Goal: Task Accomplishment & Management: Complete application form

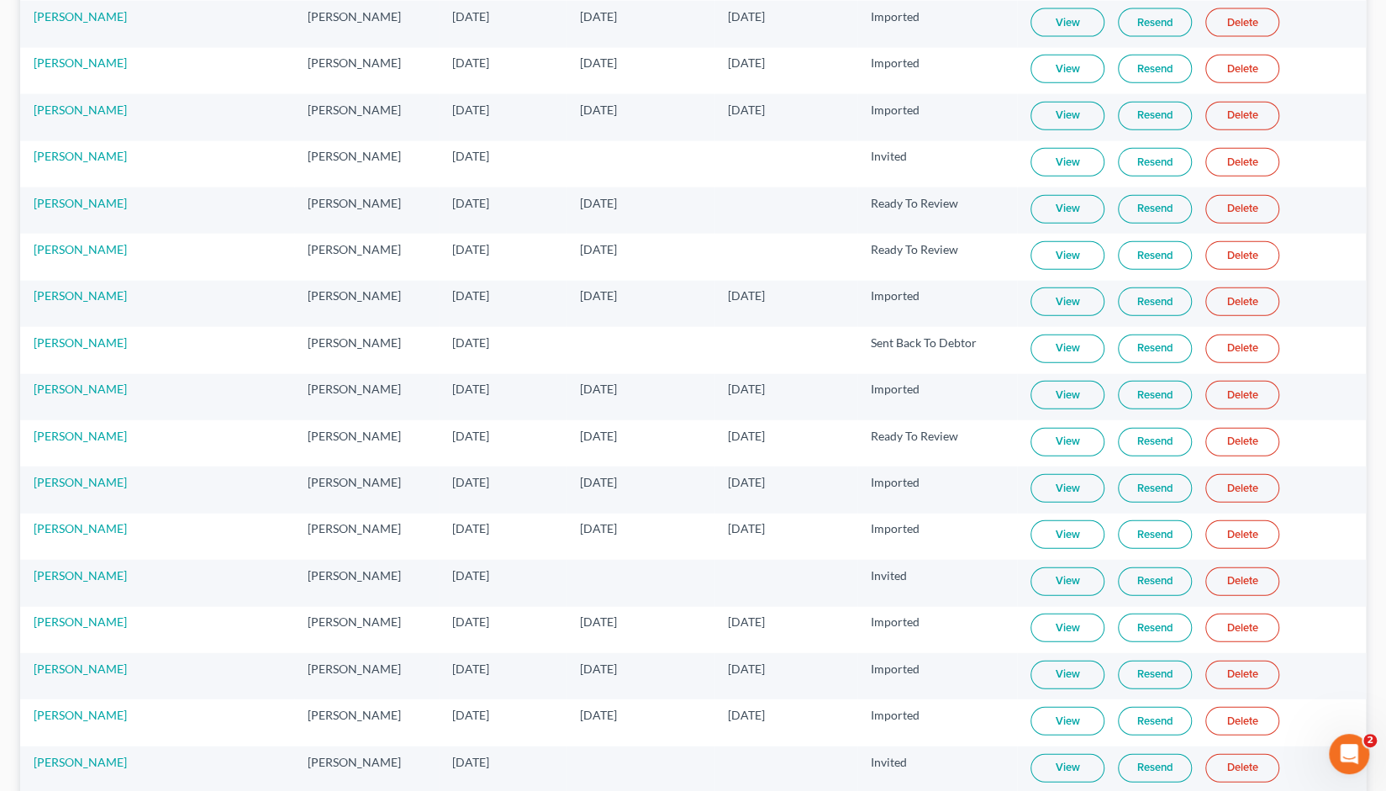
scroll to position [2551, 0]
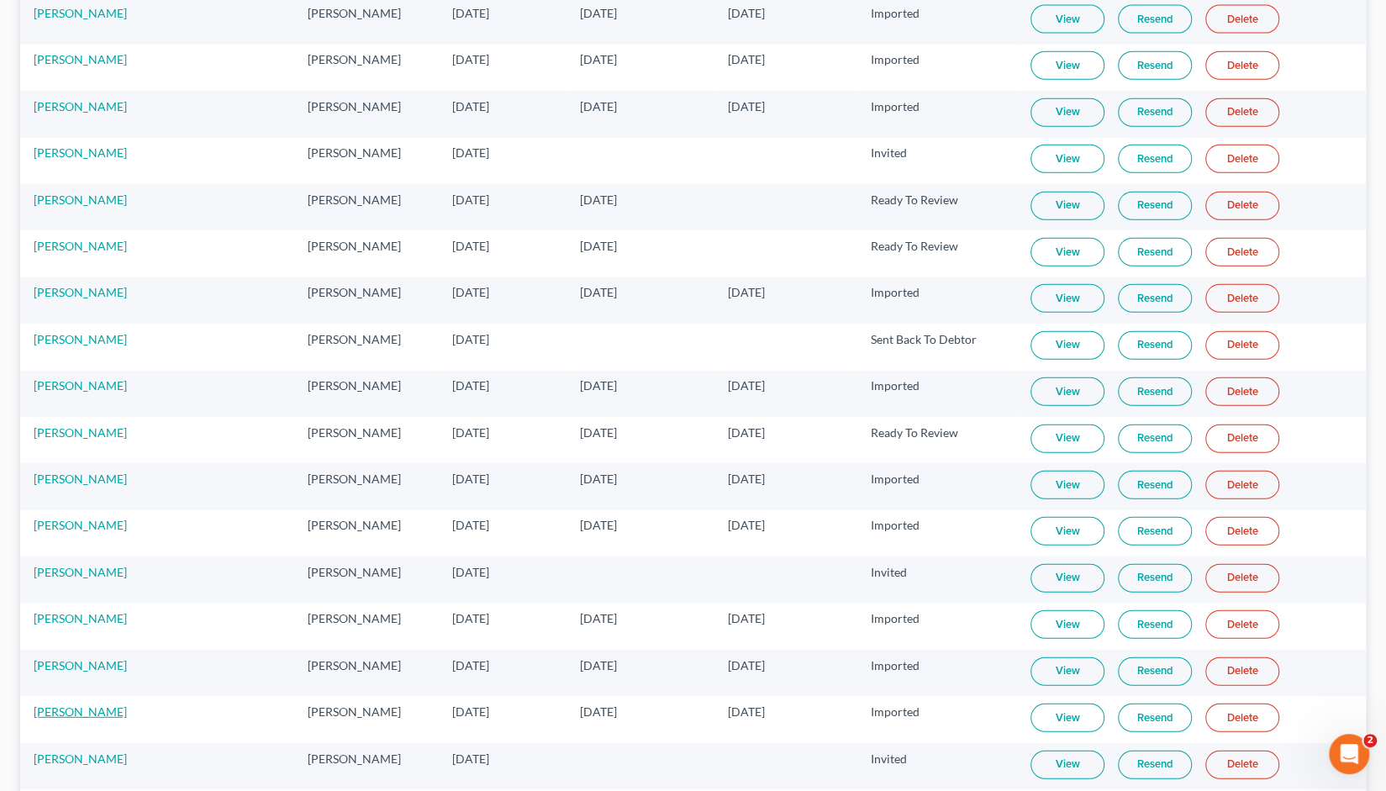
click at [74, 704] on link "[PERSON_NAME]" at bounding box center [80, 711] width 93 height 14
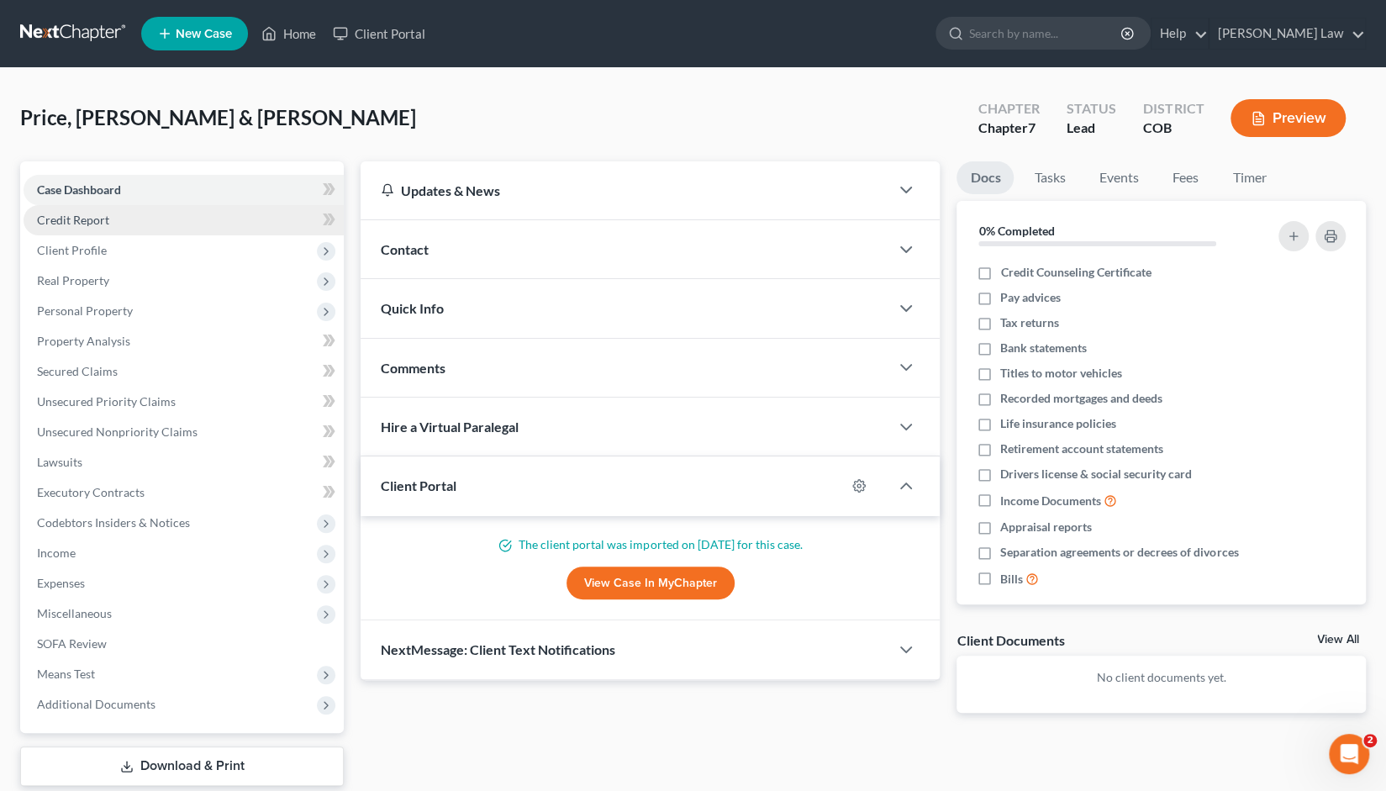
click at [102, 219] on span "Credit Report" at bounding box center [73, 220] width 72 height 14
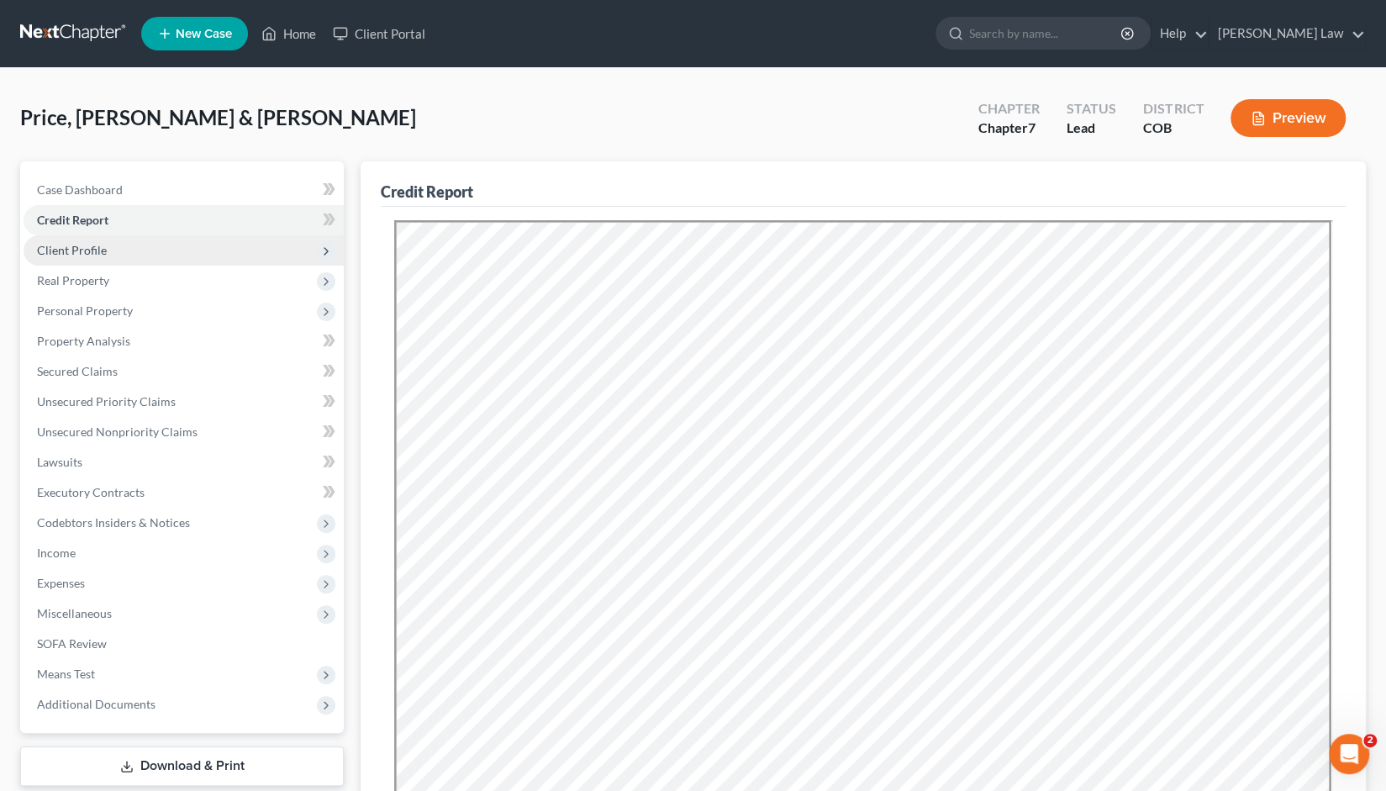
click at [83, 251] on span "Client Profile" at bounding box center [72, 250] width 70 height 14
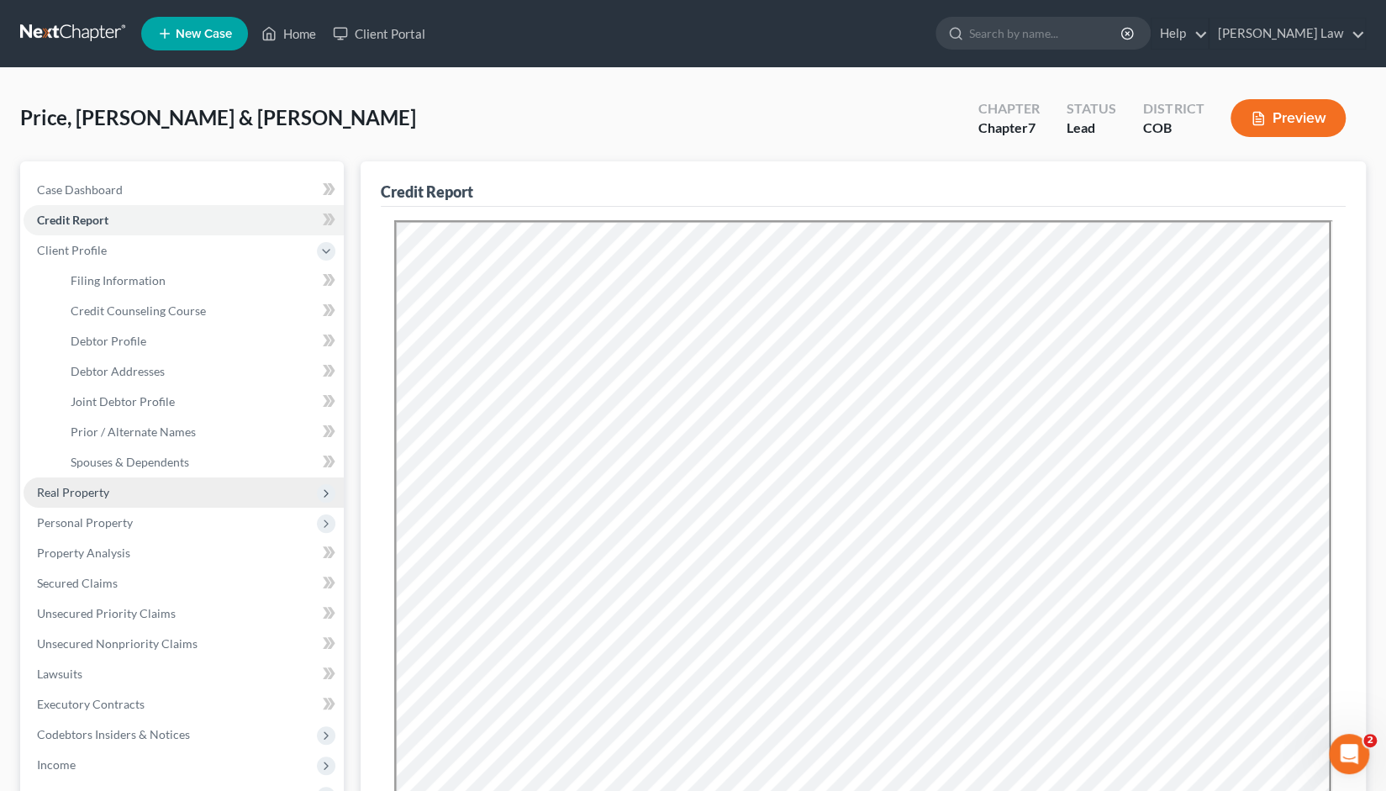
click at [70, 491] on span "Real Property" at bounding box center [73, 492] width 72 height 14
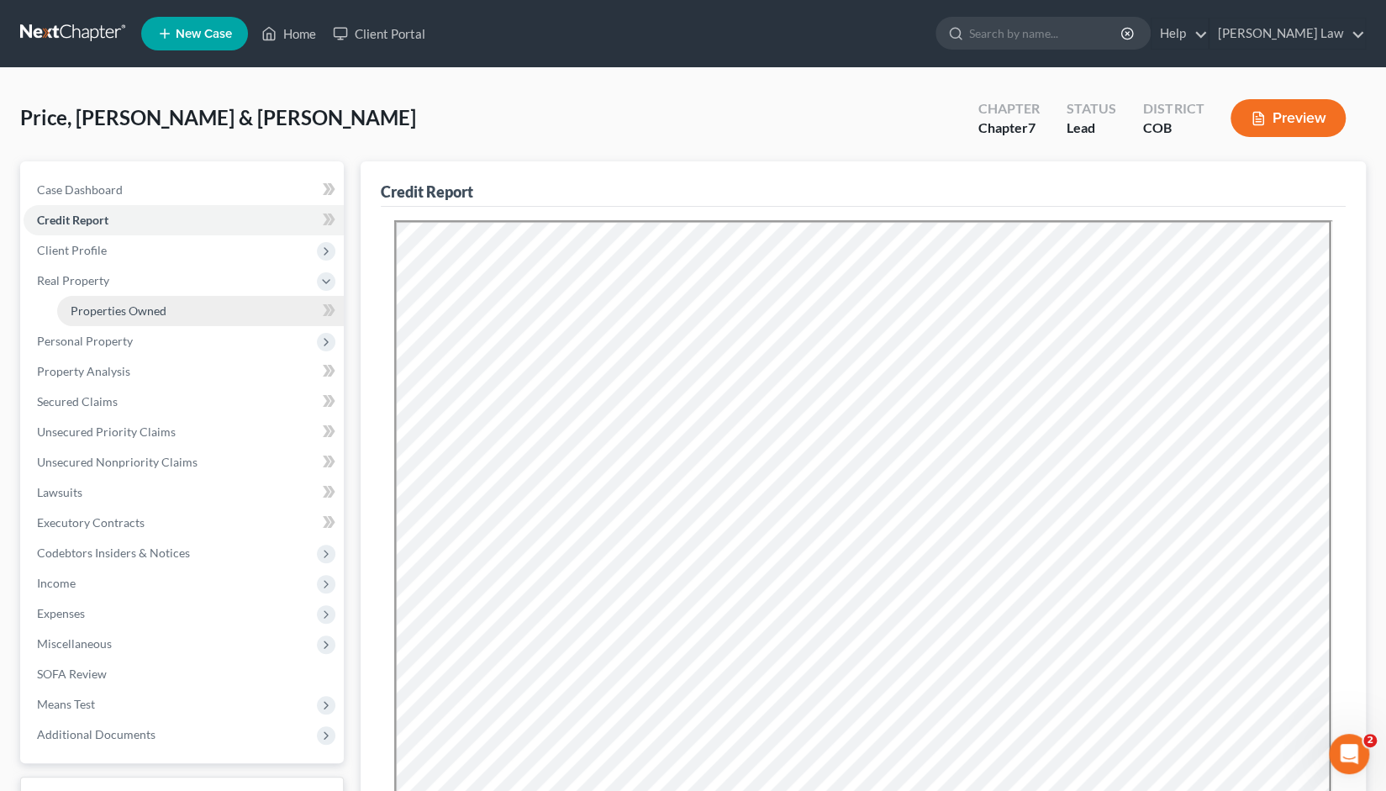
click at [111, 312] on span "Properties Owned" at bounding box center [119, 310] width 96 height 14
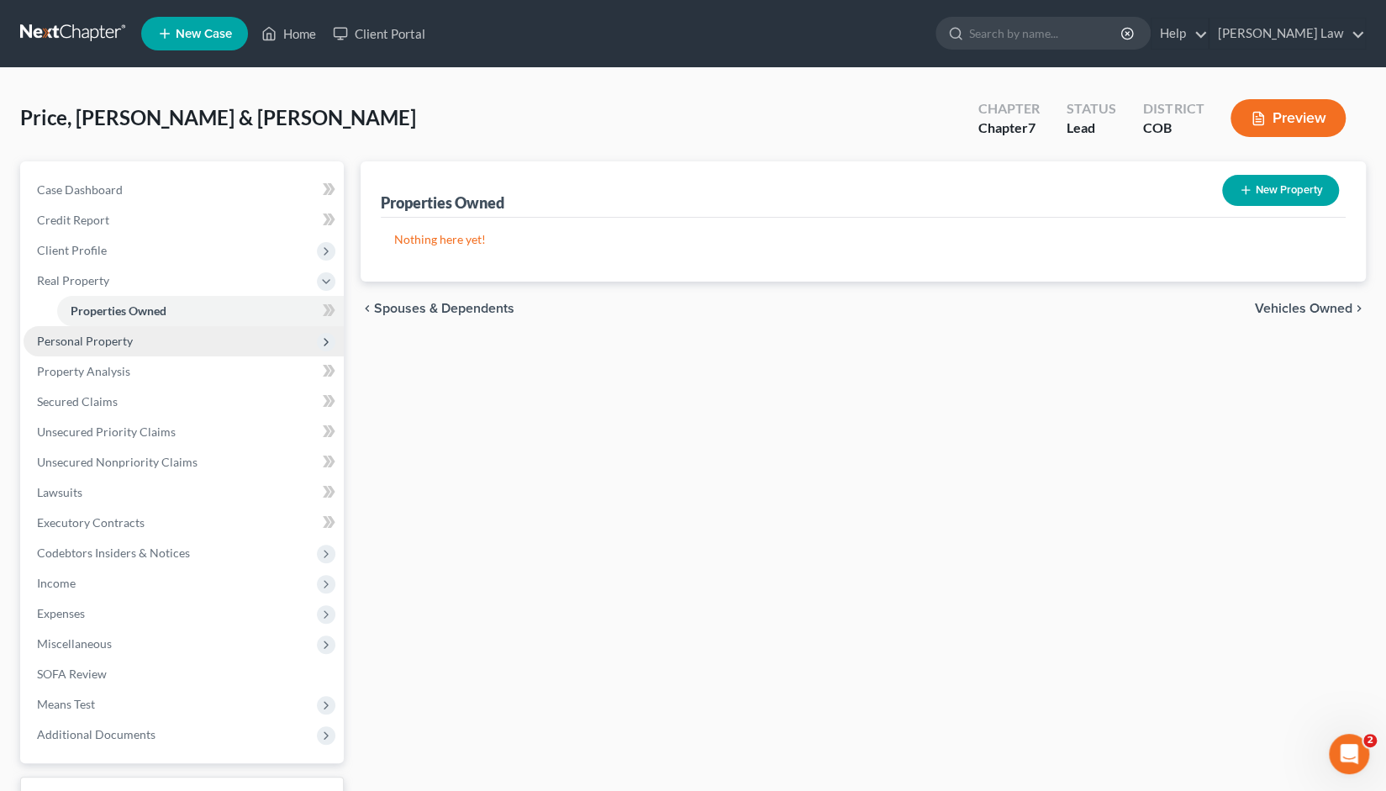
click at [94, 339] on span "Personal Property" at bounding box center [85, 341] width 96 height 14
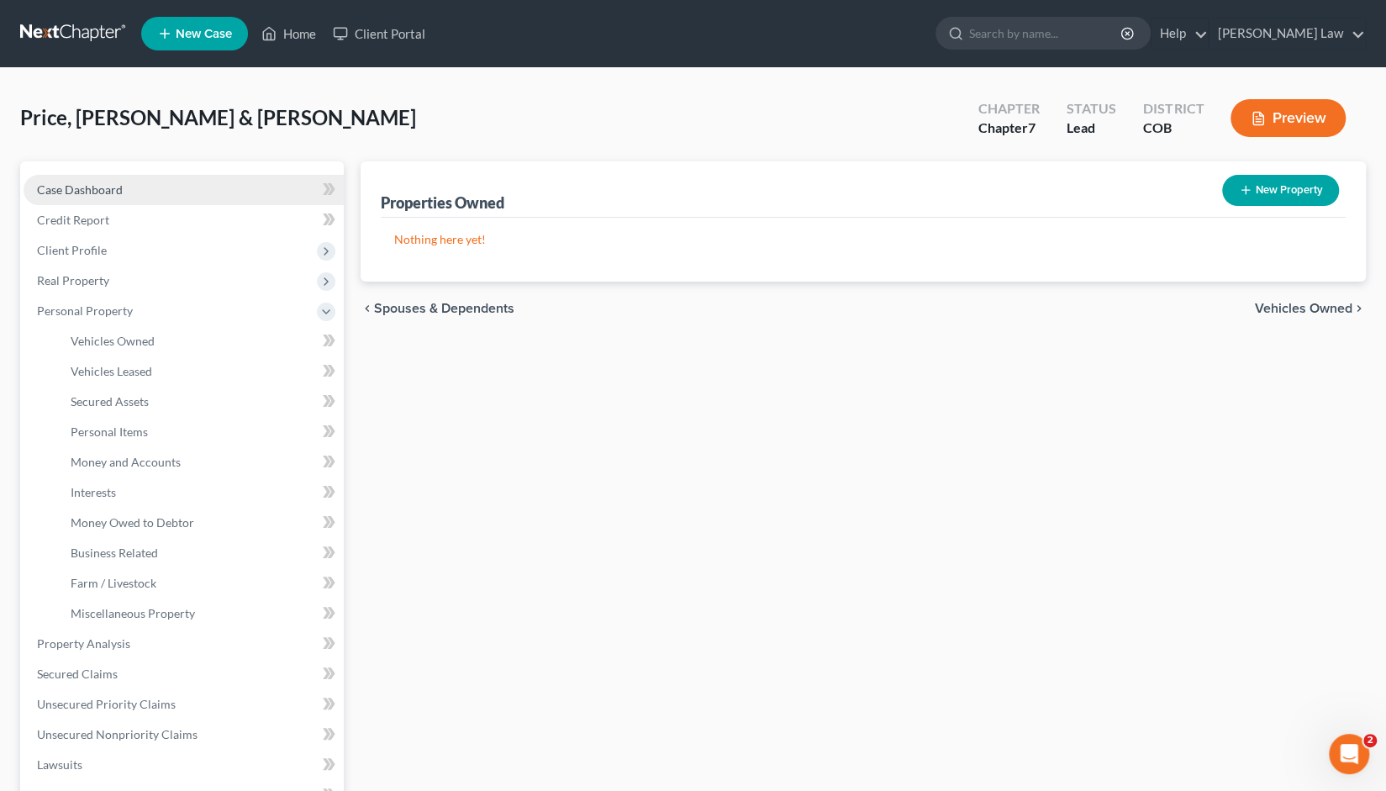
click at [109, 185] on span "Case Dashboard" at bounding box center [80, 189] width 86 height 14
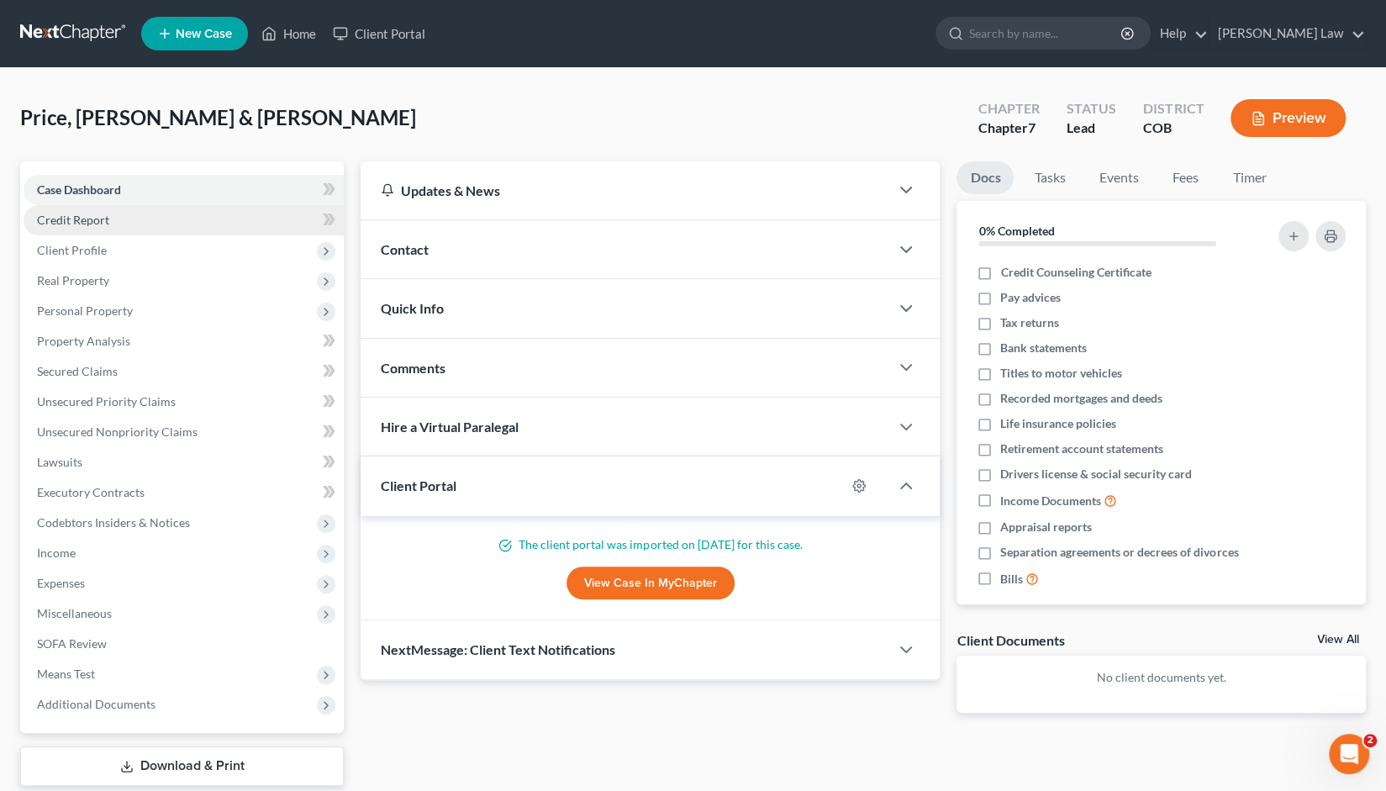
click at [74, 221] on span "Credit Report" at bounding box center [73, 220] width 72 height 14
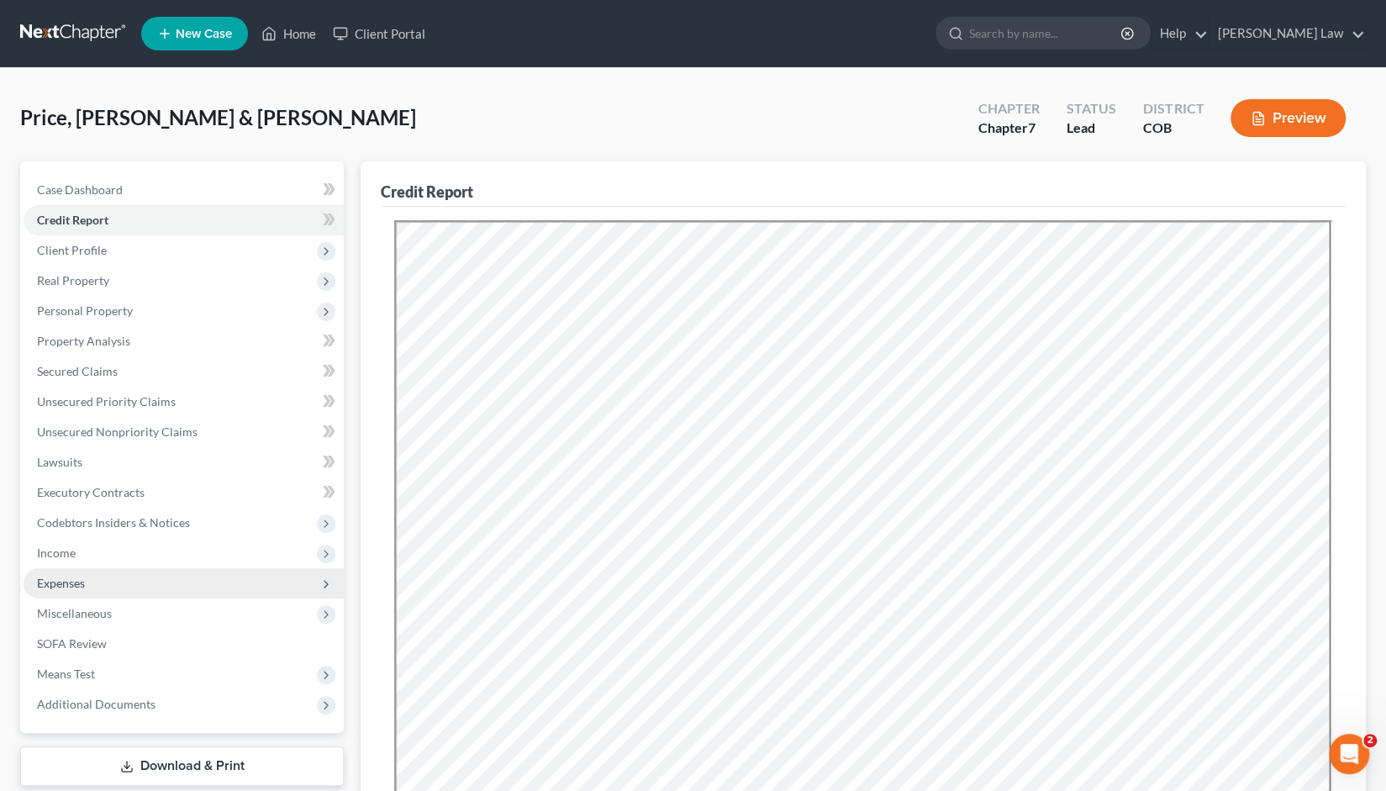
click at [66, 583] on span "Expenses" at bounding box center [61, 583] width 48 height 14
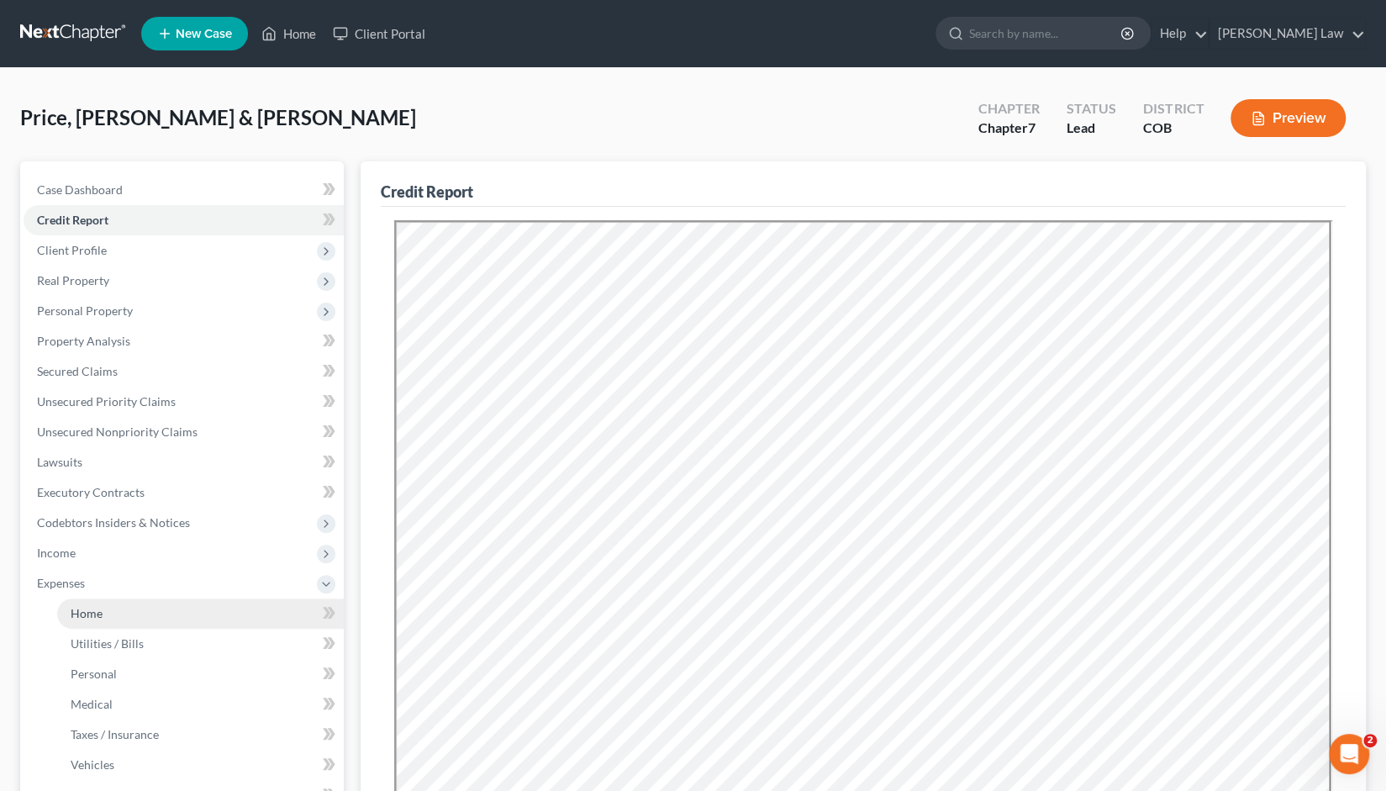
click at [94, 623] on link "Home" at bounding box center [200, 614] width 287 height 30
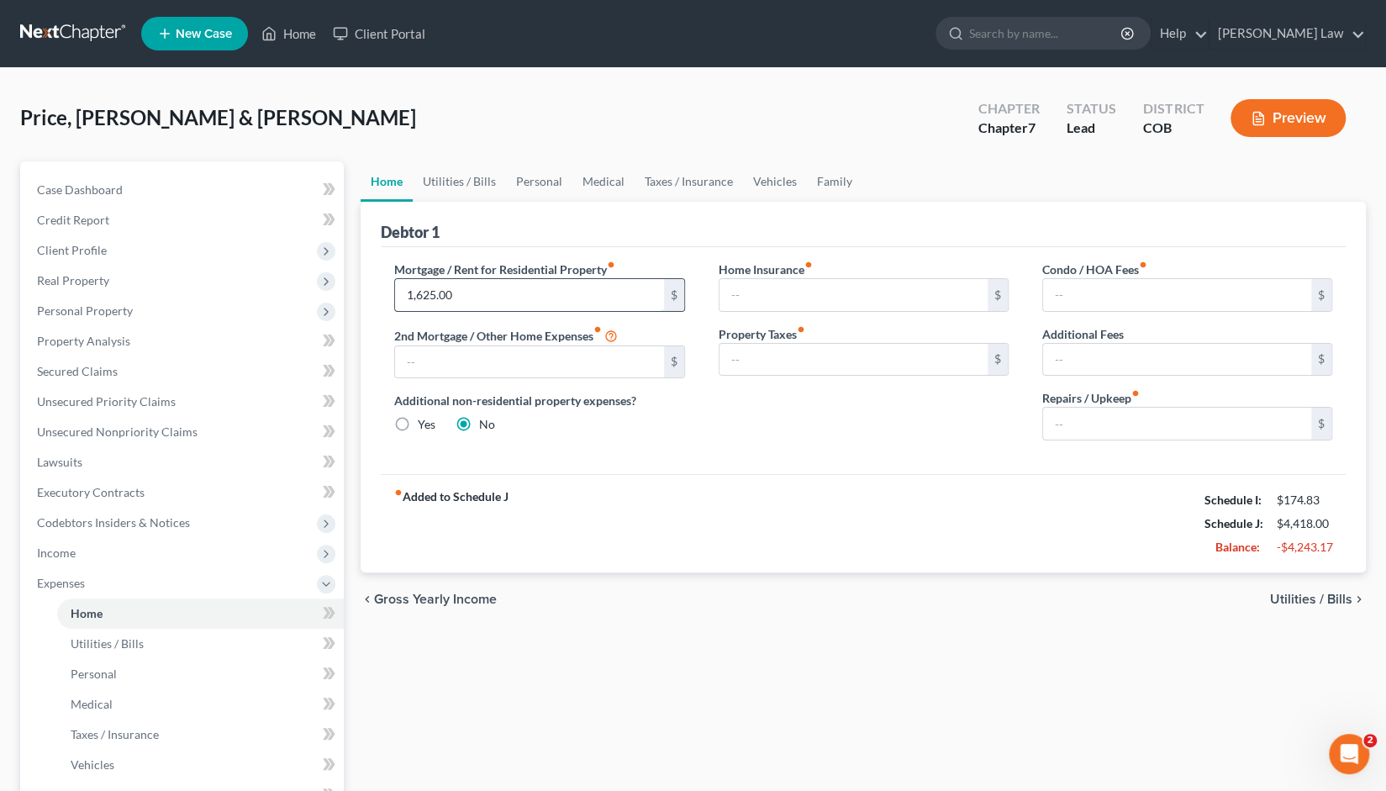
click at [435, 297] on input "1,625.00" at bounding box center [529, 295] width 268 height 32
type input "1"
type input "1,650"
click at [1295, 597] on span "Utilities / Bills" at bounding box center [1311, 599] width 82 height 13
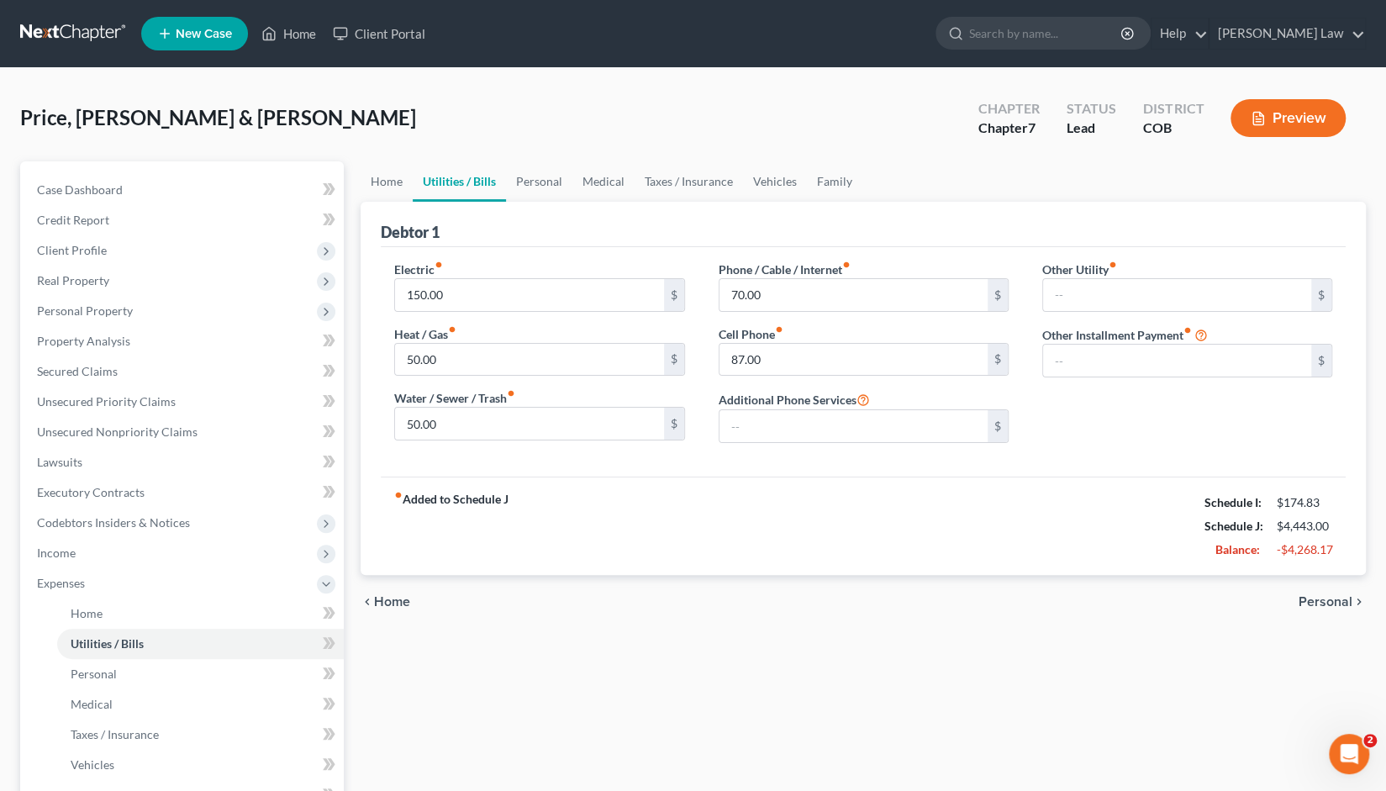
click at [1322, 601] on span "Personal" at bounding box center [1326, 601] width 54 height 13
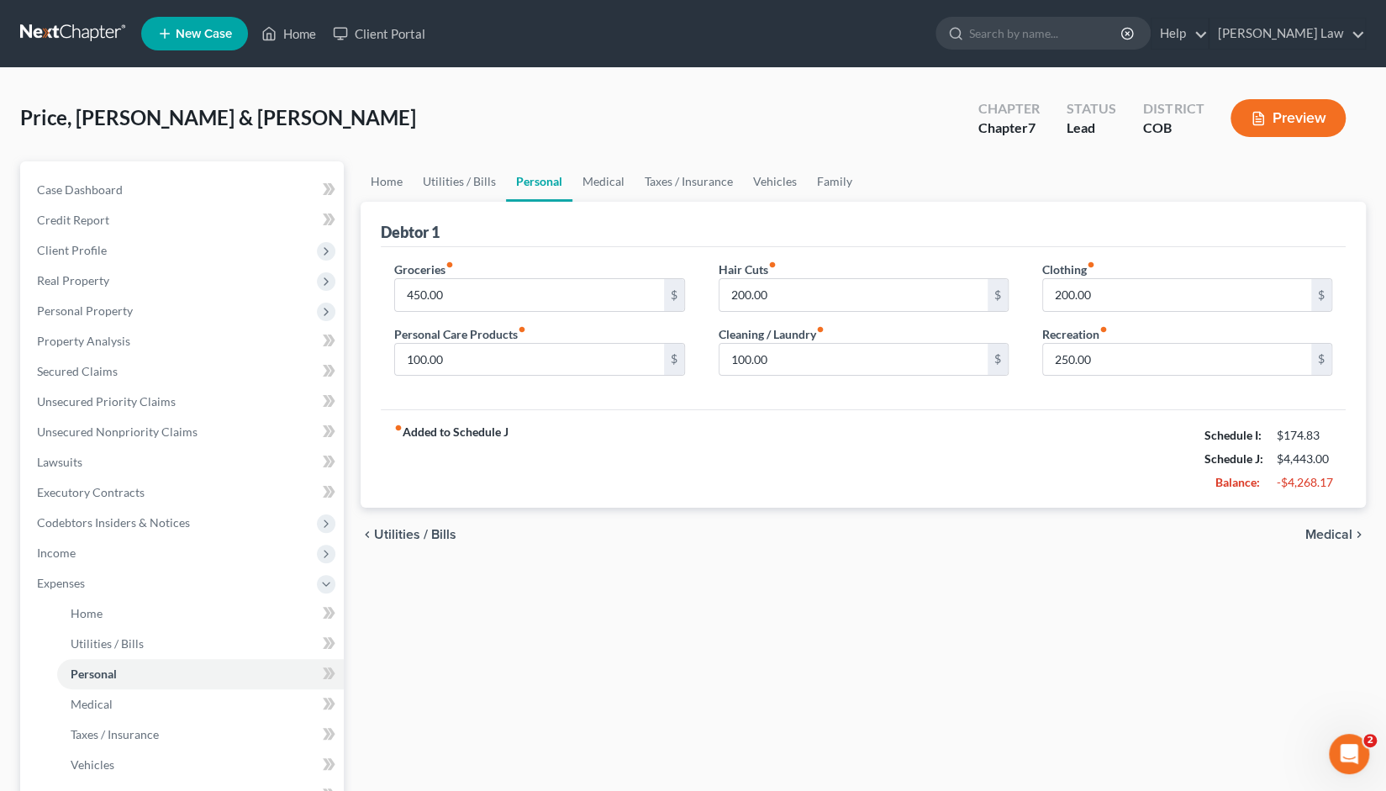
click at [1334, 537] on span "Medical" at bounding box center [1329, 534] width 47 height 13
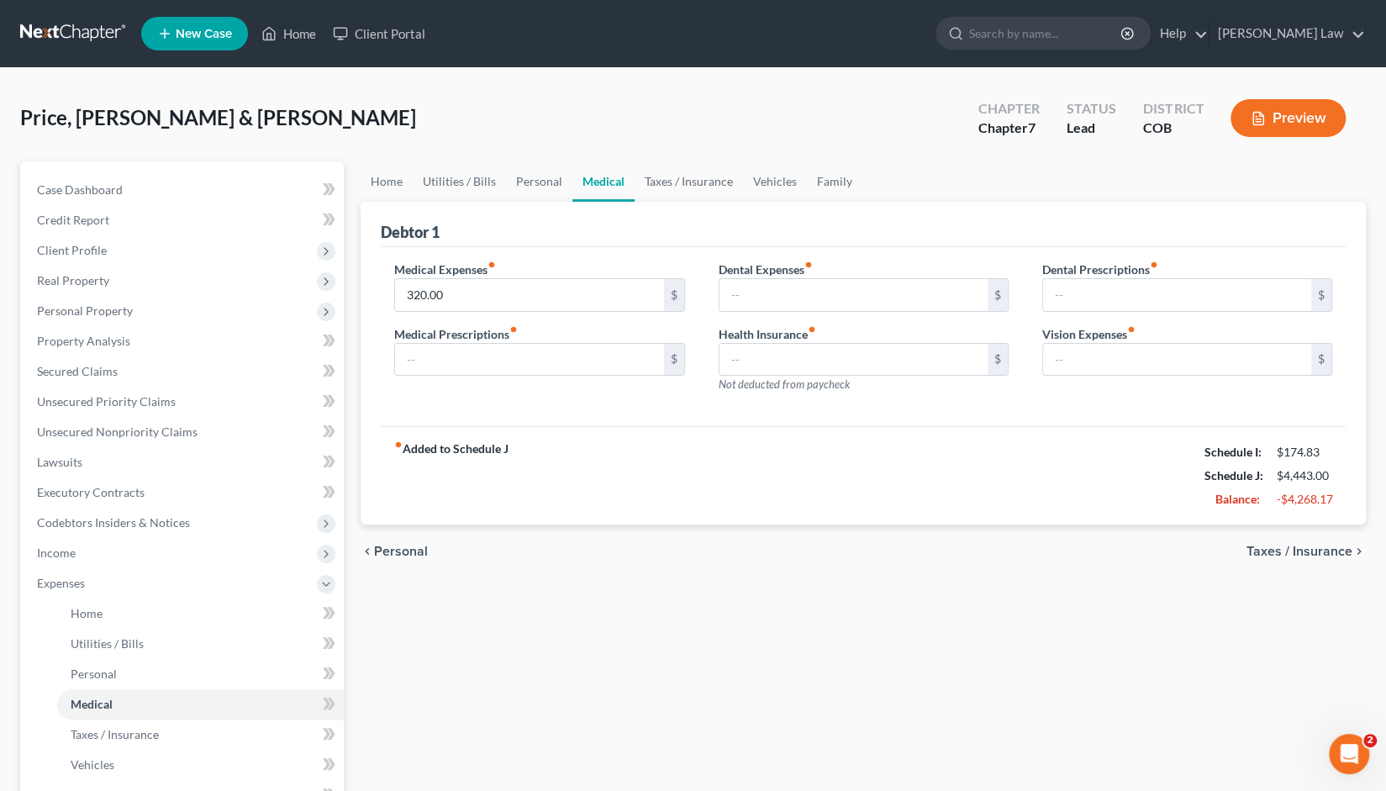
click at [1311, 549] on span "Taxes / Insurance" at bounding box center [1300, 551] width 106 height 13
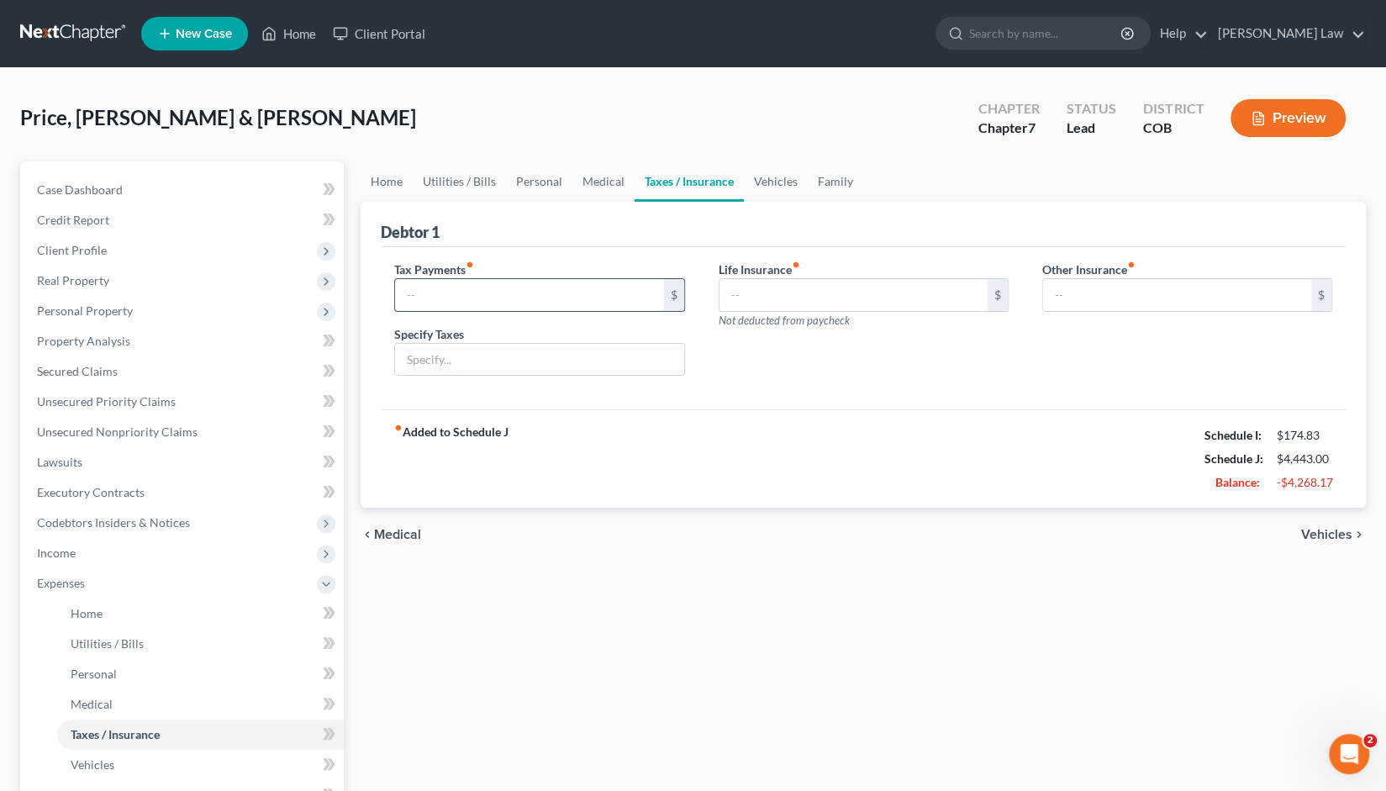
click at [426, 292] on input "text" at bounding box center [529, 295] width 268 height 32
type input "300"
click at [541, 356] on input "text" at bounding box center [539, 360] width 288 height 32
click at [1327, 532] on span "Vehicles" at bounding box center [1326, 534] width 51 height 13
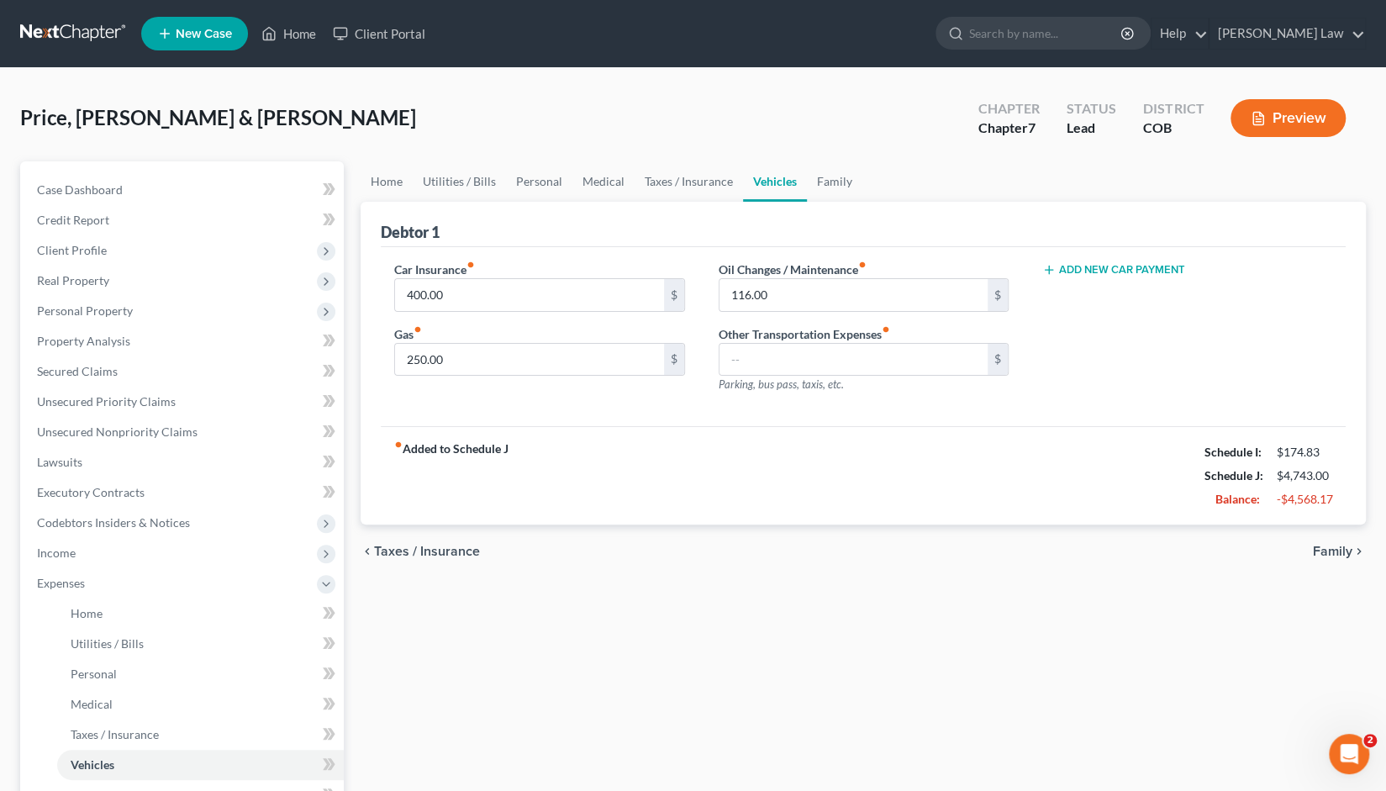
click at [1332, 550] on span "Family" at bounding box center [1333, 551] width 40 height 13
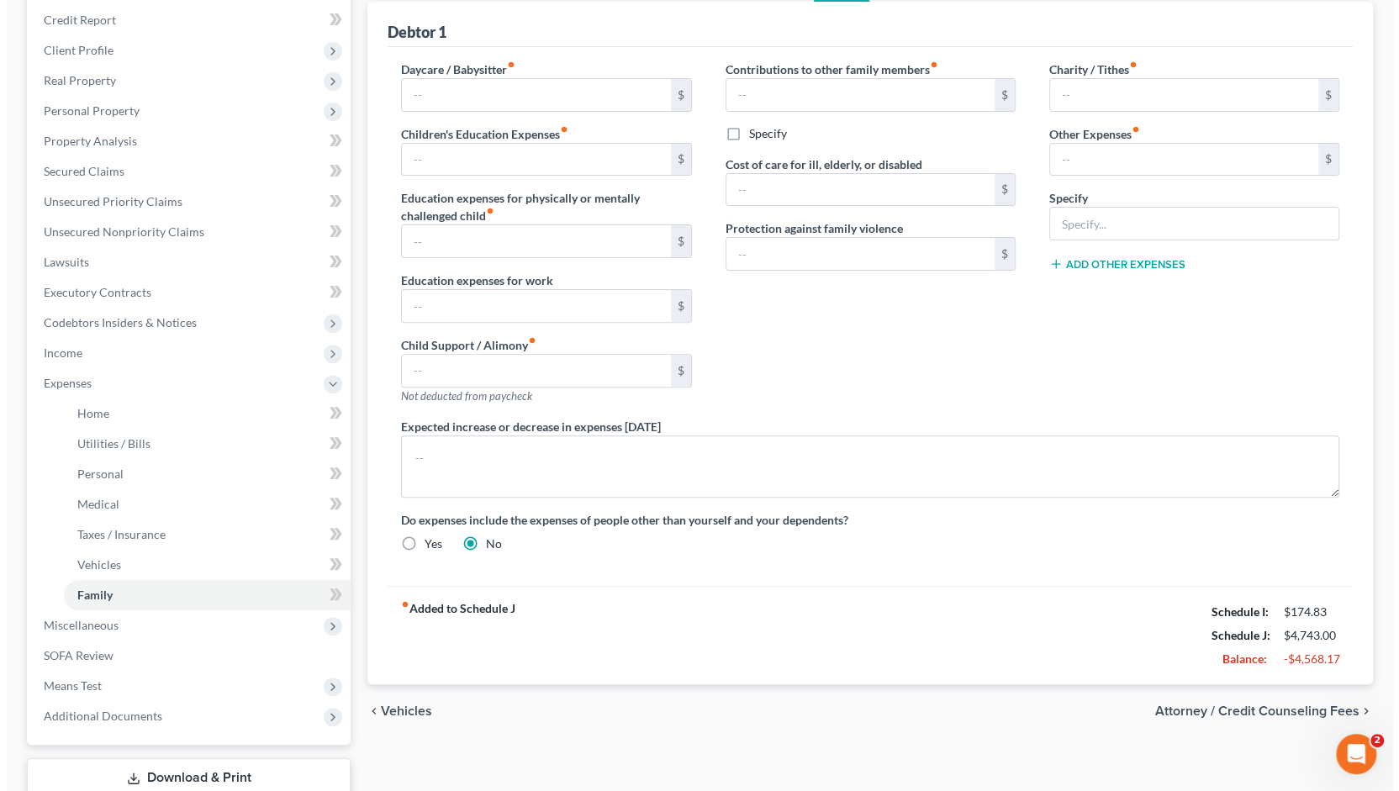
scroll to position [205, 0]
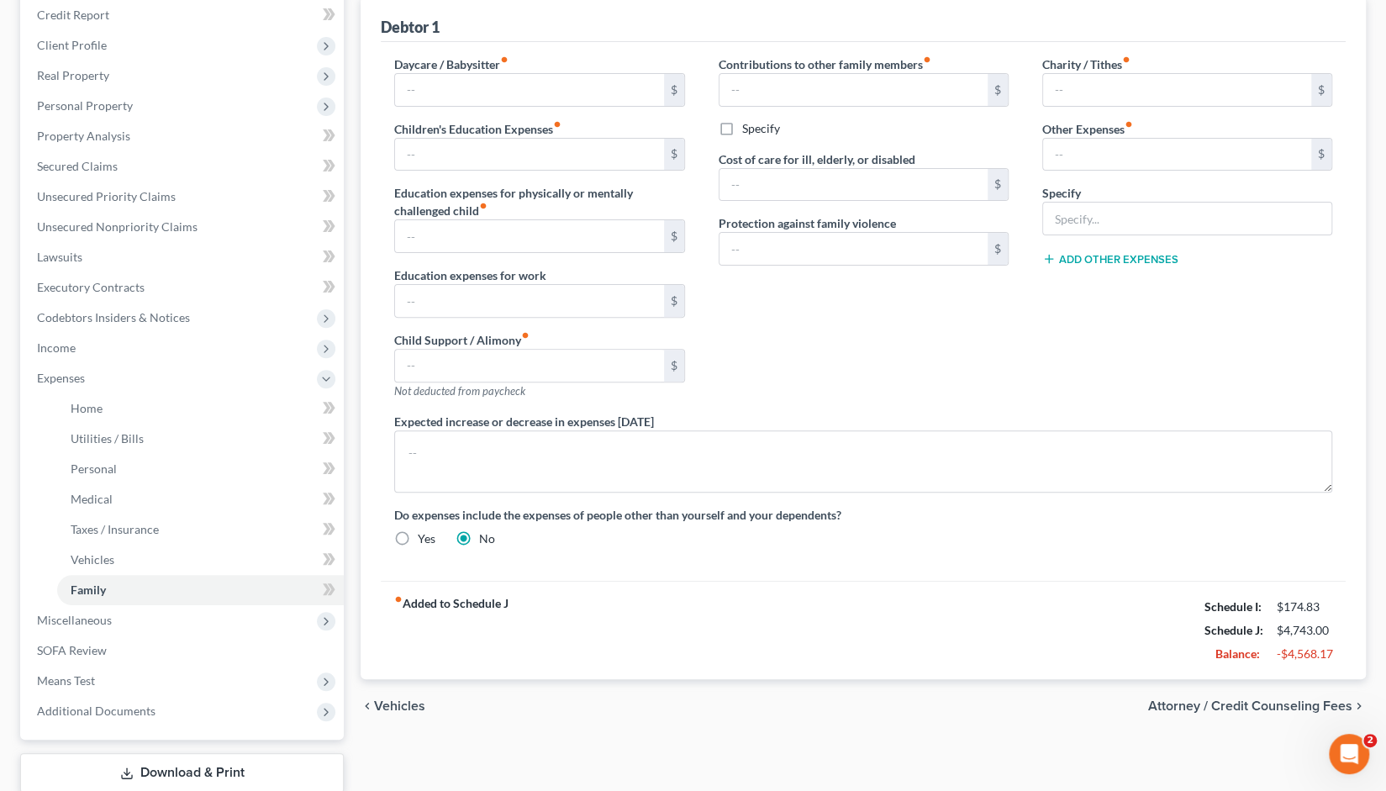
click at [1267, 700] on span "Attorney / Credit Counseling Fees" at bounding box center [1250, 705] width 204 height 13
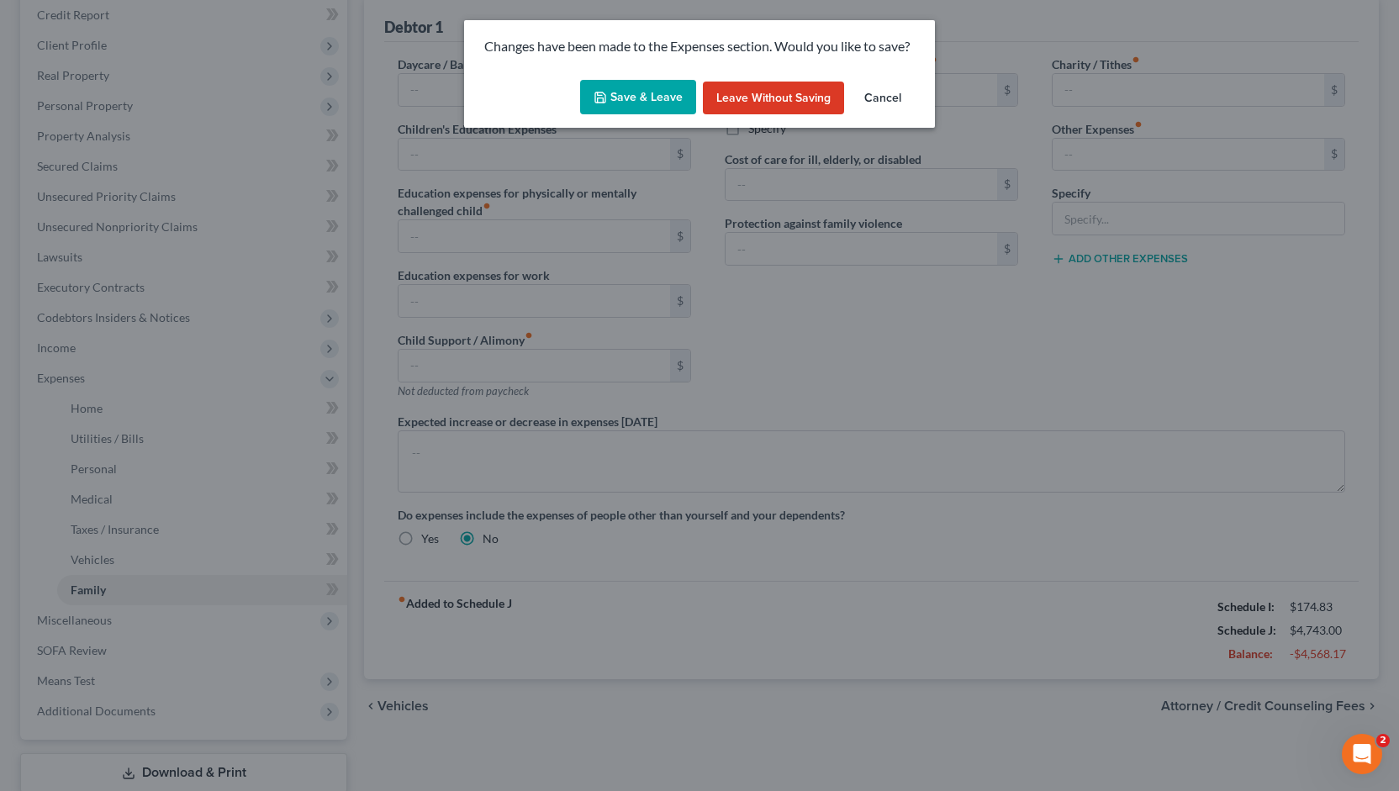
click at [636, 108] on button "Save & Leave" at bounding box center [638, 97] width 116 height 35
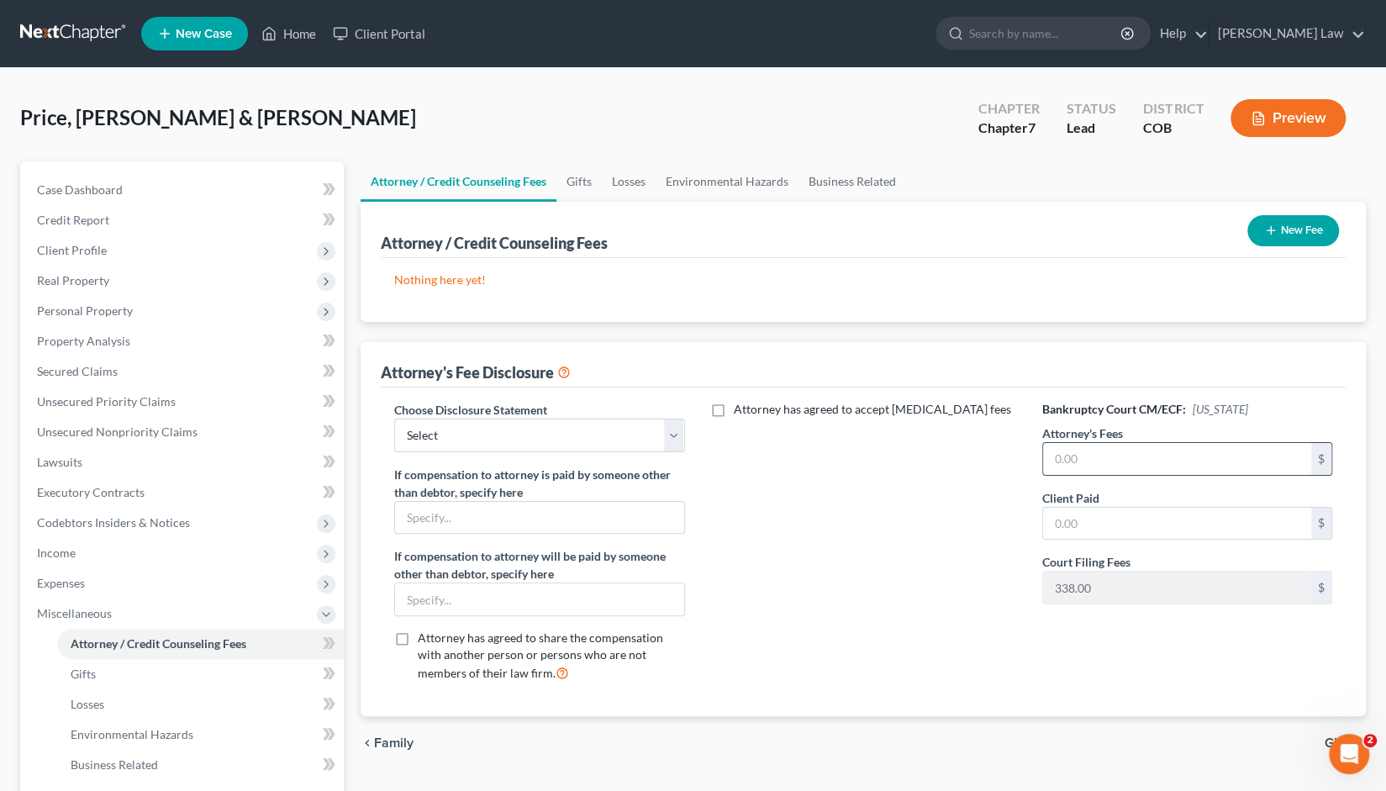
click at [1069, 458] on input "text" at bounding box center [1177, 459] width 268 height 32
type input "1,800"
click at [1066, 520] on input "text" at bounding box center [1177, 524] width 268 height 32
type input "1,800"
click at [678, 431] on select "Select disclosure" at bounding box center [539, 436] width 290 height 34
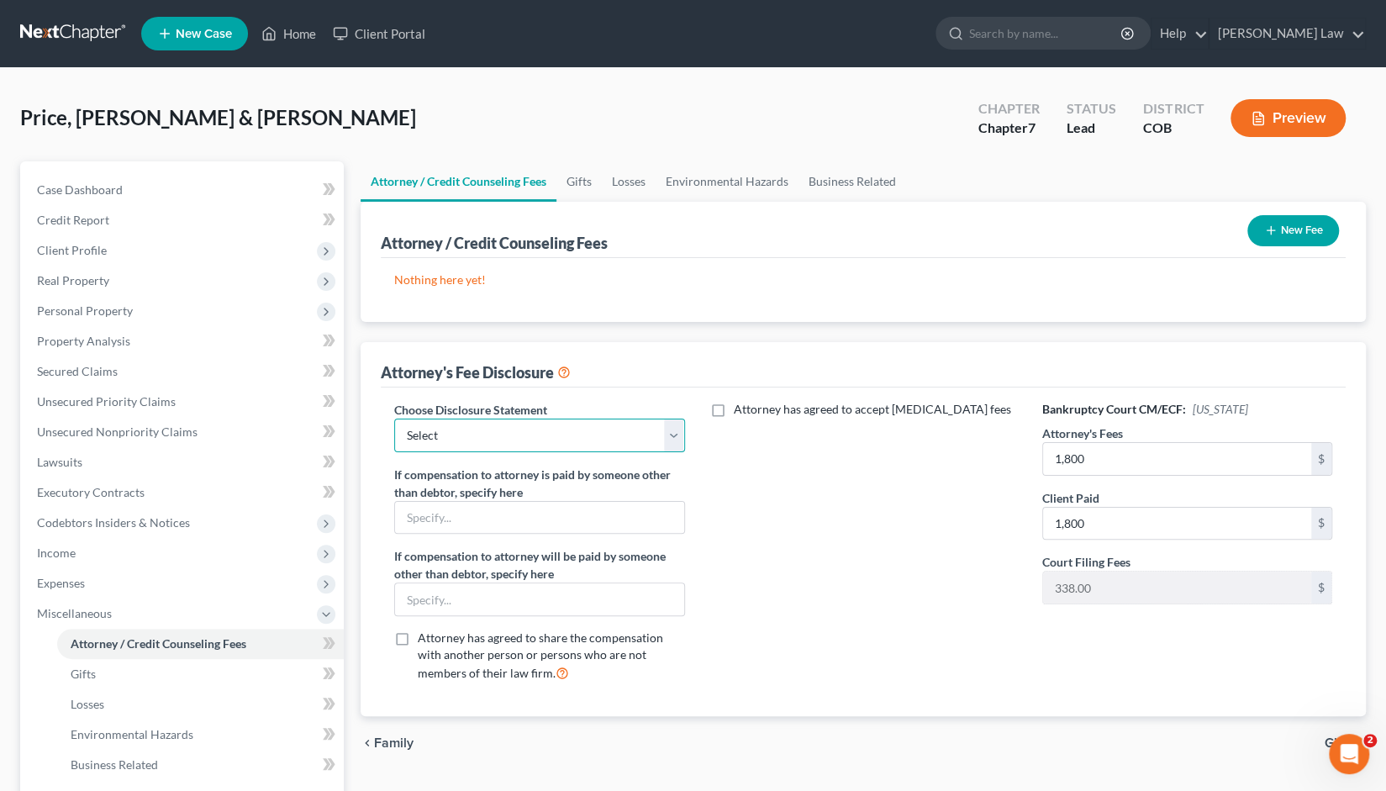
select select "0"
click at [394, 419] on select "Select disclosure" at bounding box center [539, 436] width 290 height 34
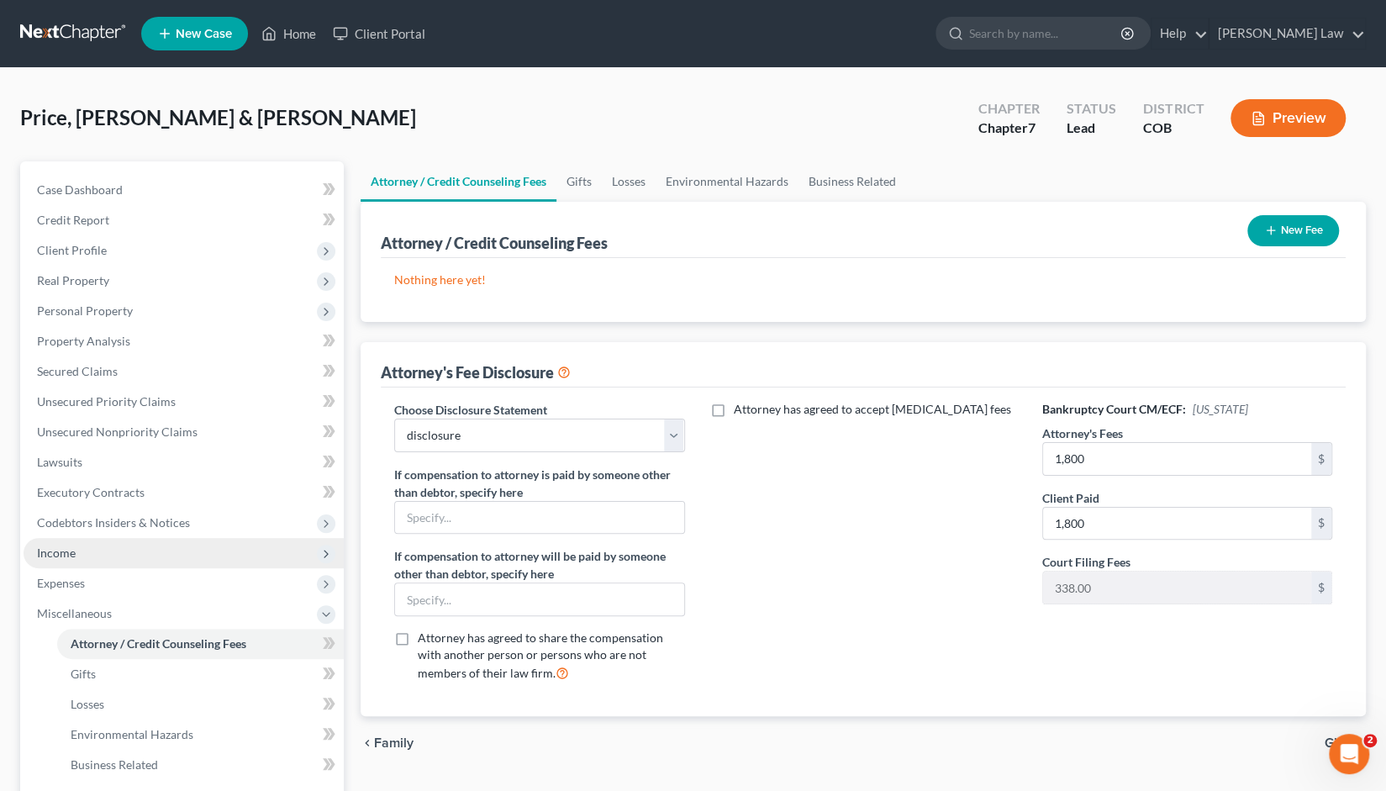
click at [81, 554] on span "Income" at bounding box center [184, 553] width 320 height 30
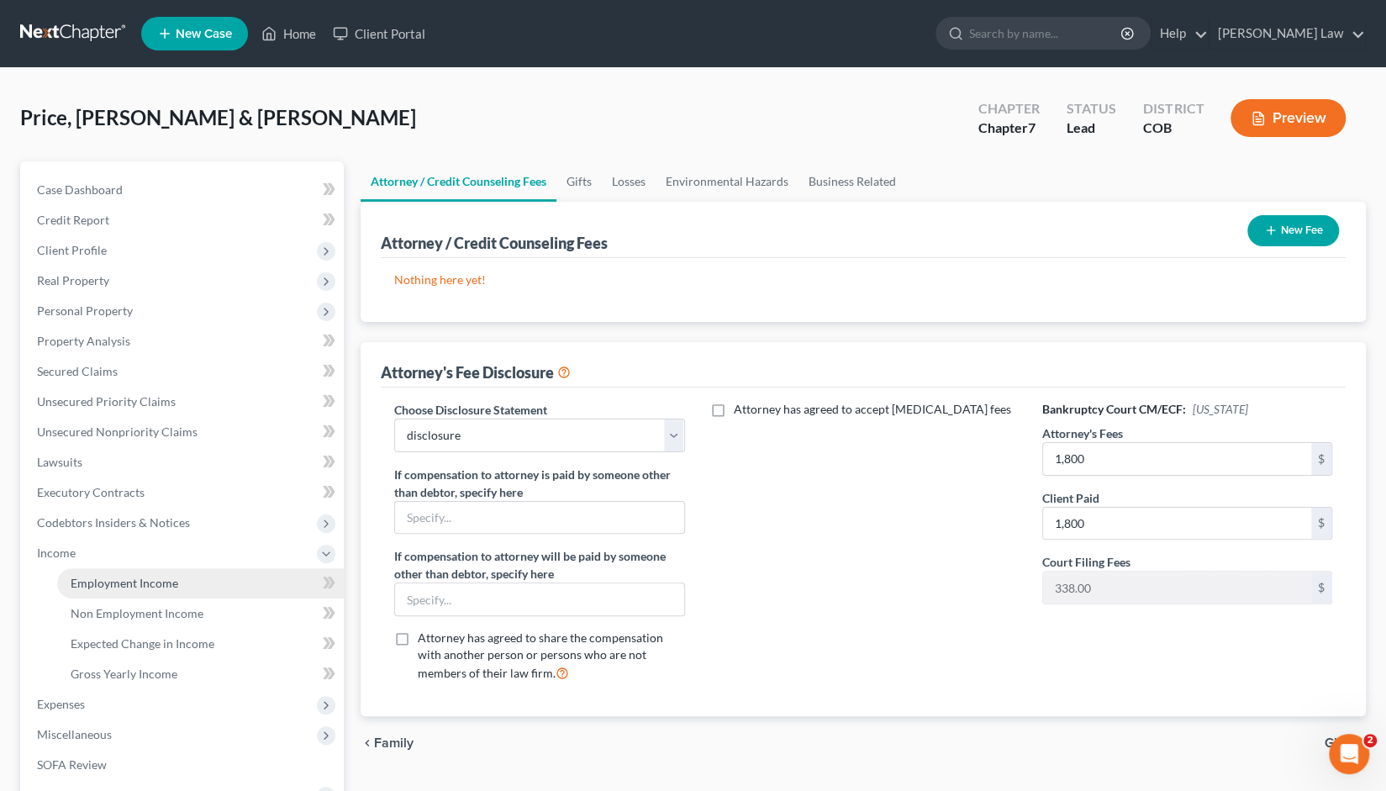
click at [109, 583] on span "Employment Income" at bounding box center [125, 583] width 108 height 14
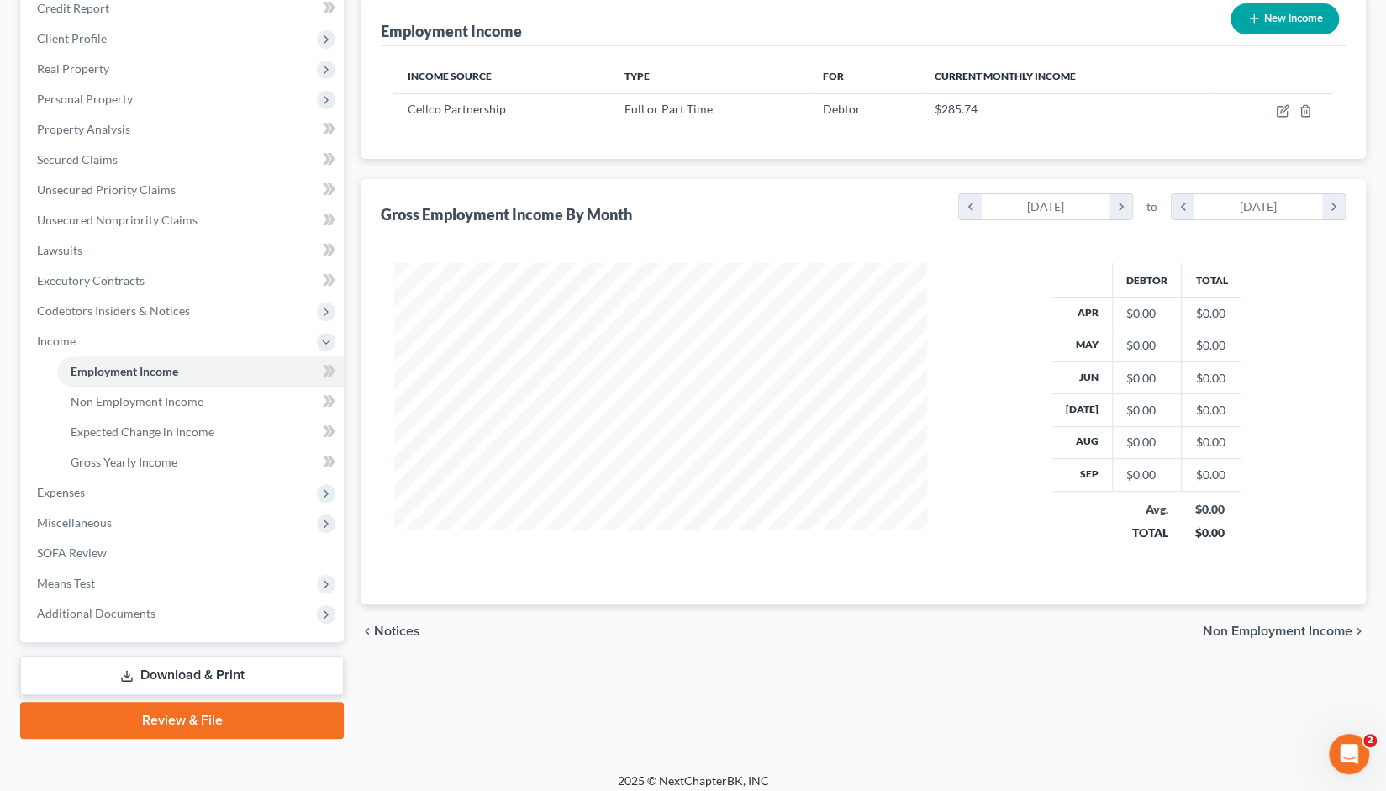
scroll to position [221, 0]
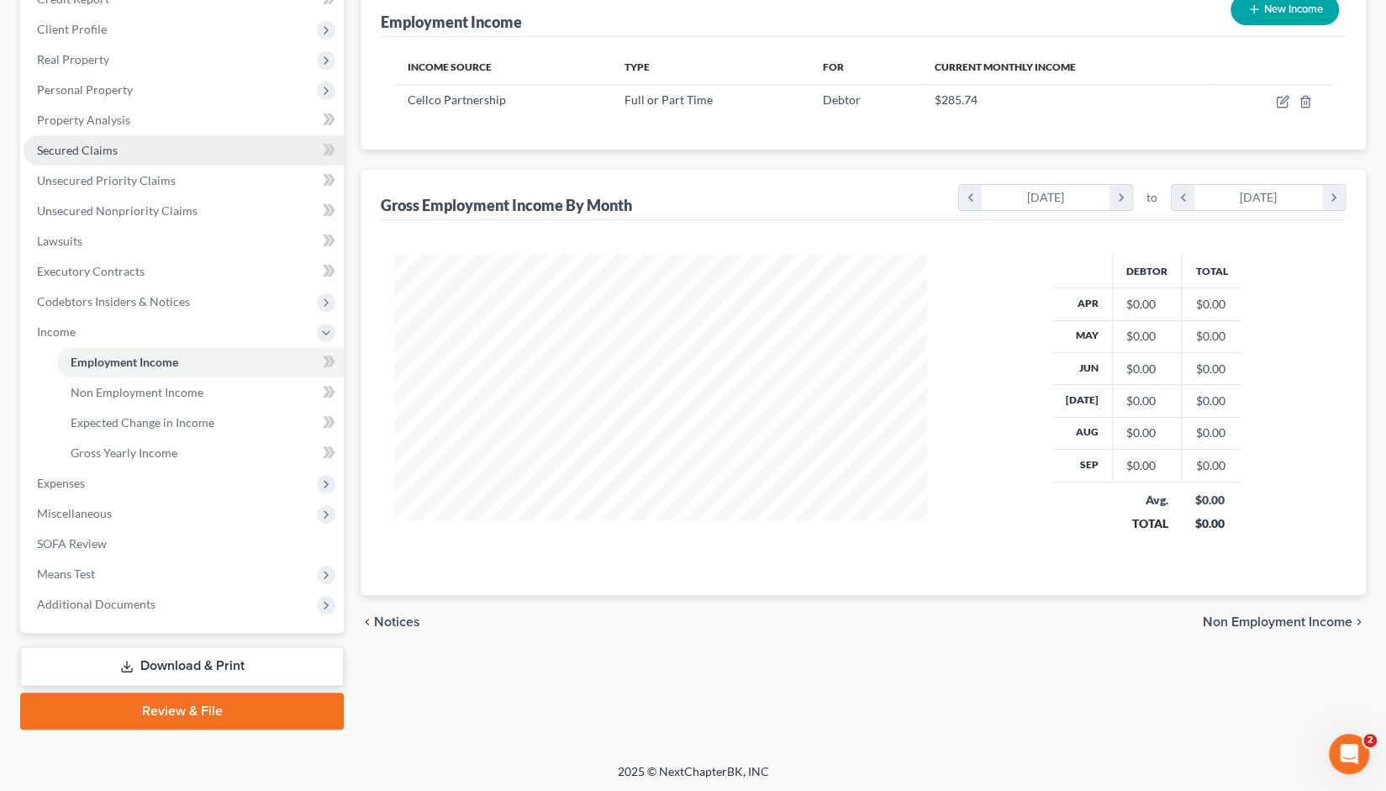
click at [92, 149] on span "Secured Claims" at bounding box center [77, 150] width 81 height 14
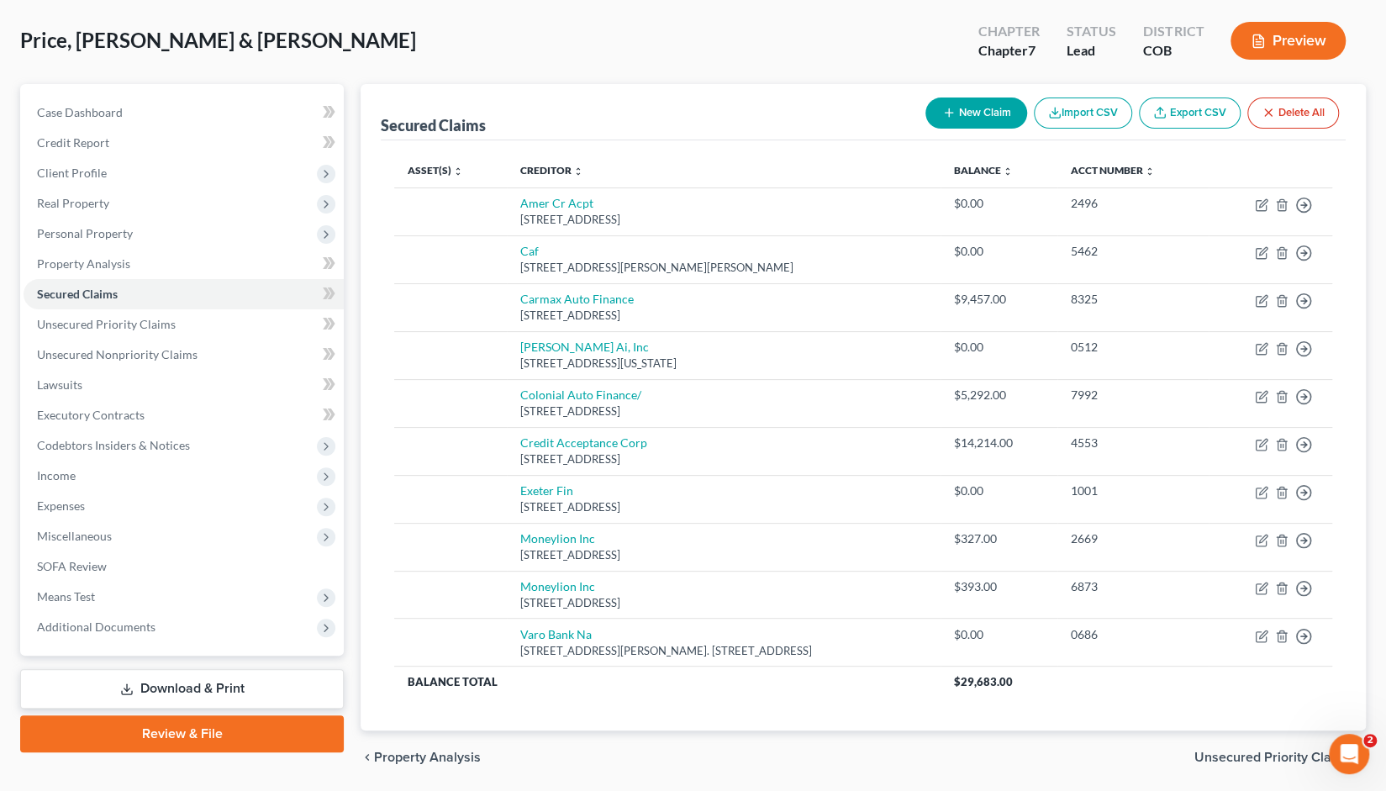
scroll to position [79, 0]
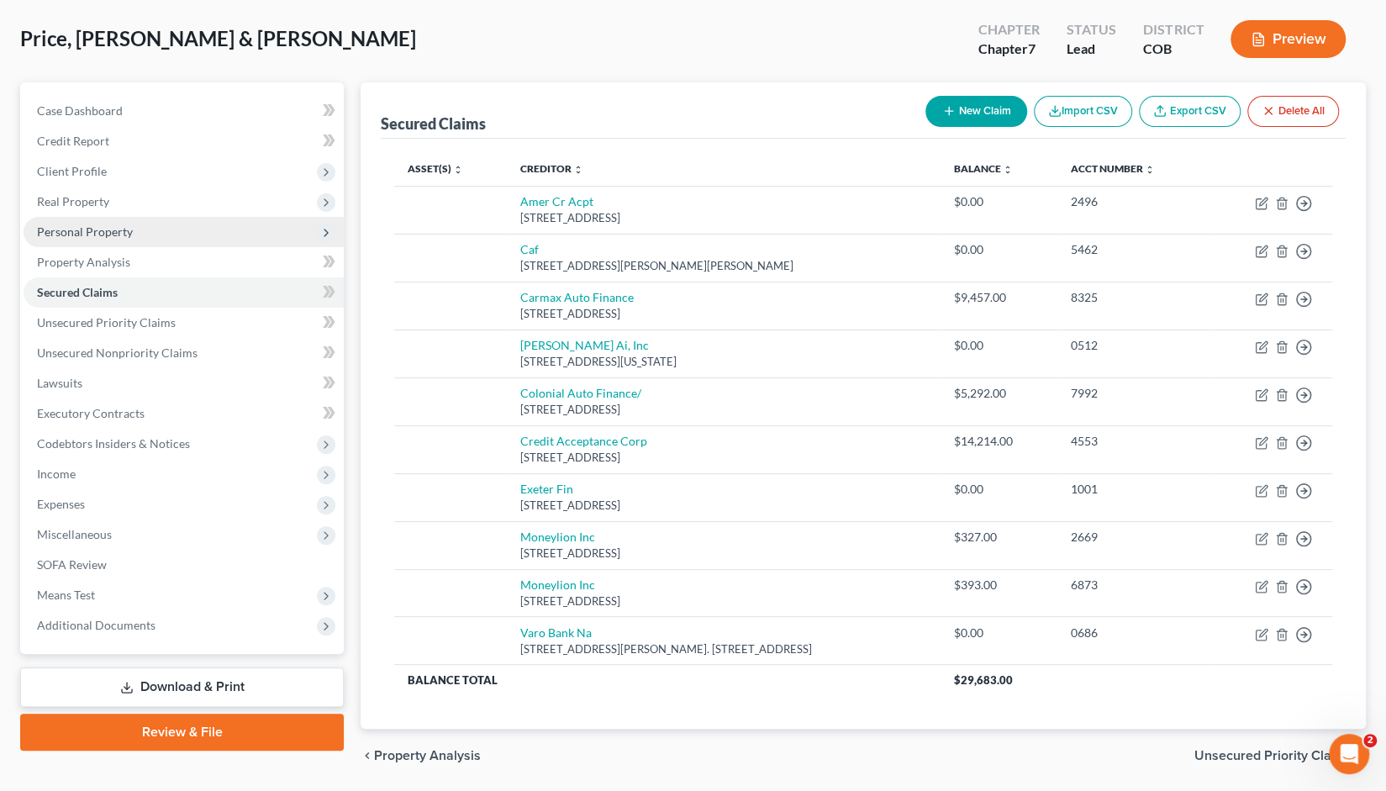
click at [86, 233] on span "Personal Property" at bounding box center [85, 231] width 96 height 14
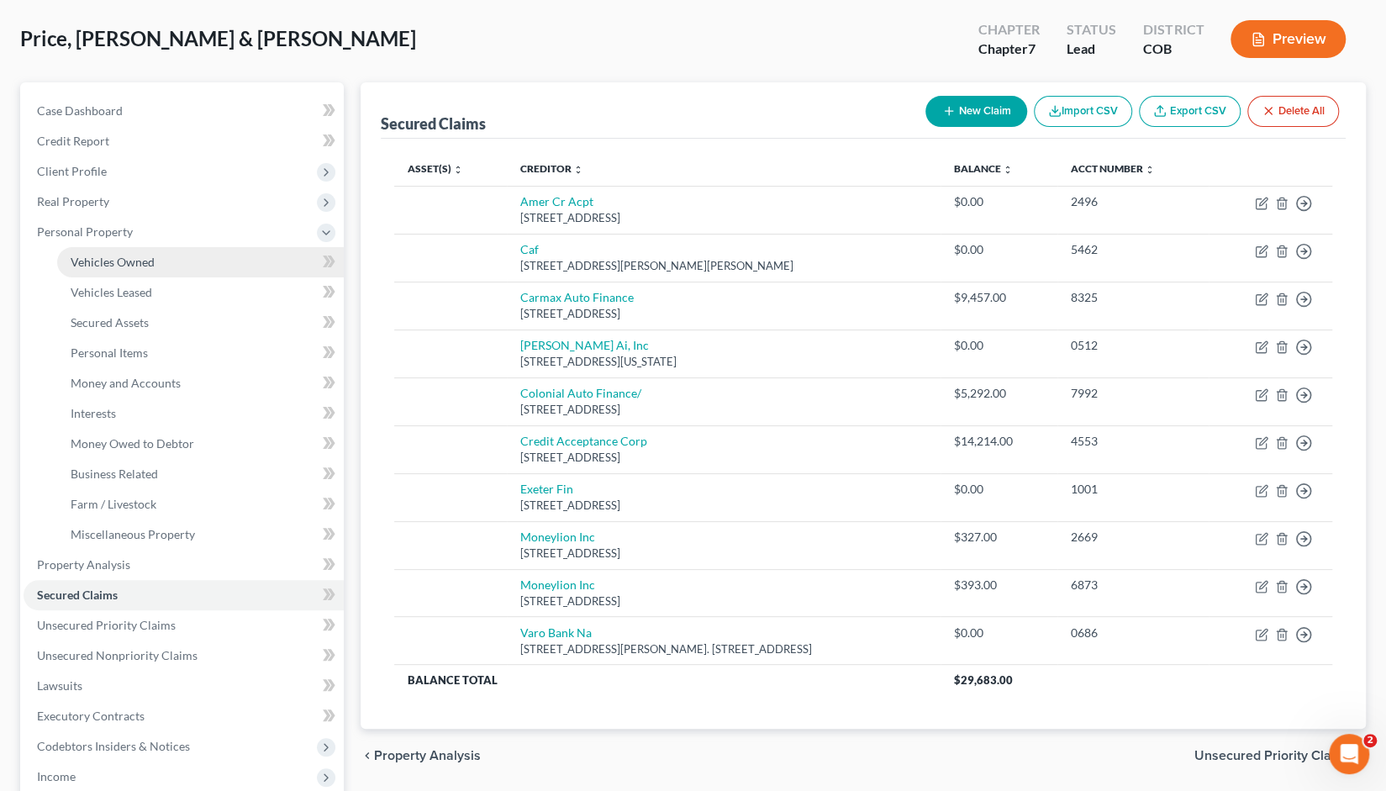
click at [106, 266] on span "Vehicles Owned" at bounding box center [113, 262] width 84 height 14
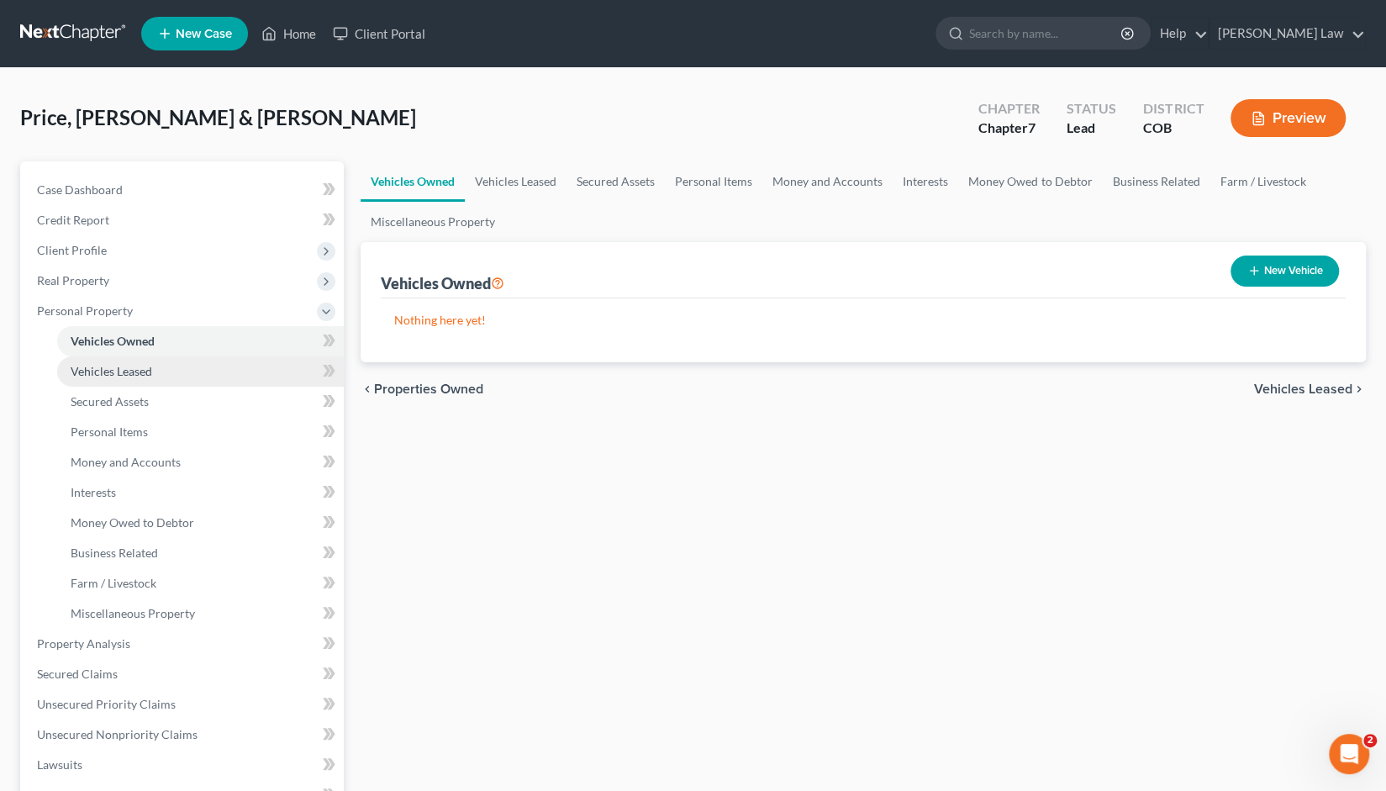
click at [123, 366] on span "Vehicles Leased" at bounding box center [112, 371] width 82 height 14
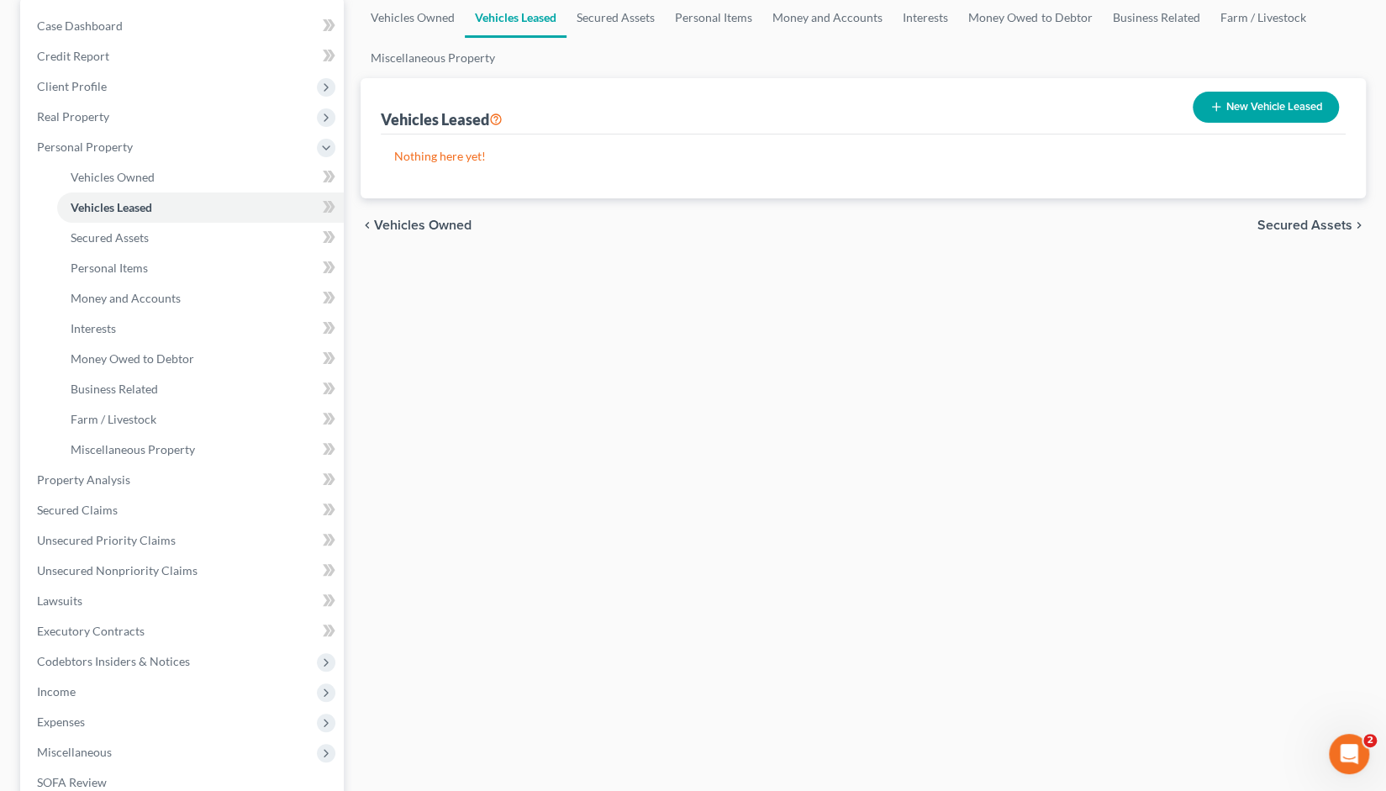
scroll to position [168, 0]
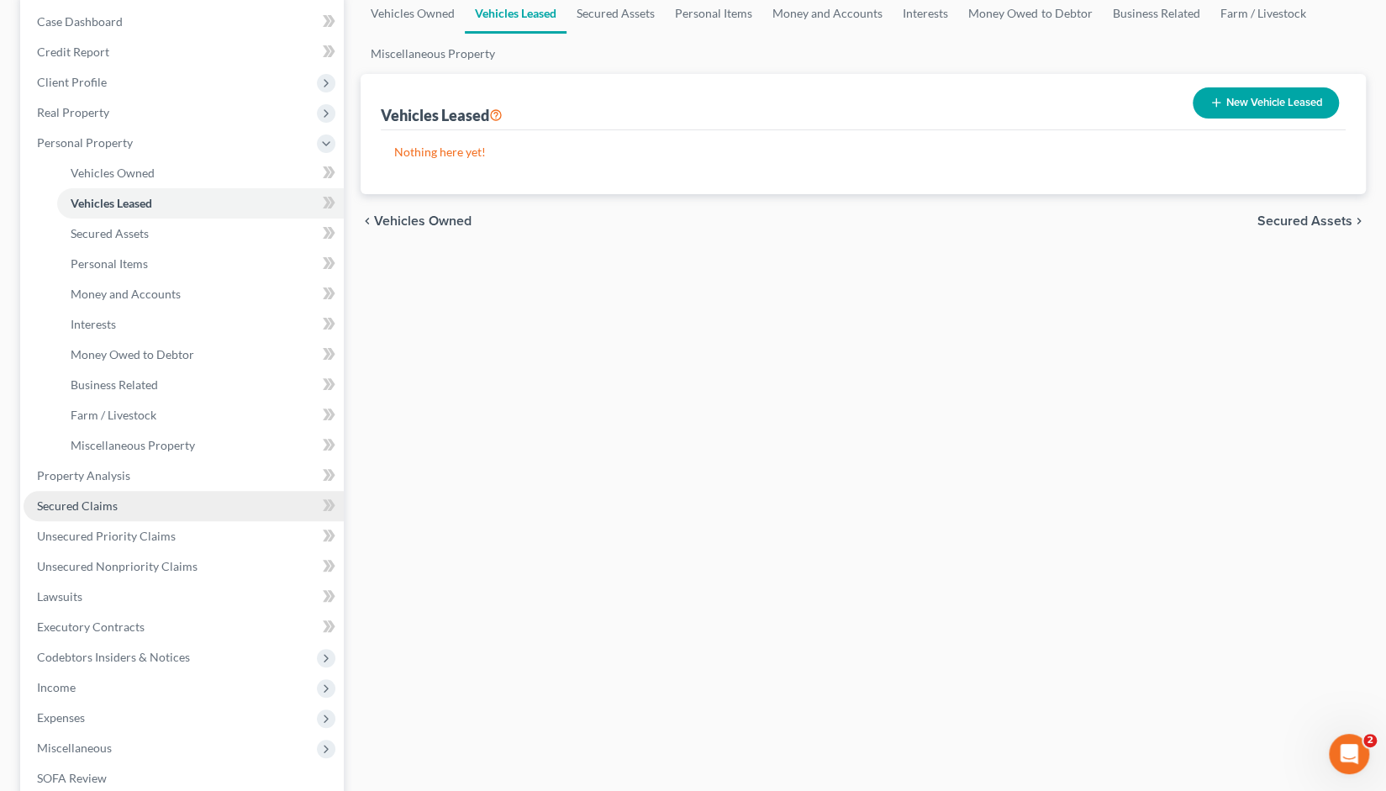
click at [77, 507] on span "Secured Claims" at bounding box center [77, 506] width 81 height 14
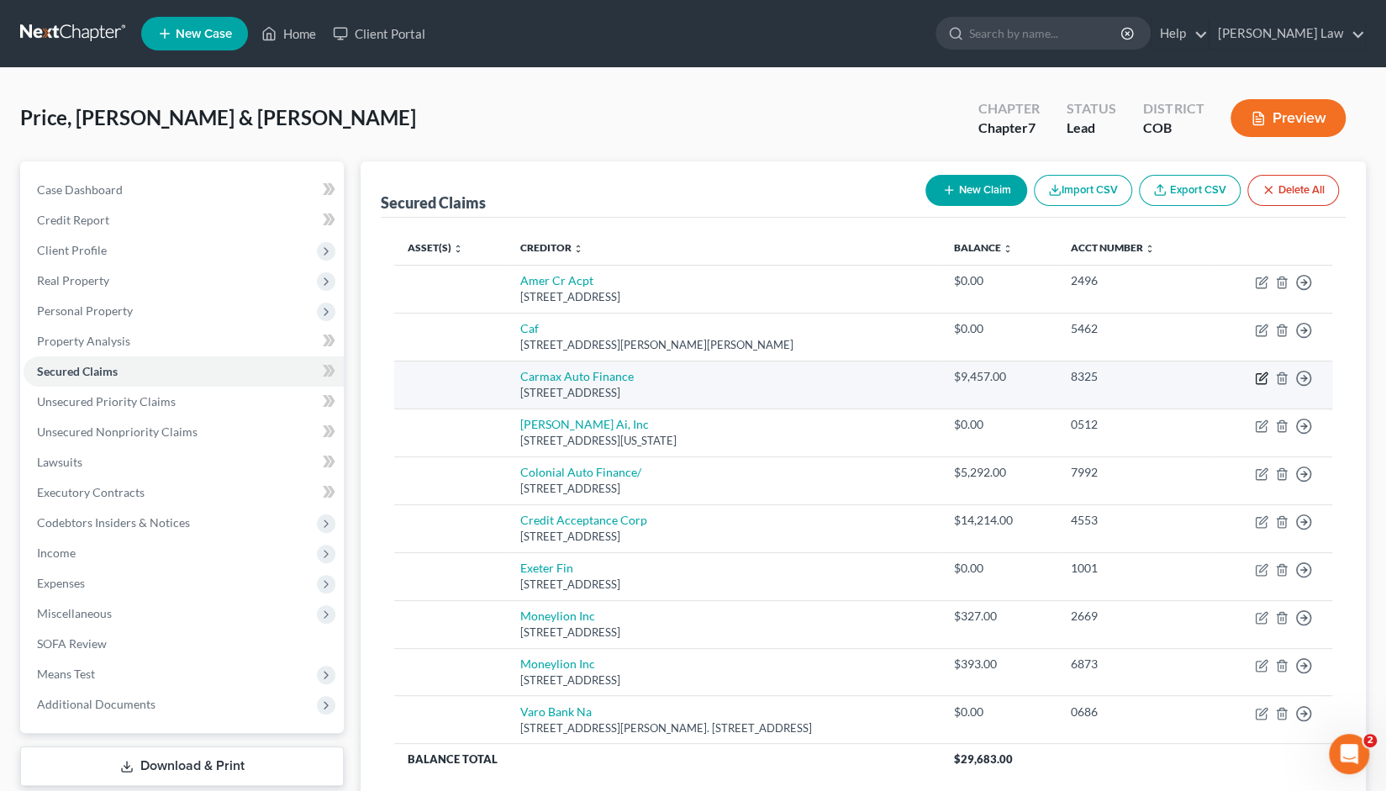
click at [1260, 379] on icon "button" at bounding box center [1263, 376] width 8 height 8
select select "48"
select select "0"
select select "2"
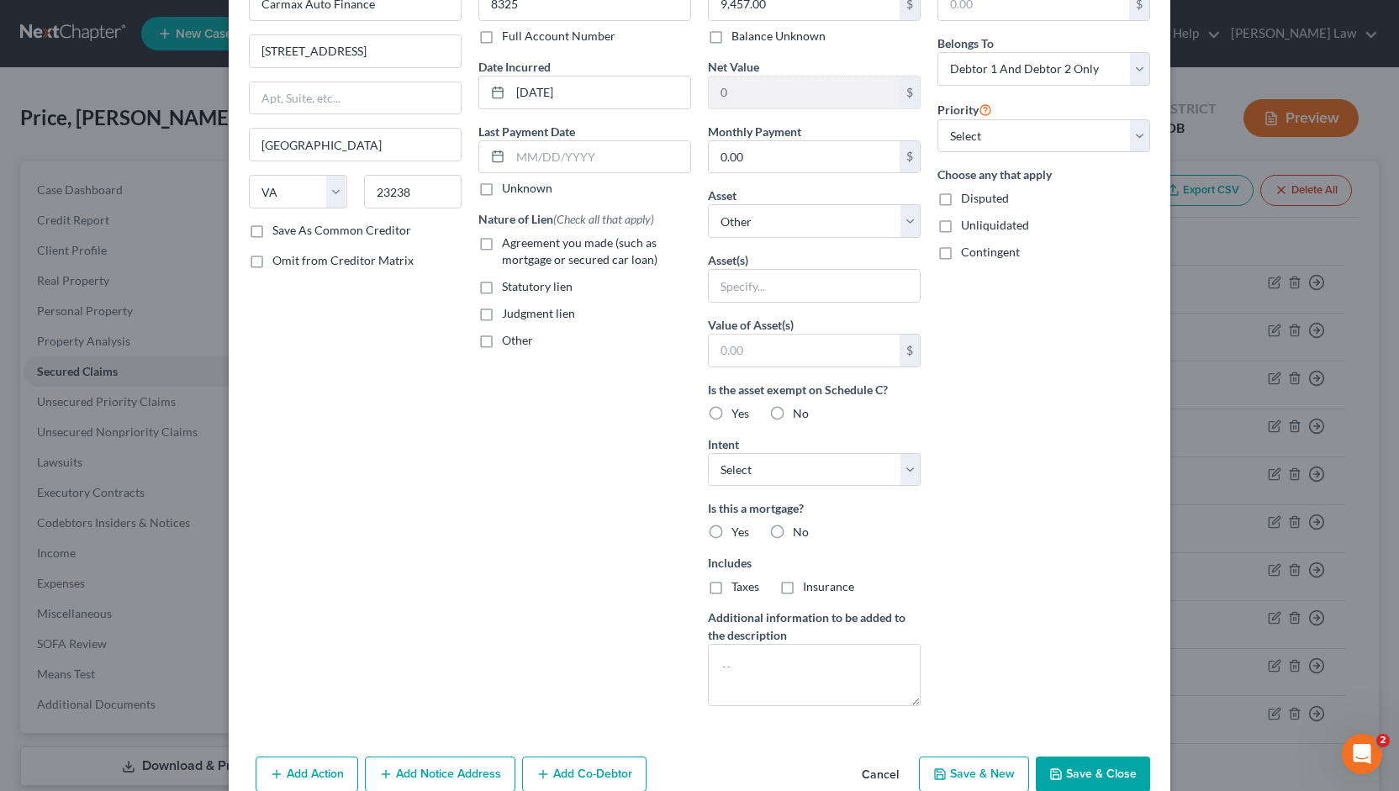
scroll to position [105, 0]
click at [728, 665] on textarea at bounding box center [814, 677] width 213 height 62
type textarea "Car has been reposessed."
click at [901, 471] on select "Select Surrender Redeem Reaffirm Avoid Other" at bounding box center [814, 473] width 213 height 34
select select "0"
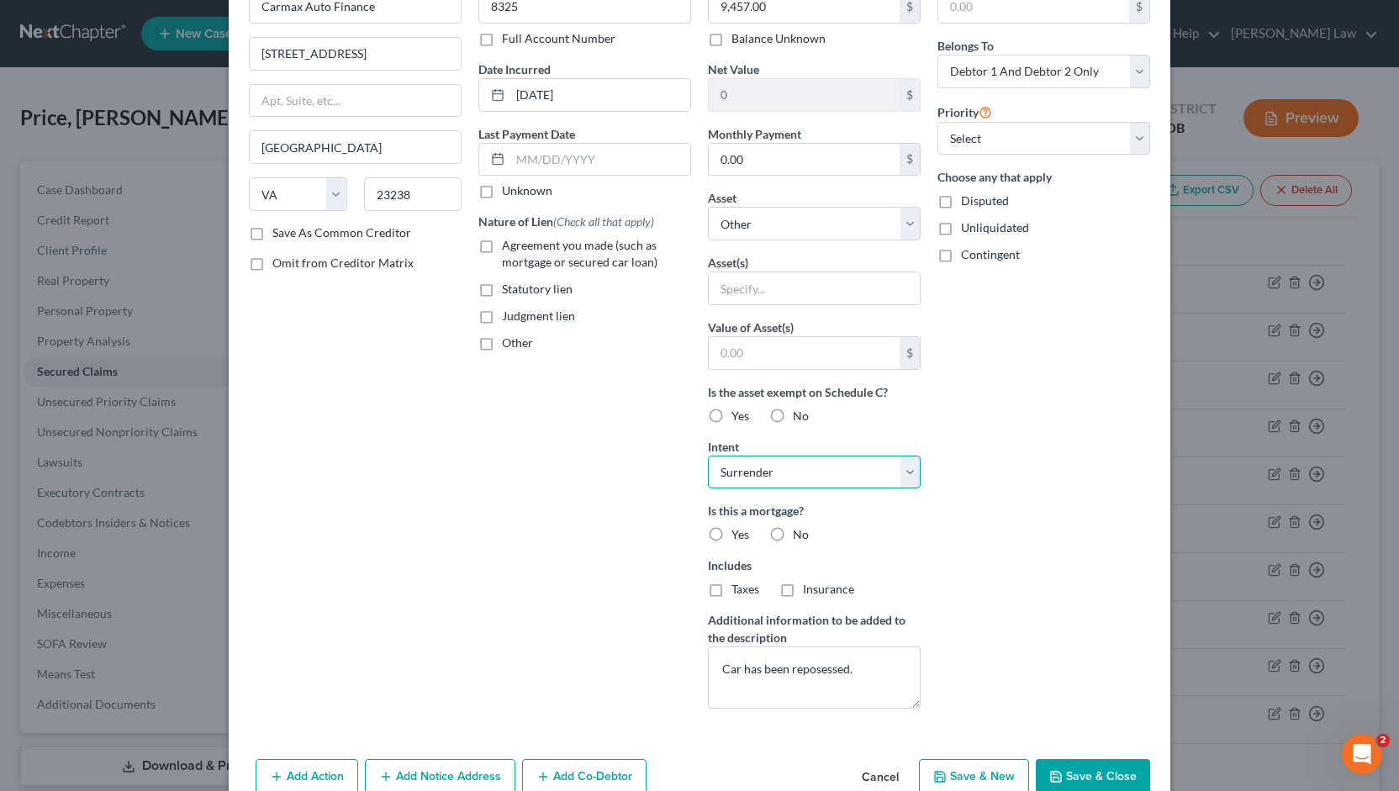
click at [708, 456] on select "Select Surrender Redeem Reaffirm Avoid Other" at bounding box center [814, 473] width 213 height 34
click at [807, 670] on textarea "Car has been reposessed." at bounding box center [814, 677] width 213 height 62
type textarea "Car has been repossessed."
click at [1067, 769] on button "Save & Close" at bounding box center [1093, 776] width 114 height 35
select select
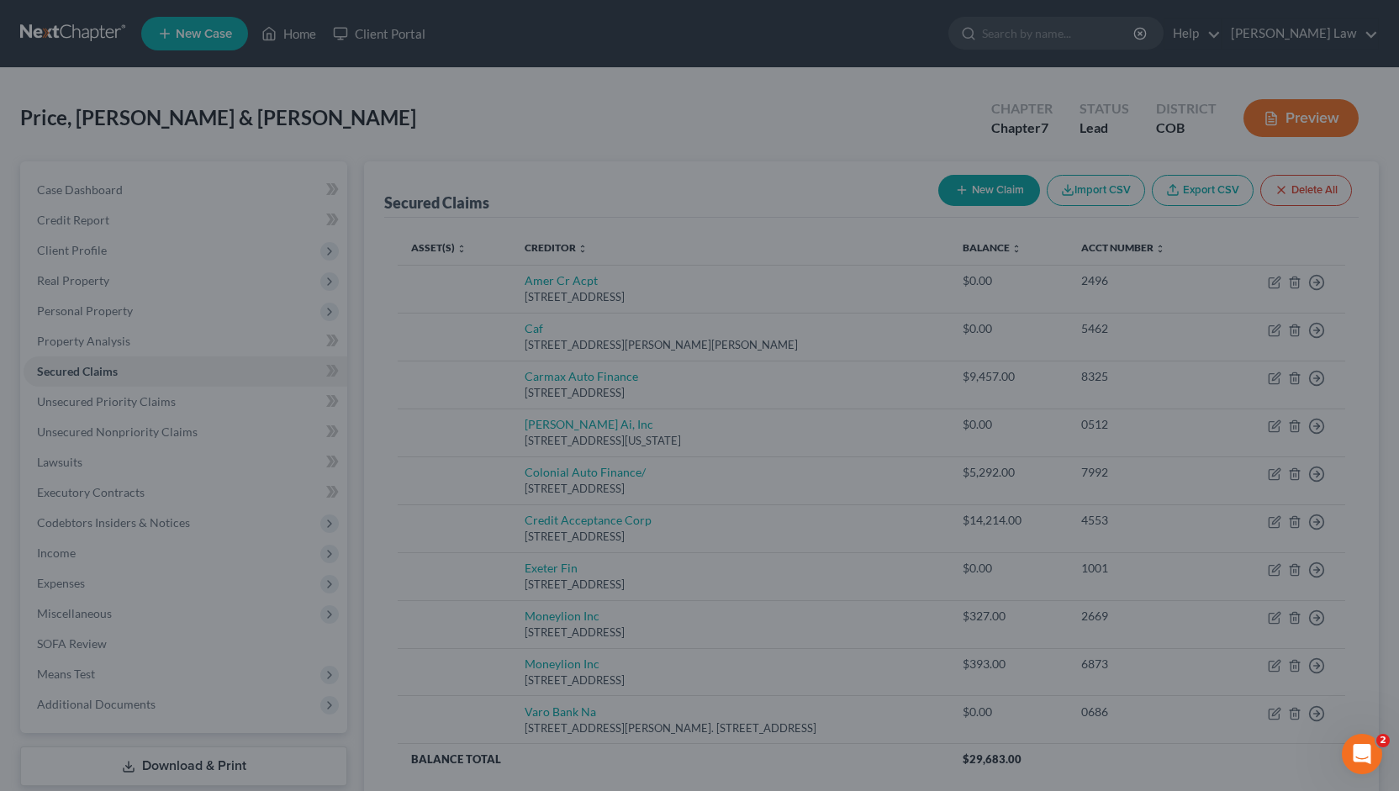
type input "0"
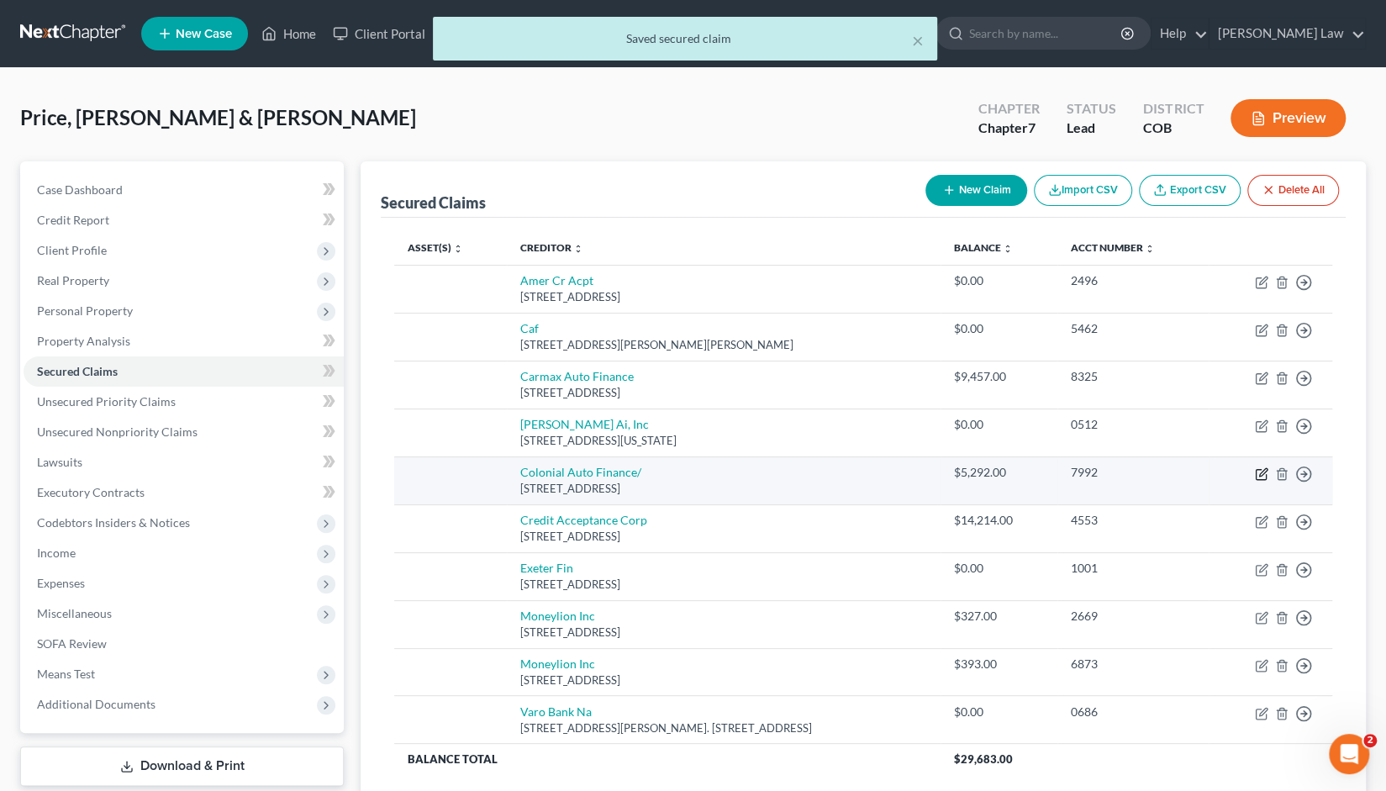
click at [1259, 472] on icon "button" at bounding box center [1263, 472] width 8 height 8
select select "2"
select select "0"
select select "2"
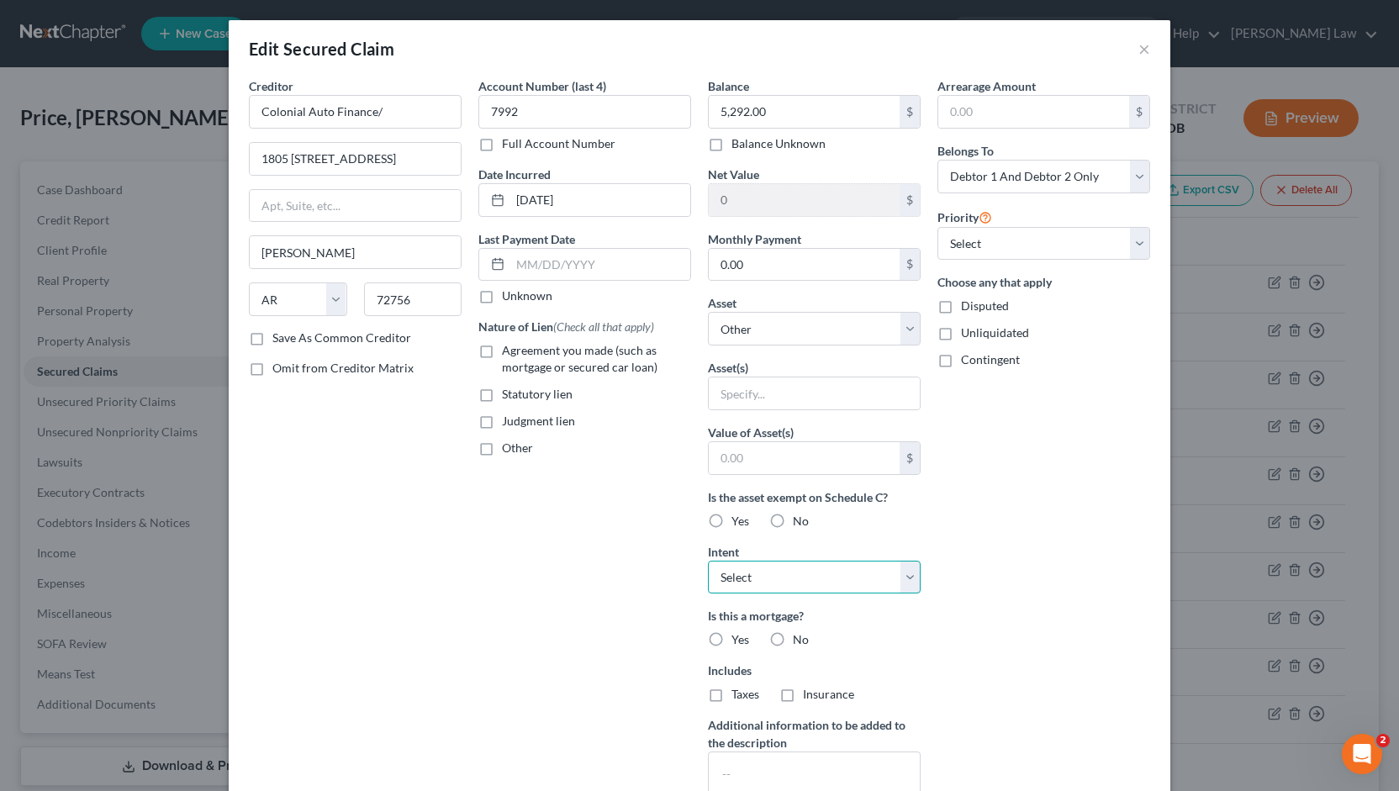
click at [905, 579] on select "Select Surrender Redeem Reaffirm Avoid Other" at bounding box center [814, 578] width 213 height 34
select select "0"
click at [708, 561] on select "Select Surrender Redeem Reaffirm Avoid Other" at bounding box center [814, 578] width 213 height 34
click at [718, 766] on textarea at bounding box center [814, 783] width 213 height 62
click at [809, 776] on textarea "Car has been reposessed." at bounding box center [814, 783] width 213 height 62
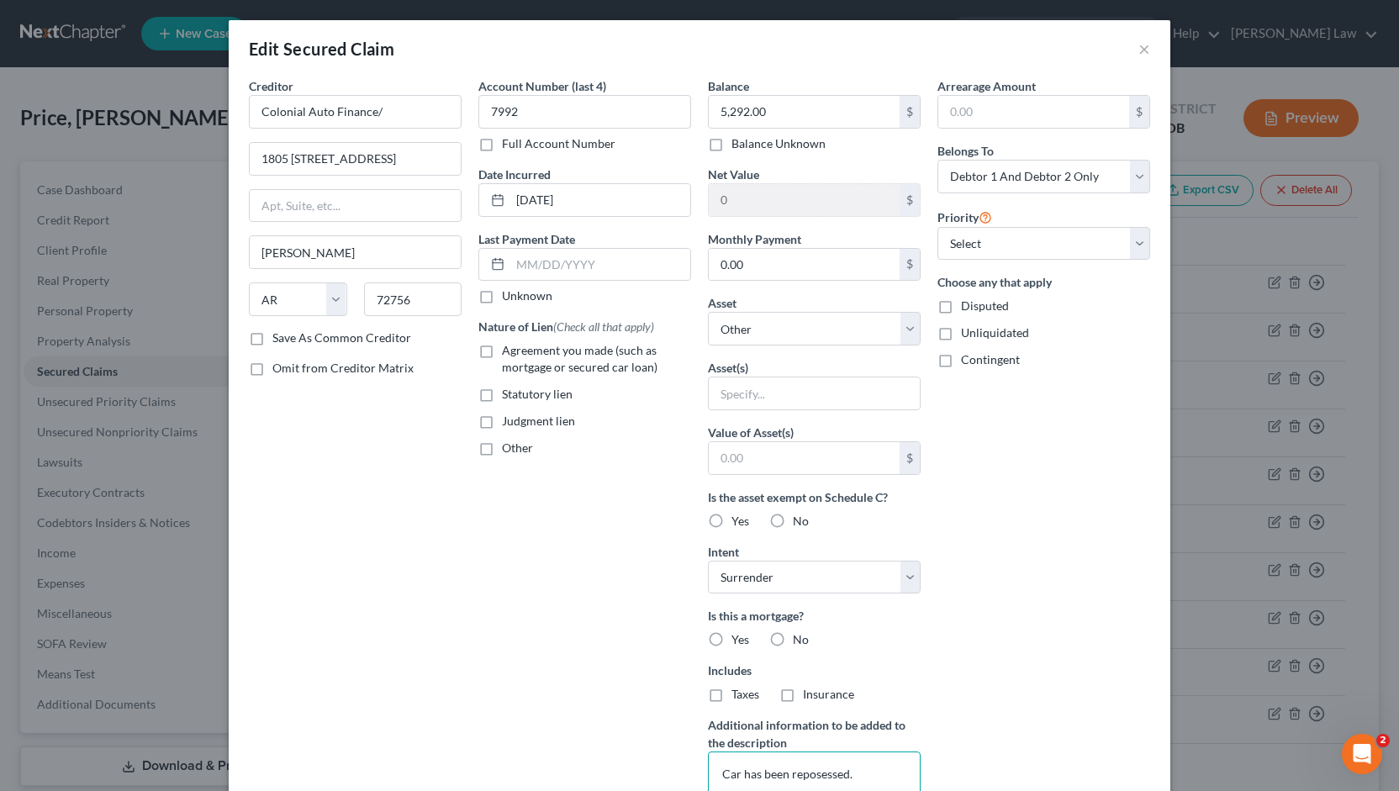
click at [809, 776] on textarea "Car has been reposessed." at bounding box center [814, 783] width 213 height 62
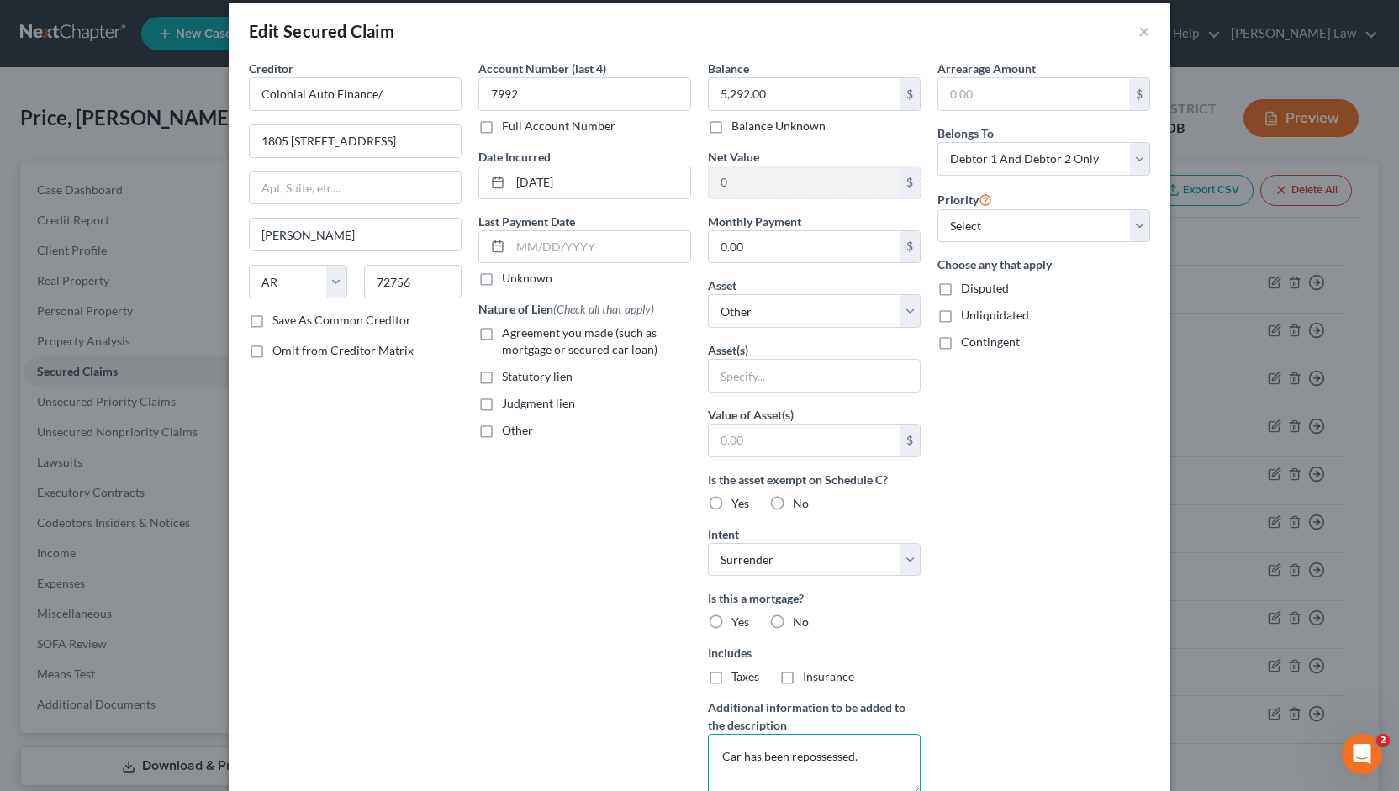
type textarea "Car has been repossessed."
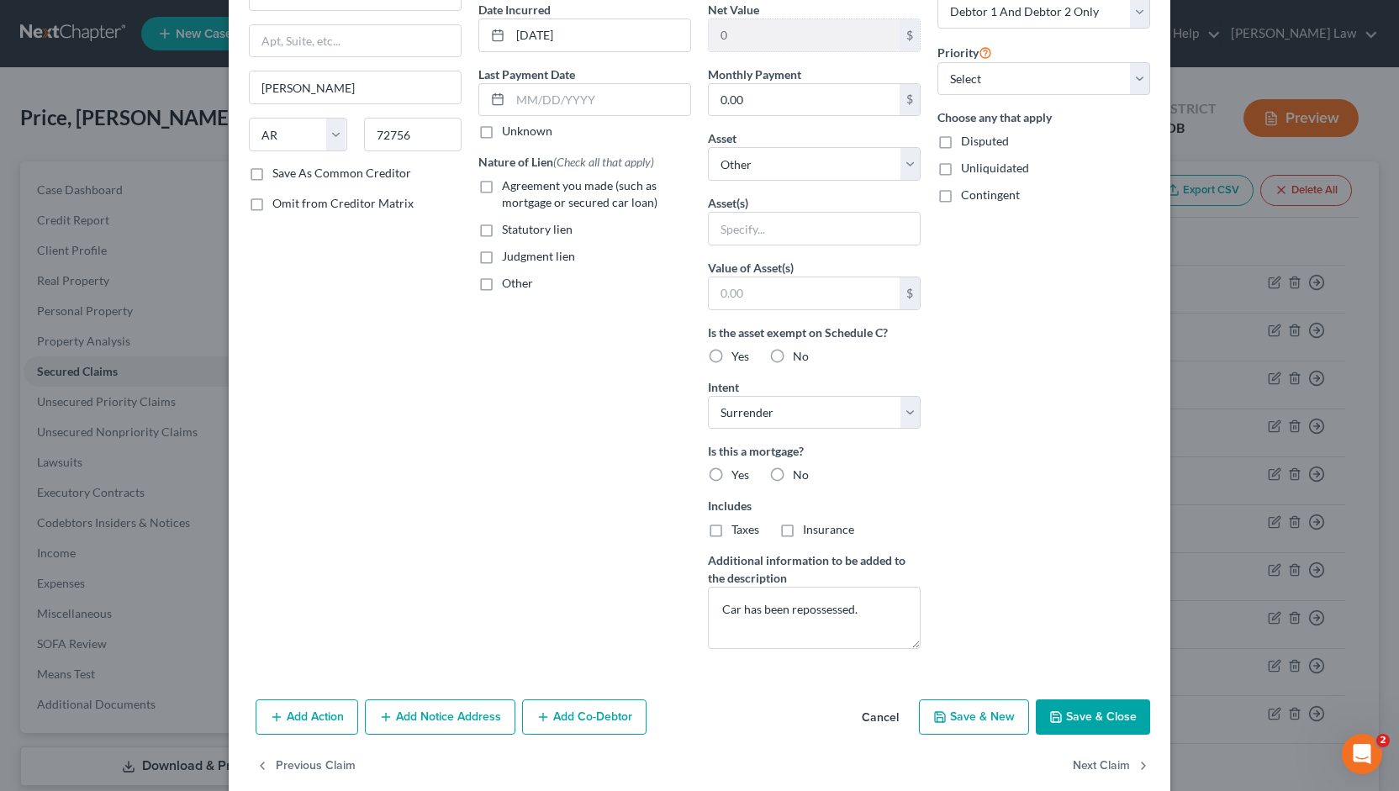
scroll to position [182, 0]
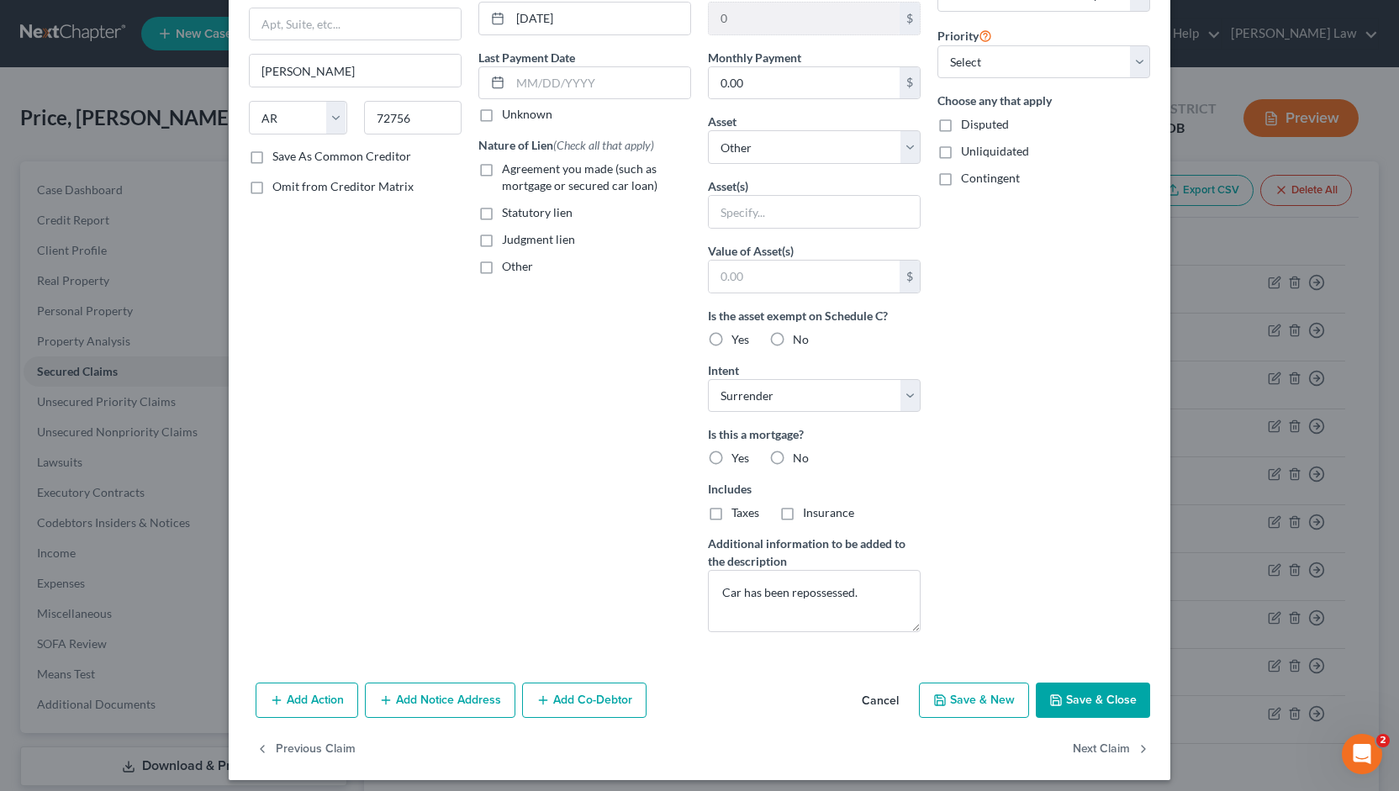
click at [1082, 696] on button "Save & Close" at bounding box center [1093, 700] width 114 height 35
select select
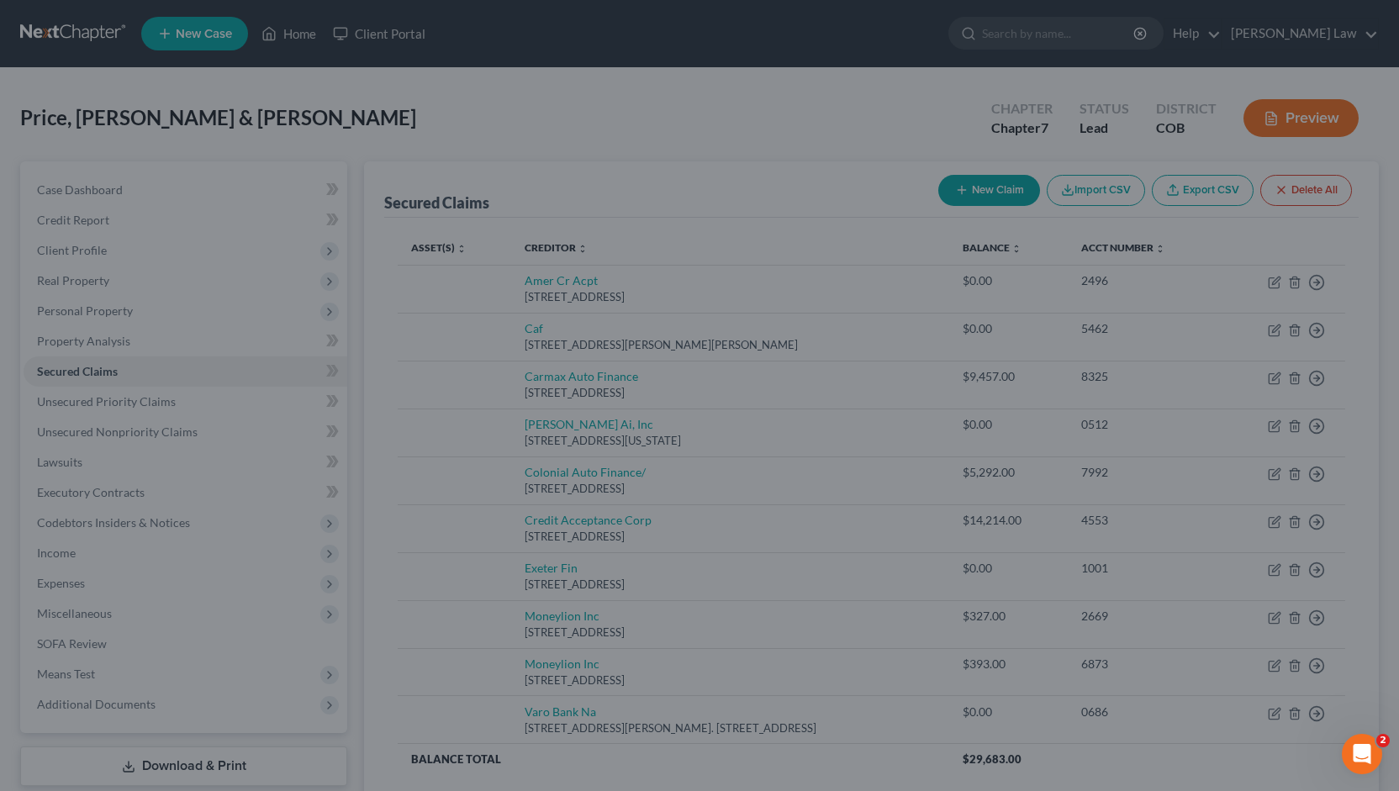
scroll to position [3, 0]
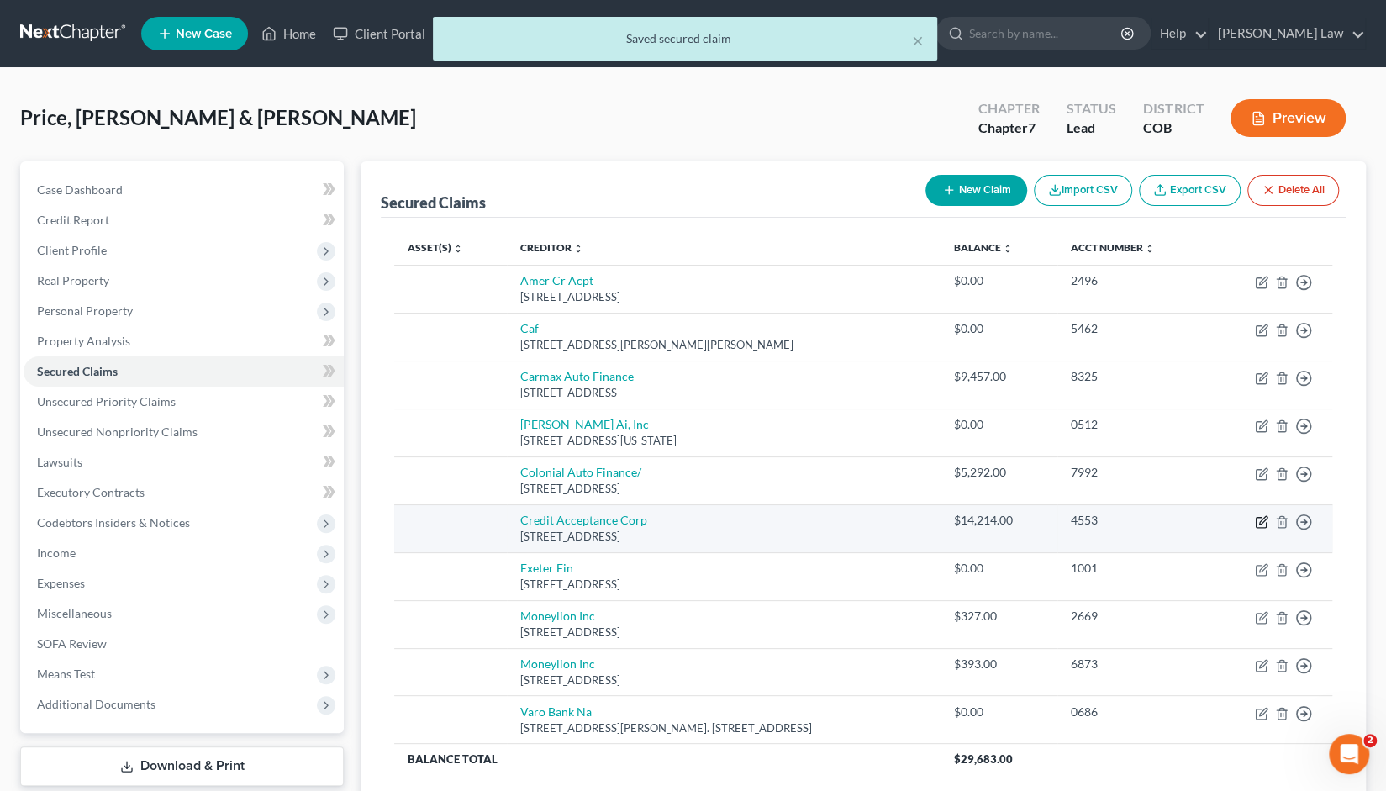
click at [1259, 515] on icon "button" at bounding box center [1261, 521] width 13 height 13
select select "23"
select select "0"
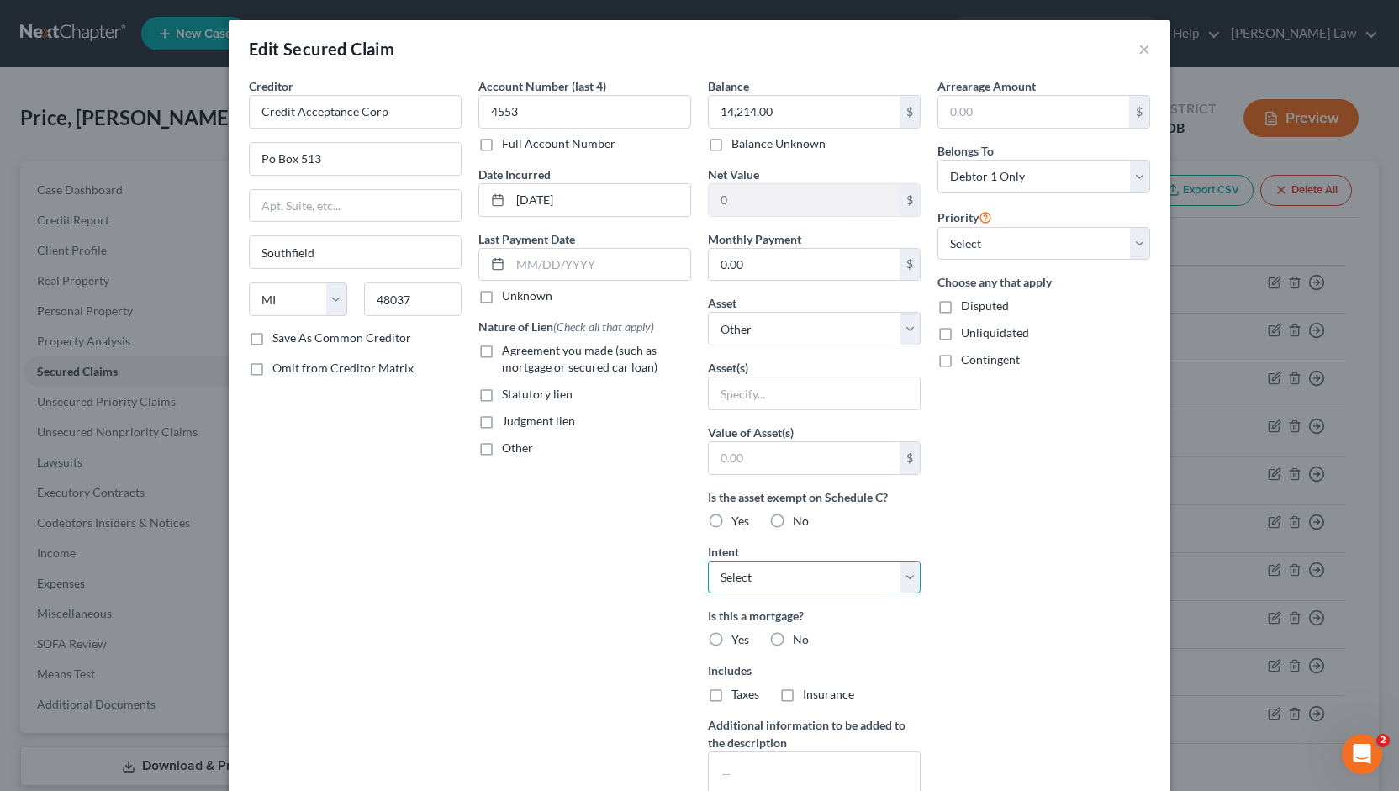
click at [901, 578] on select "Select Surrender Redeem Reaffirm Avoid Other" at bounding box center [814, 578] width 213 height 34
select select "0"
click at [708, 561] on select "Select Surrender Redeem Reaffirm Avoid Other" at bounding box center [814, 578] width 213 height 34
click at [715, 772] on textarea at bounding box center [814, 783] width 213 height 62
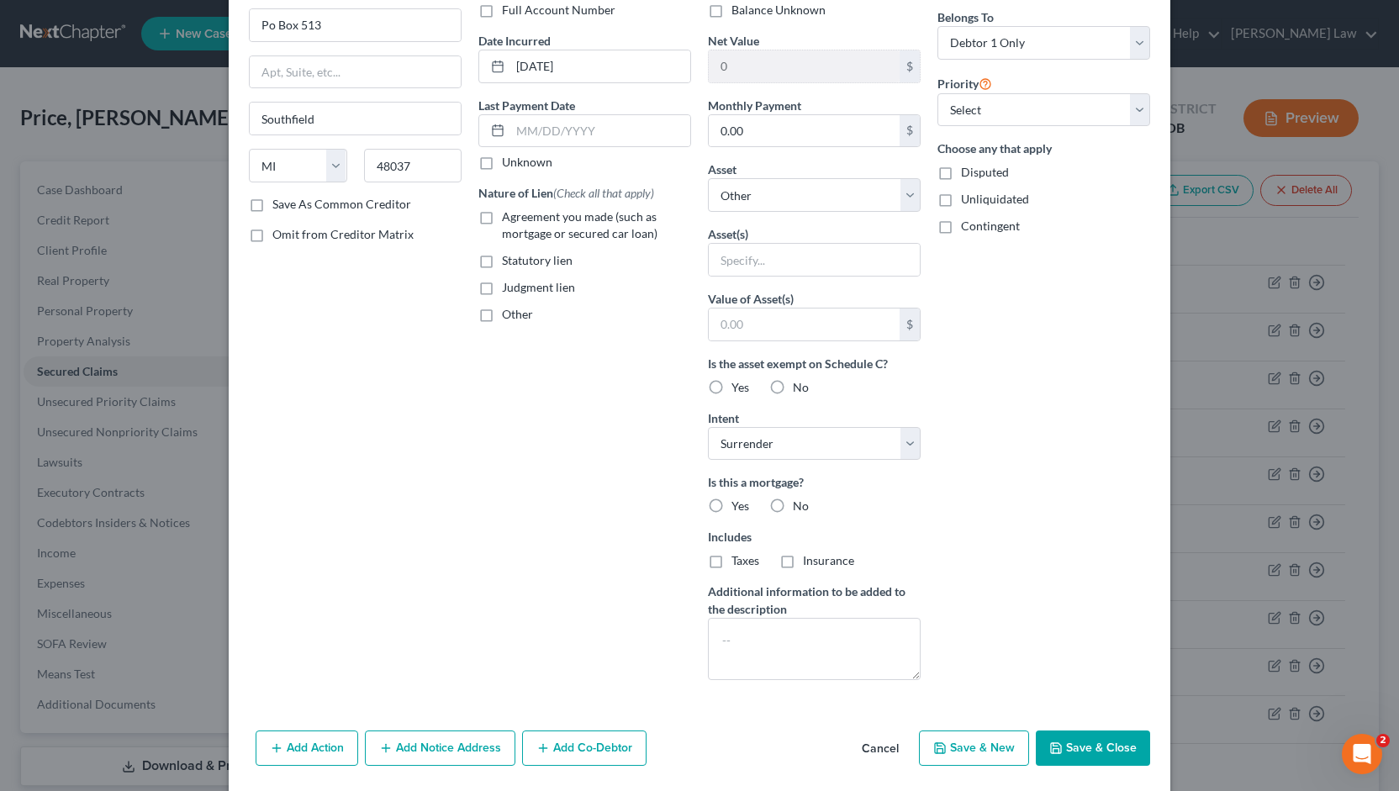
scroll to position [145, 0]
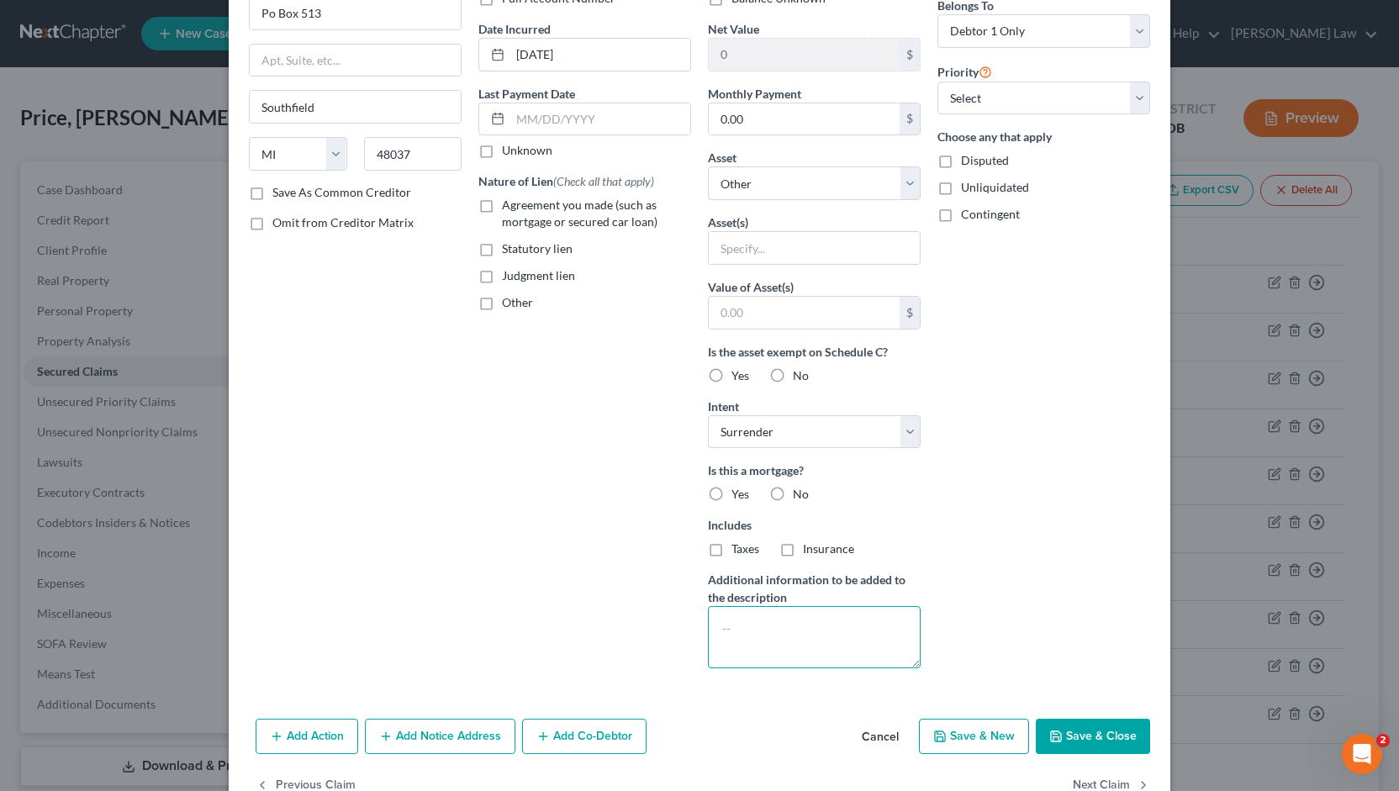
click at [712, 625] on textarea at bounding box center [814, 637] width 213 height 62
click at [803, 635] on textarea "Car has been reposessed." at bounding box center [814, 637] width 213 height 62
click at [811, 620] on textarea "Car has been reposessed." at bounding box center [814, 637] width 213 height 62
type textarea "Car has been repossessed."
click at [793, 489] on label "No" at bounding box center [801, 494] width 16 height 17
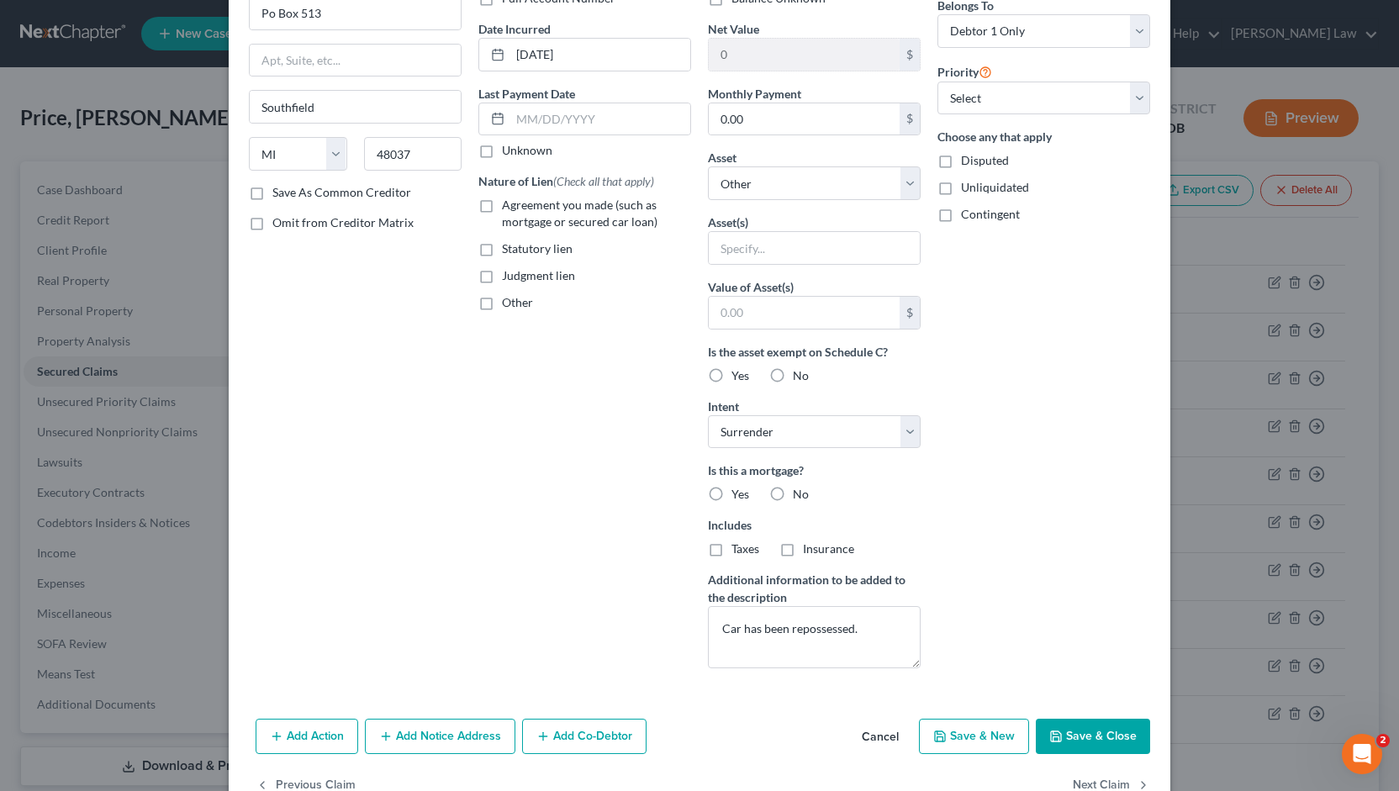
click at [799, 489] on input "No" at bounding box center [804, 491] width 11 height 11
radio input "true"
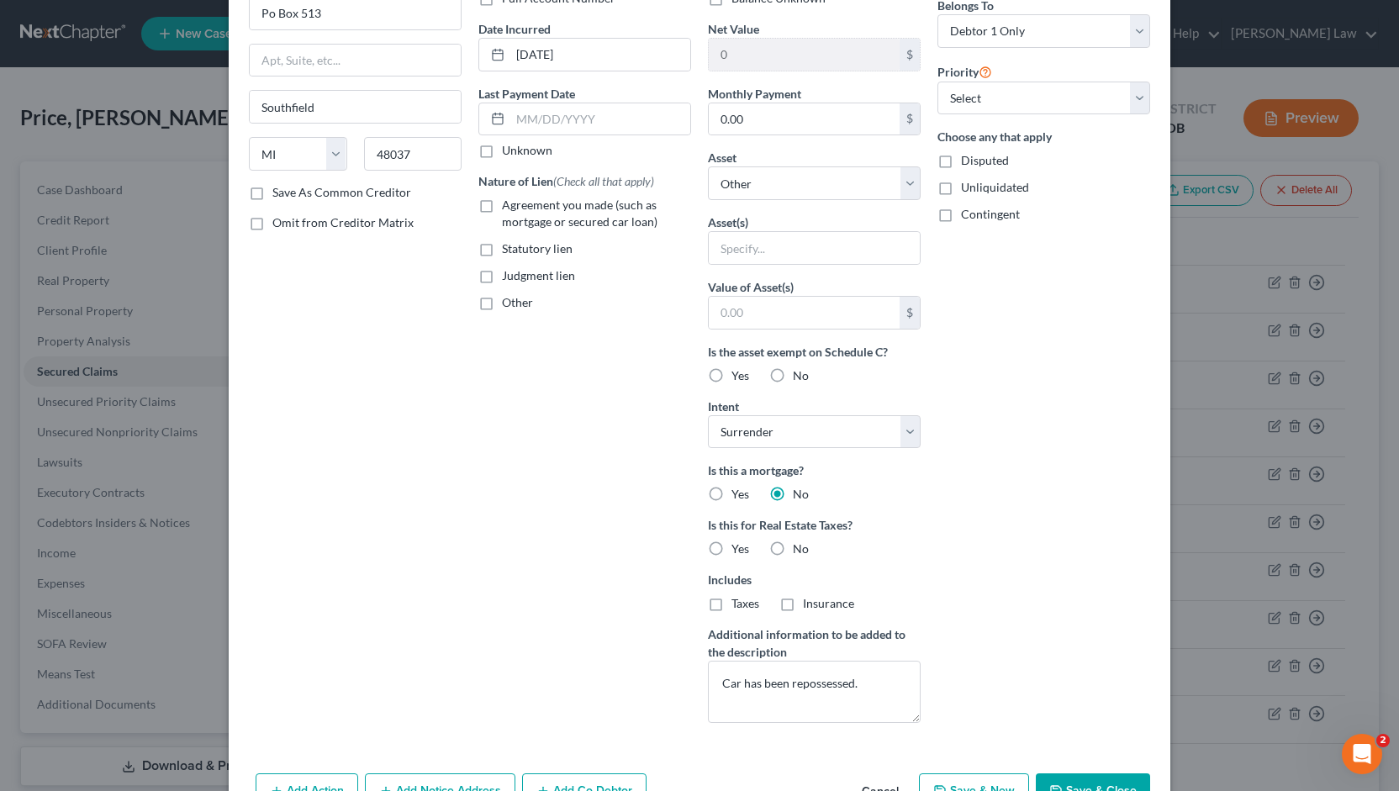
click at [793, 544] on label "No" at bounding box center [801, 549] width 16 height 17
click at [799, 544] on input "No" at bounding box center [804, 546] width 11 height 11
radio input "true"
click at [903, 181] on select "Select Other Multiple Assets" at bounding box center [814, 183] width 213 height 34
click at [708, 166] on select "Select Other Multiple Assets" at bounding box center [814, 183] width 213 height 34
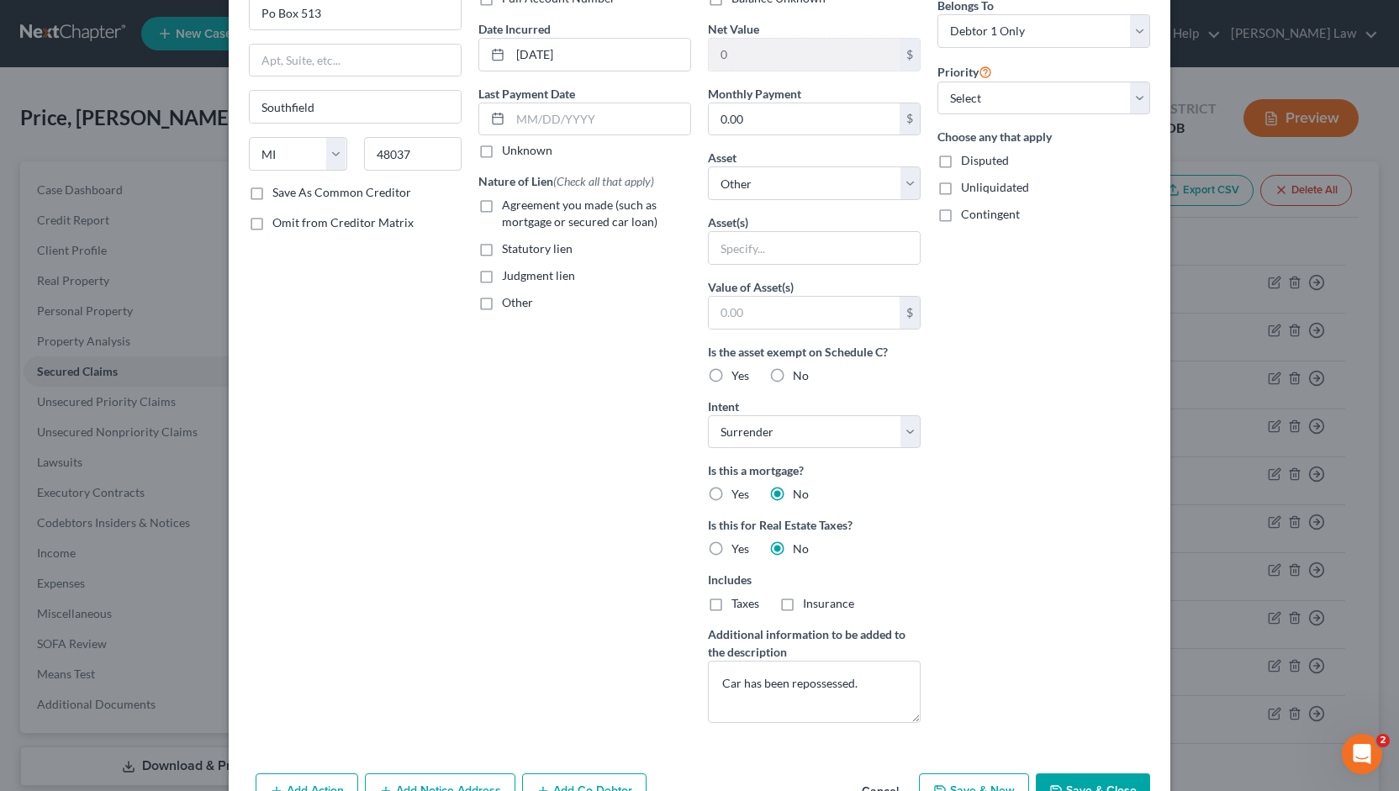
click at [1073, 778] on button "Save & Close" at bounding box center [1093, 790] width 114 height 35
select select
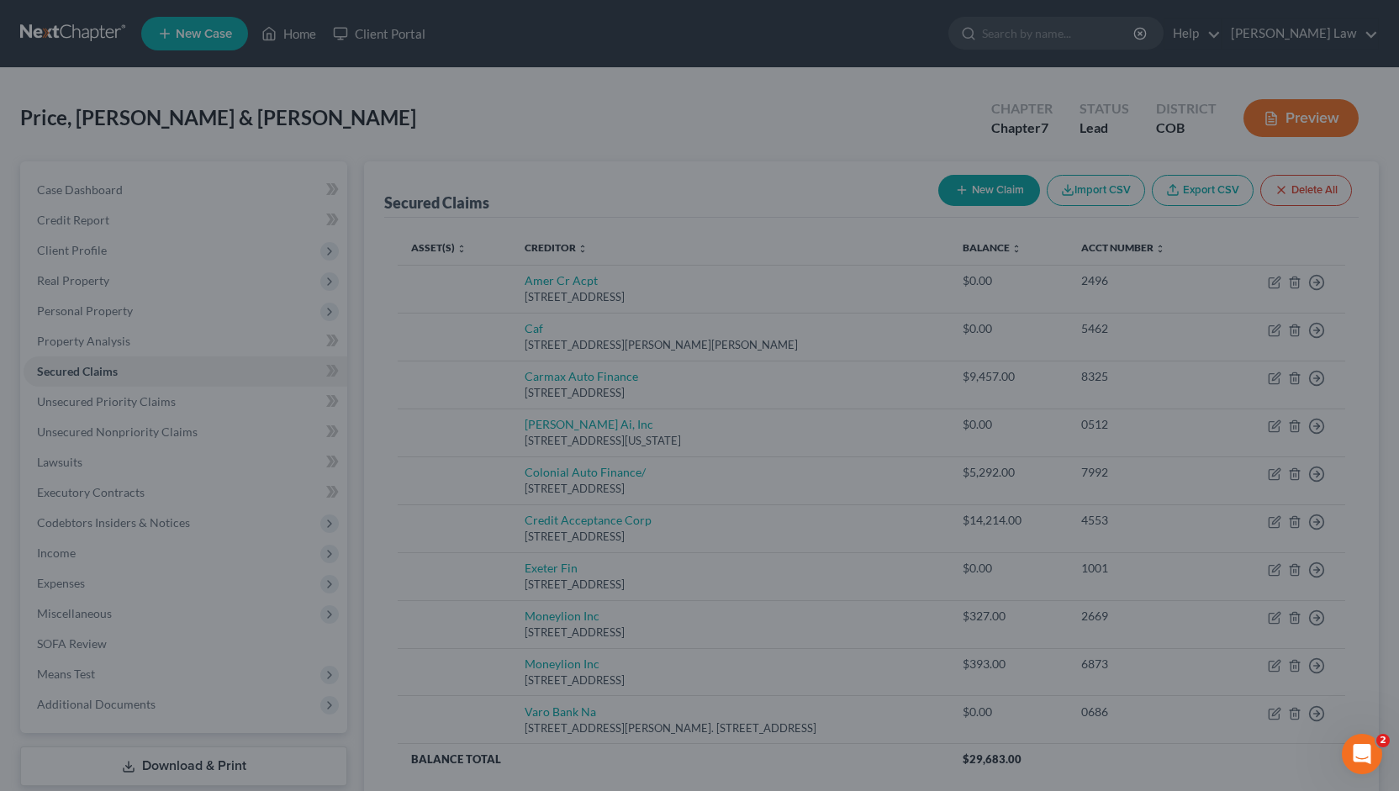
type input "0"
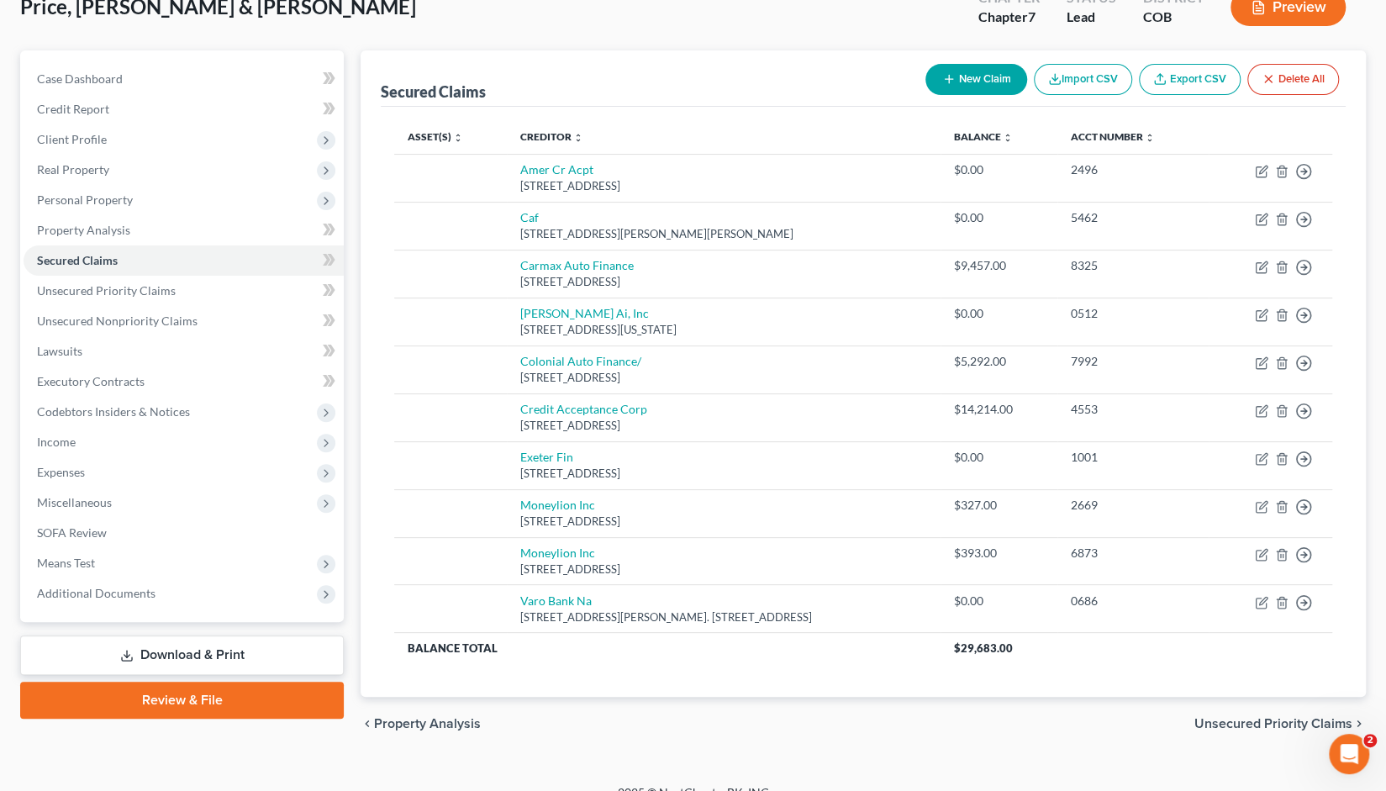
scroll to position [117, 0]
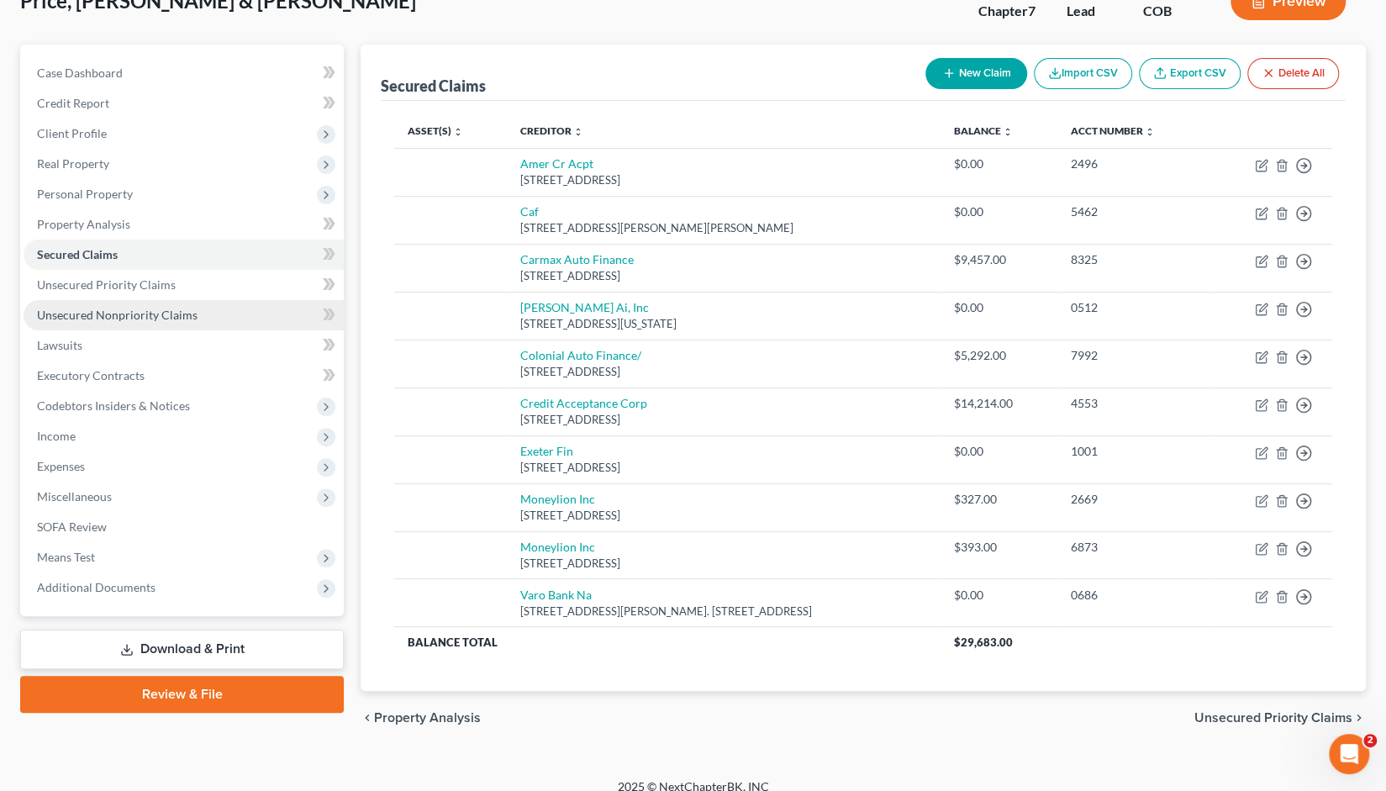
click at [69, 309] on span "Unsecured Nonpriority Claims" at bounding box center [117, 315] width 161 height 14
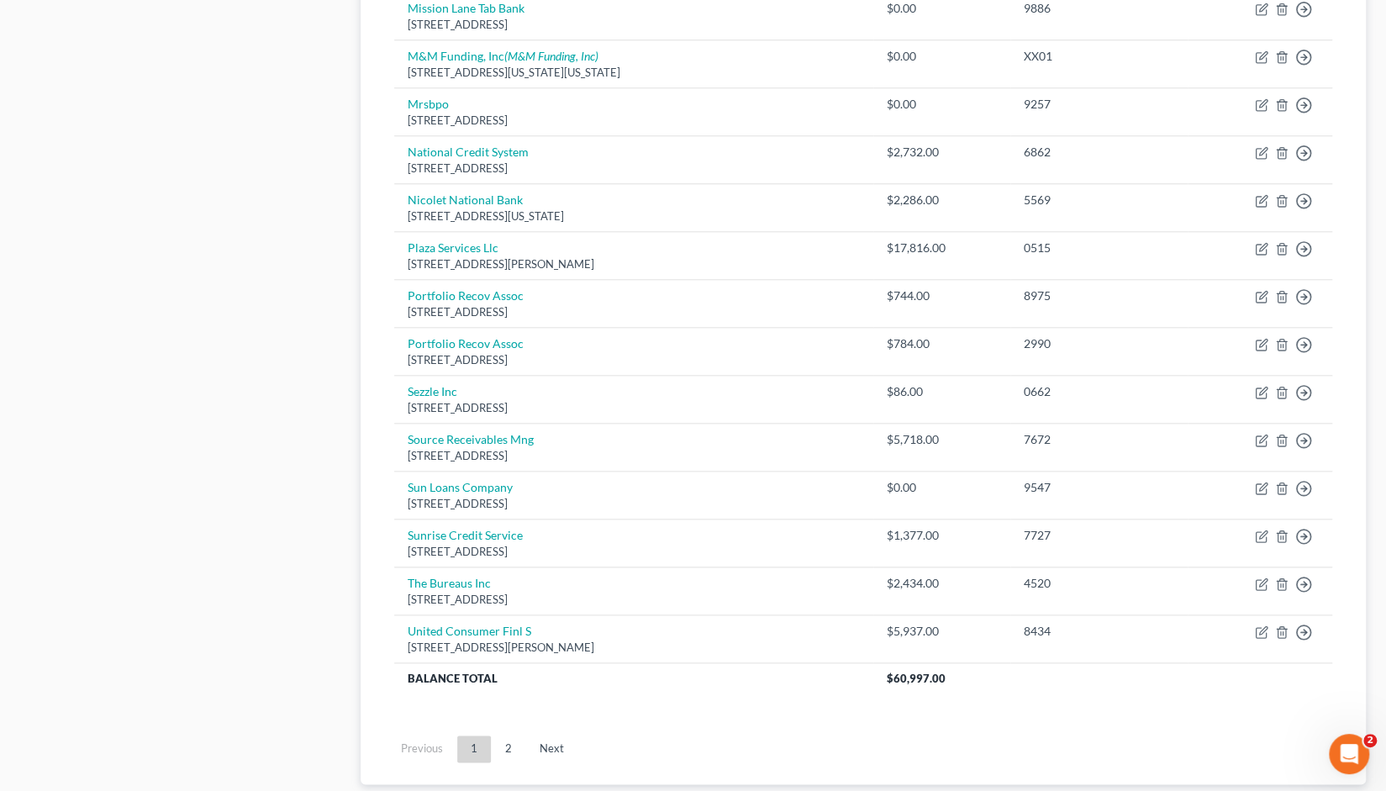
scroll to position [1032, 0]
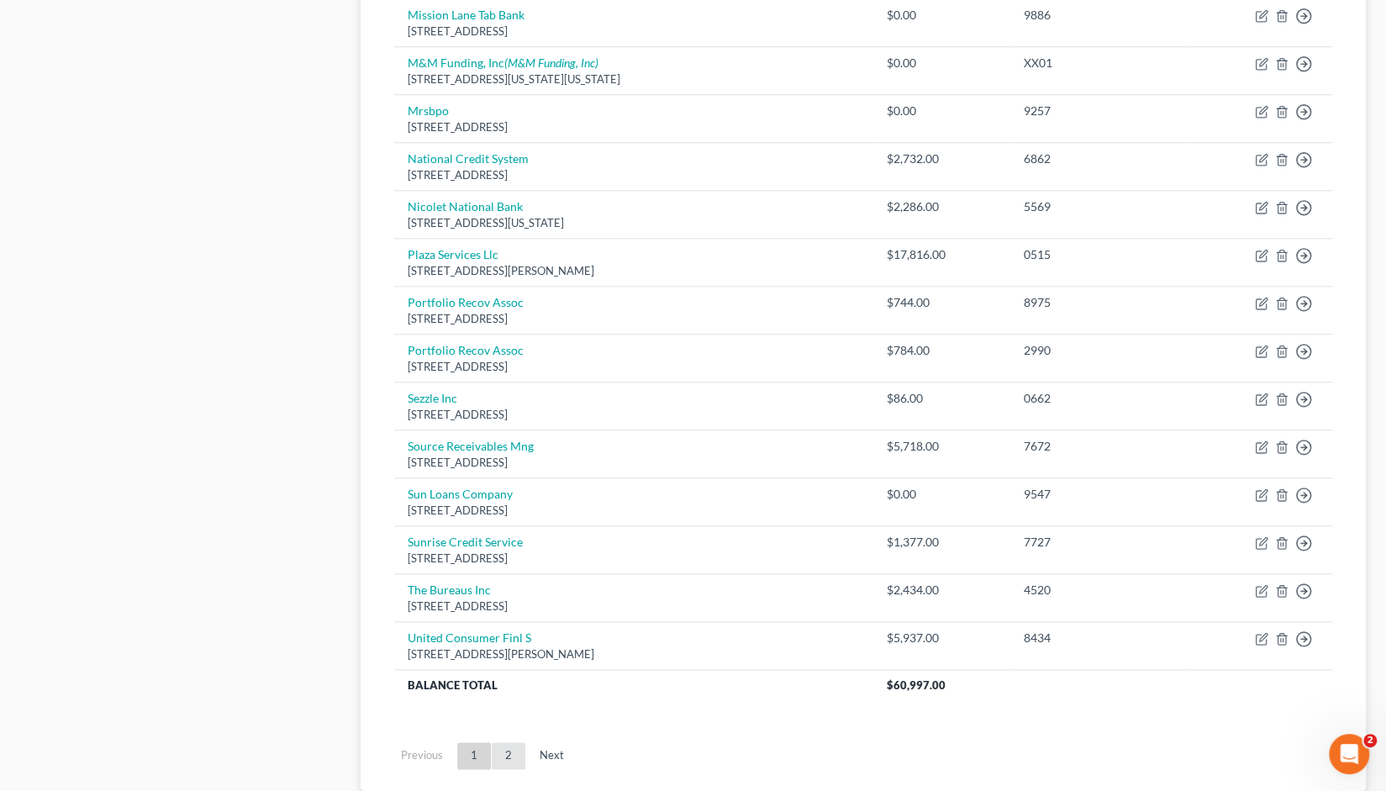
click at [509, 742] on link "2" at bounding box center [509, 755] width 34 height 27
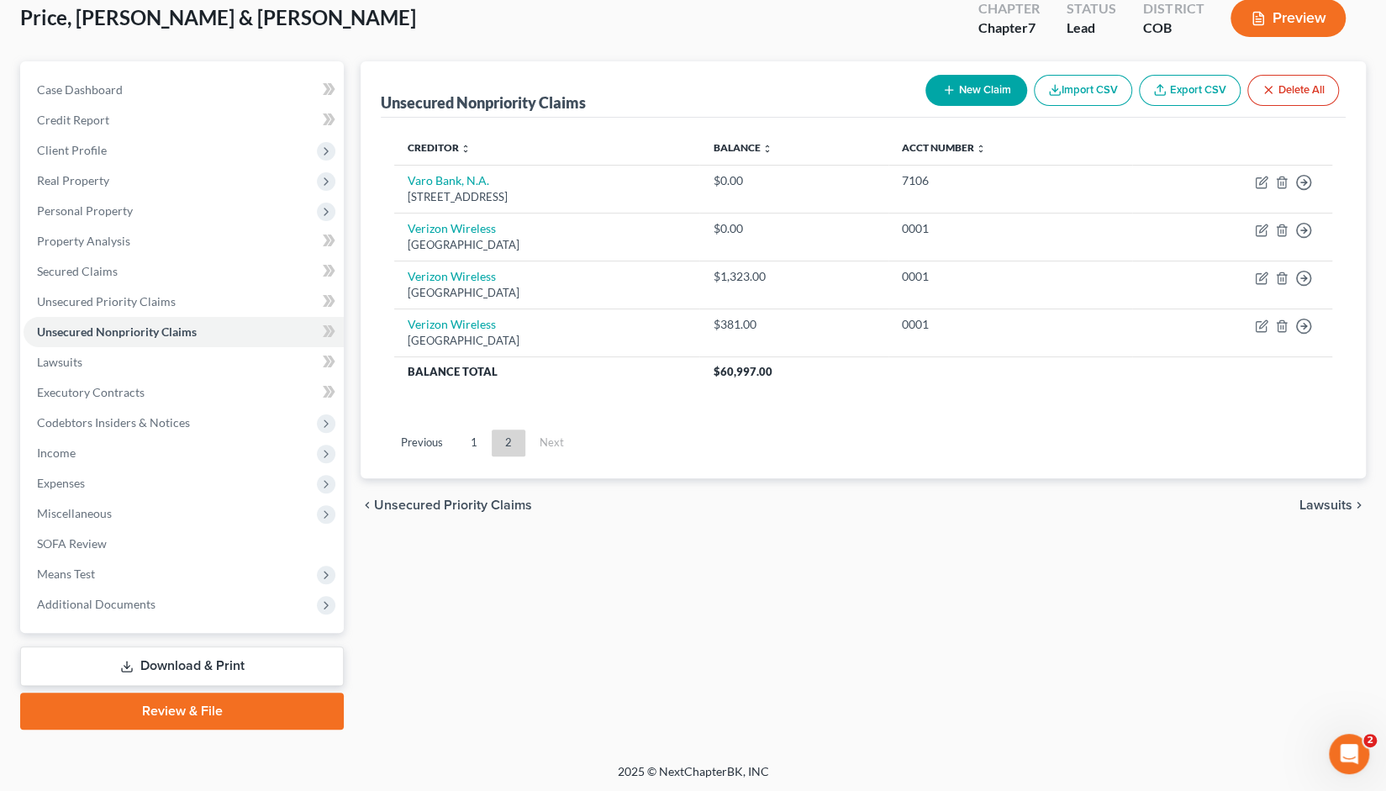
click at [972, 87] on button "New Claim" at bounding box center [977, 90] width 102 height 31
select select "2"
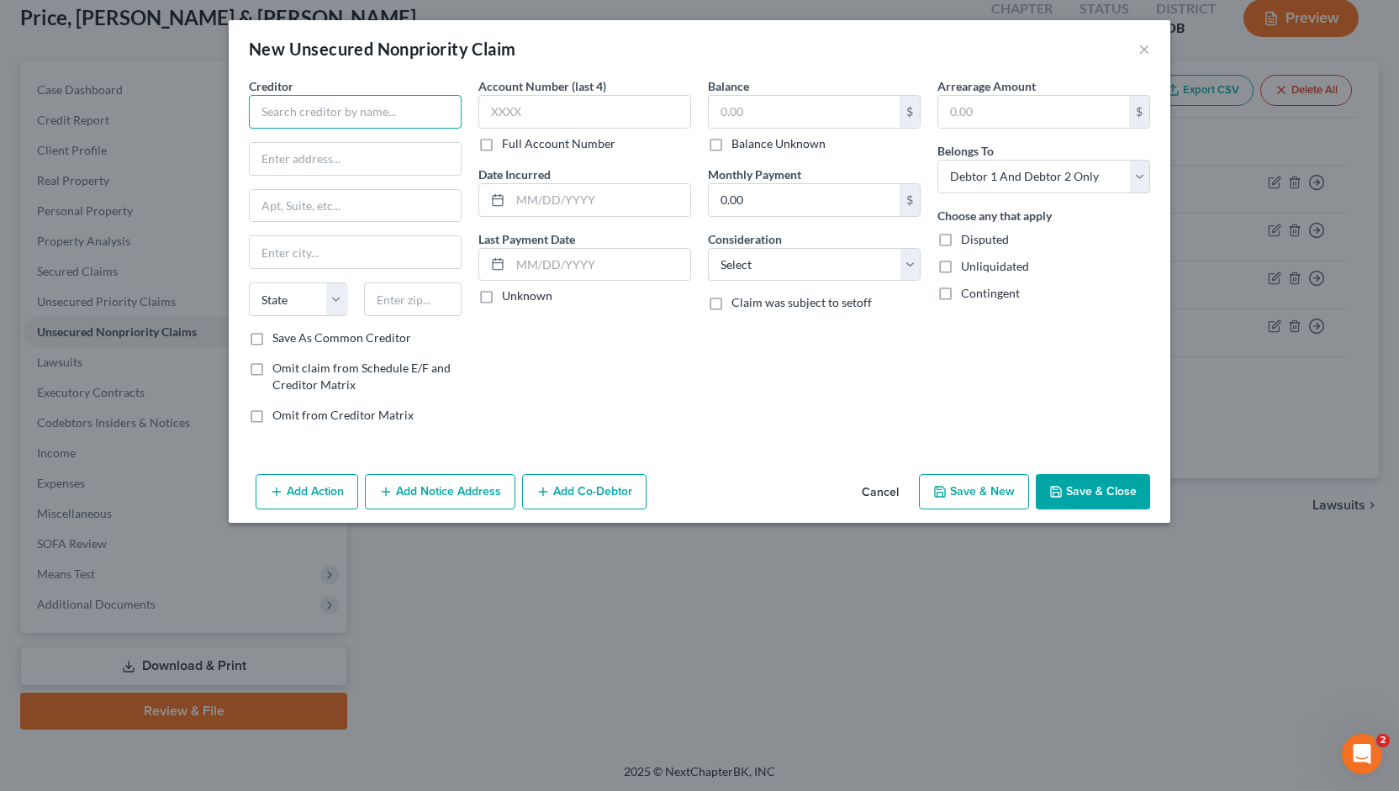
click at [277, 108] on input "text" at bounding box center [355, 112] width 213 height 34
click at [276, 113] on input "Maveric Inc." at bounding box center [355, 112] width 213 height 34
click at [273, 157] on input "text" at bounding box center [355, 159] width 211 height 32
click at [303, 110] on input "Maverick Inc." at bounding box center [355, 112] width 213 height 34
type input "Maverik Inc."
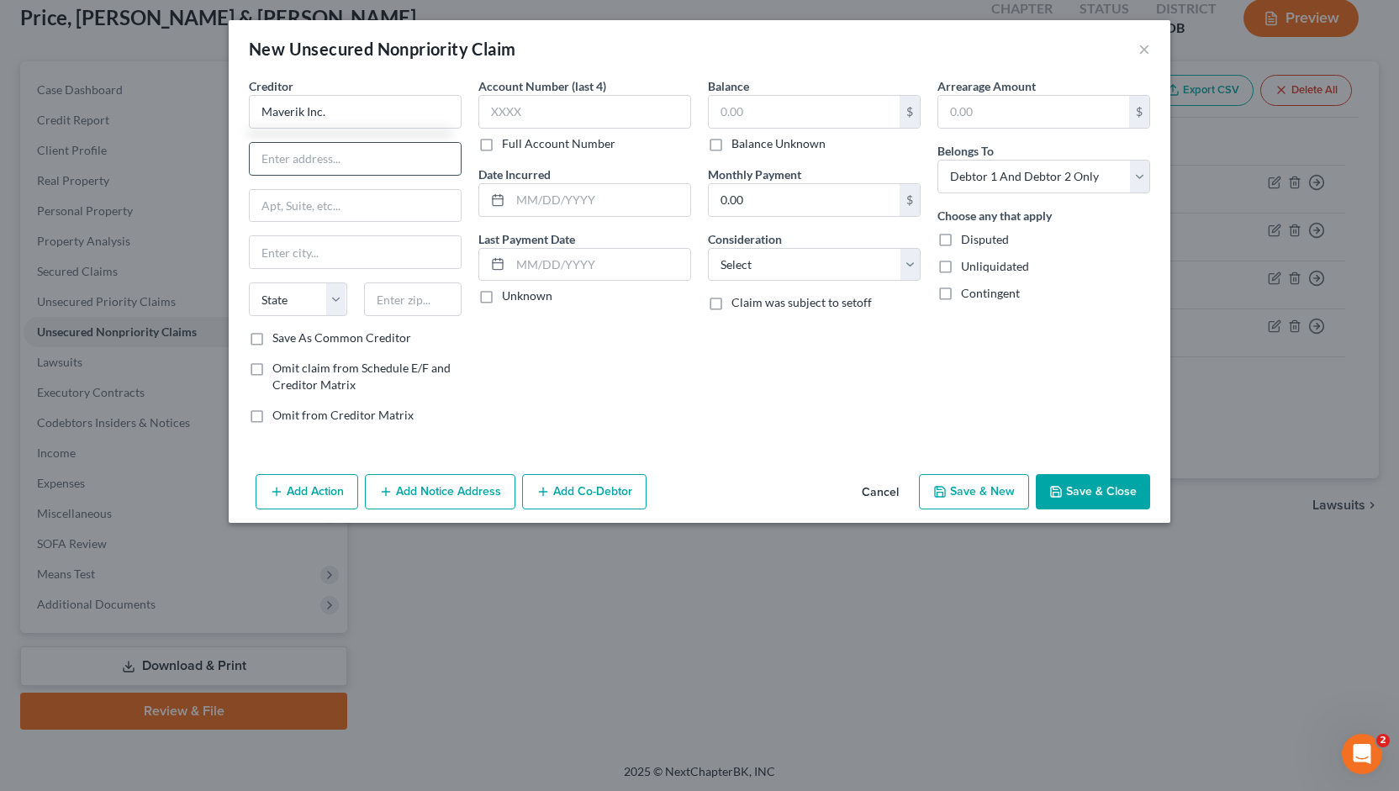
click at [274, 161] on input "text" at bounding box center [355, 159] width 211 height 32
click at [277, 163] on input "text" at bounding box center [355, 159] width 211 height 32
paste input "185 S State"
type input "185 S State"
click at [394, 298] on input "text" at bounding box center [413, 299] width 98 height 34
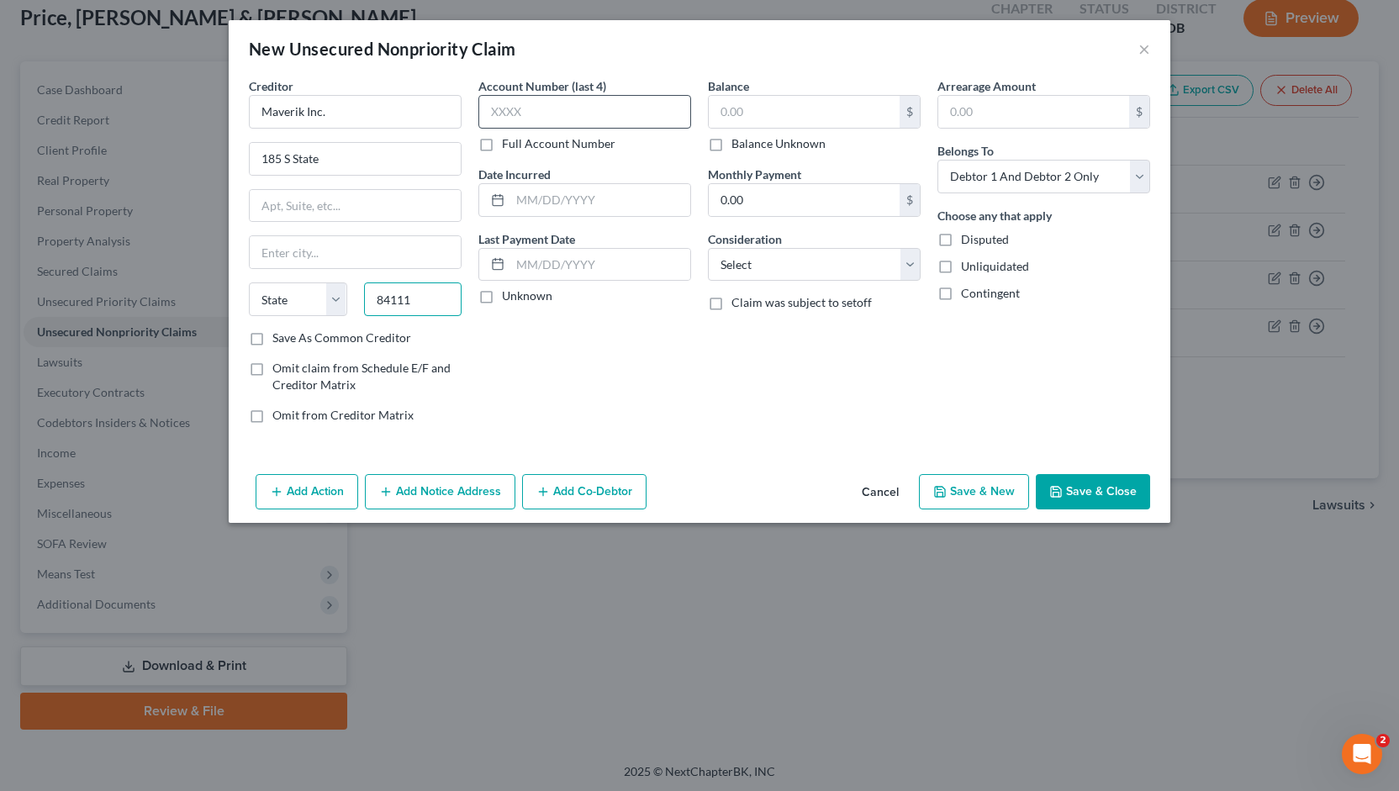
type input "84111"
click at [506, 109] on input "text" at bounding box center [584, 112] width 213 height 34
type input "[GEOGRAPHIC_DATA]"
select select "46"
click at [272, 334] on label "Save As Common Creditor" at bounding box center [341, 338] width 139 height 17
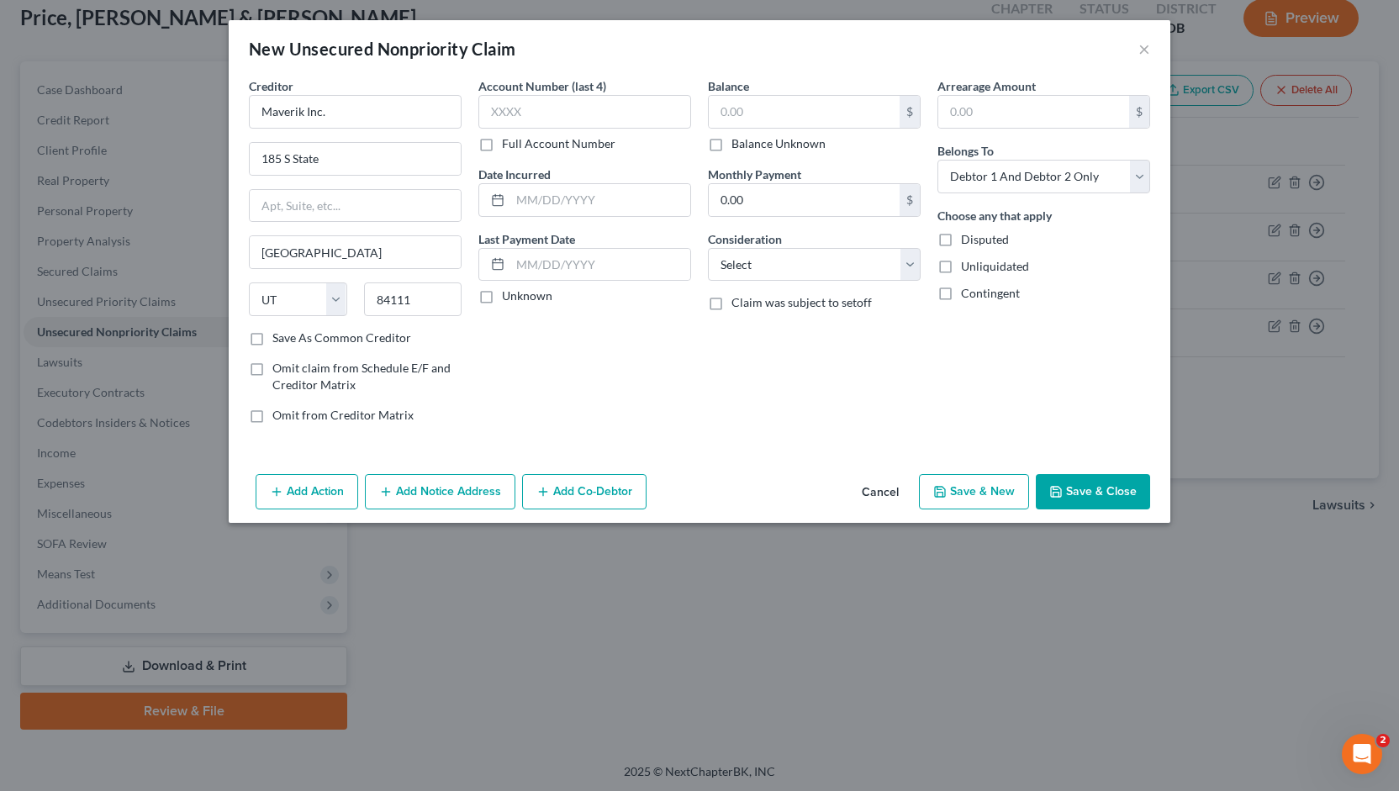
click at [279, 334] on input "Save As Common Creditor" at bounding box center [284, 335] width 11 height 11
click at [1081, 485] on button "Save & Close" at bounding box center [1093, 491] width 114 height 35
checkbox input "false"
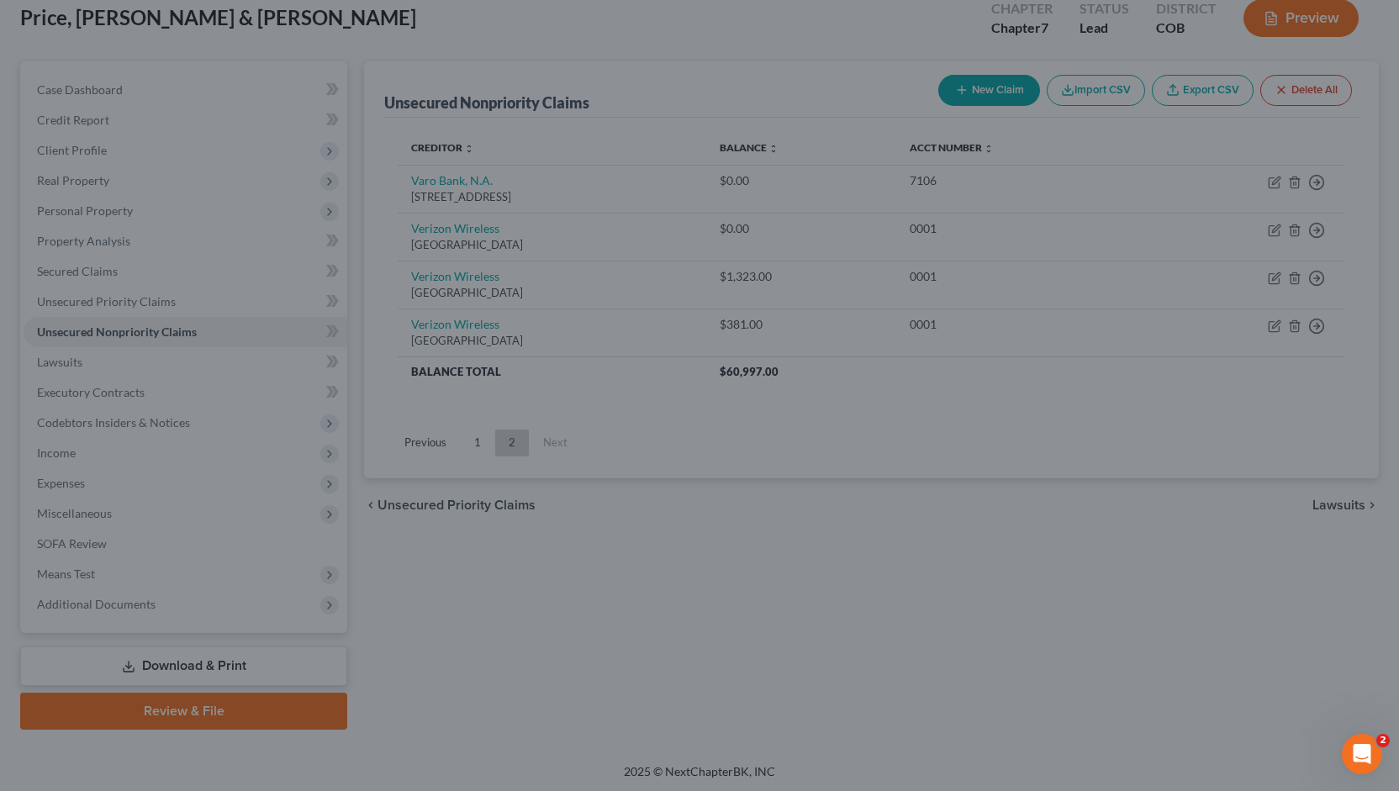
type input "0.00"
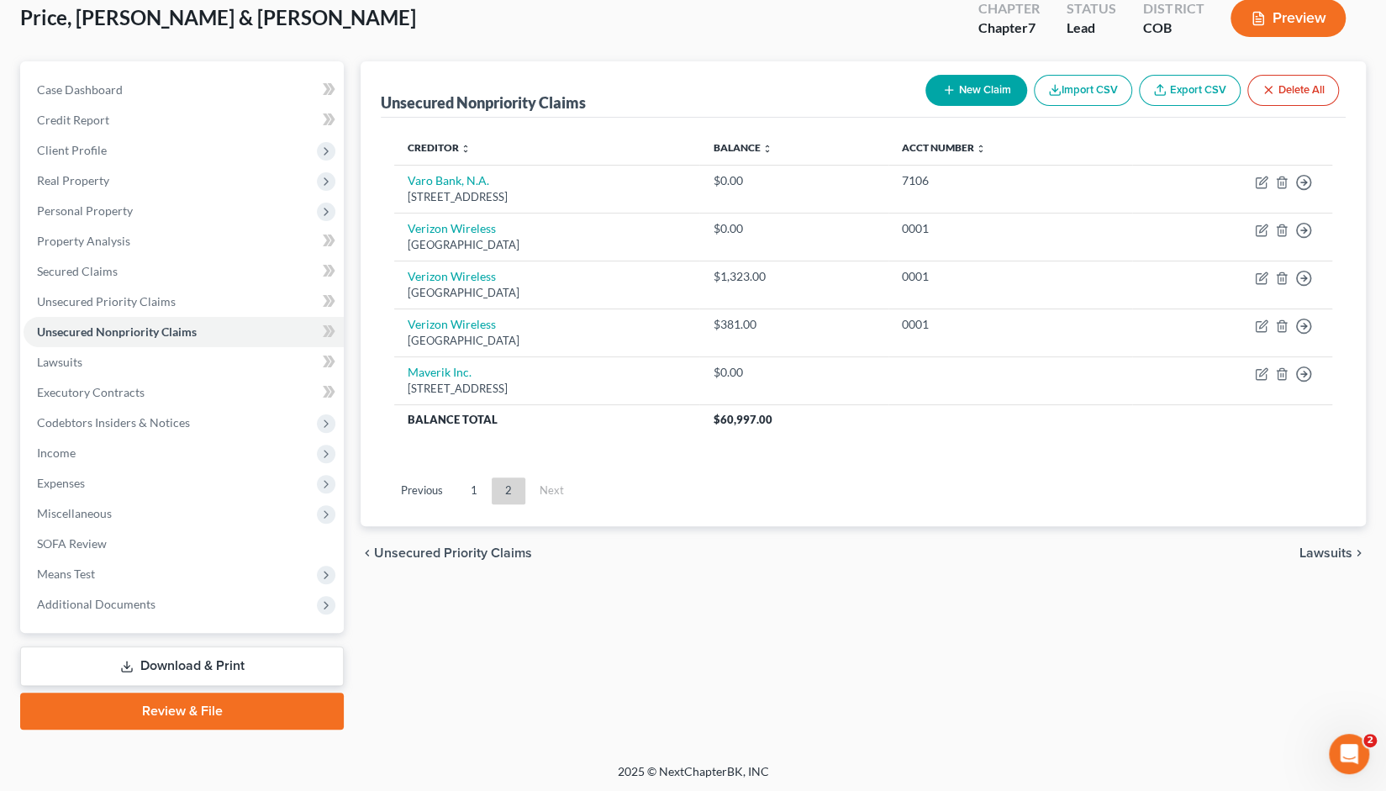
click at [980, 88] on button "New Claim" at bounding box center [977, 90] width 102 height 31
select select "2"
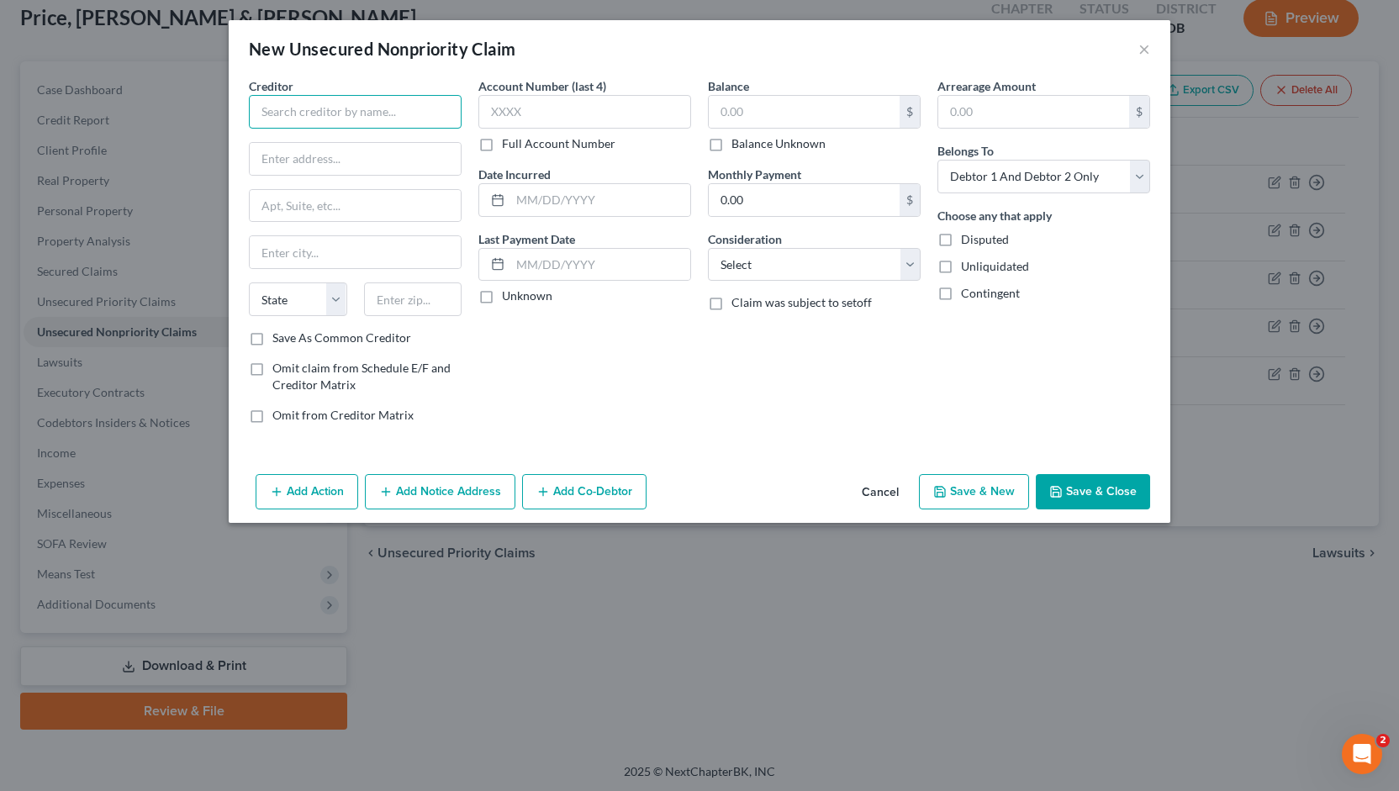
click at [298, 113] on input "text" at bounding box center [355, 112] width 213 height 34
type input "Eagle view apartments"
click at [272, 159] on input "text" at bounding box center [355, 159] width 211 height 32
type input "[STREET_ADDRESS]"
click at [380, 291] on input "text" at bounding box center [413, 299] width 98 height 34
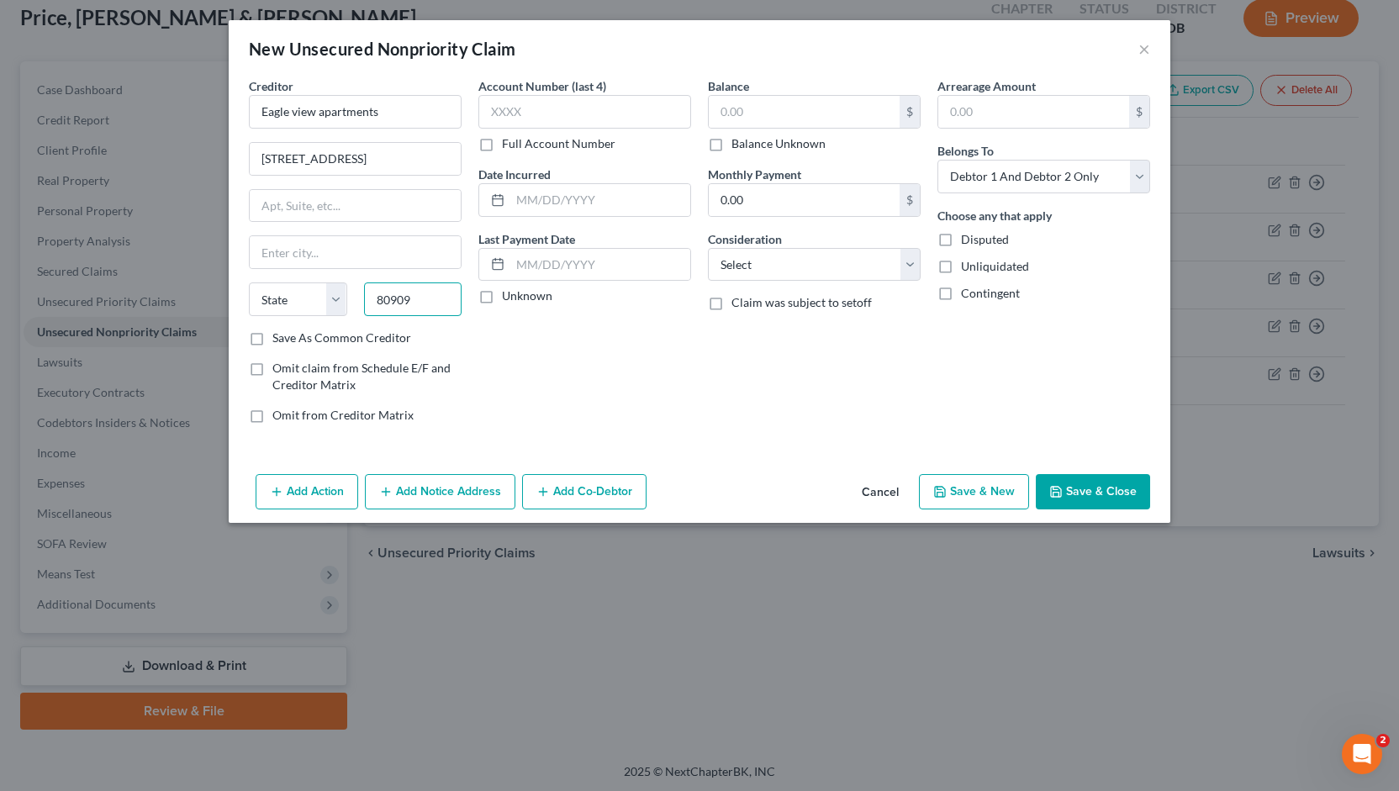
type input "80909"
type input "[US_STATE][GEOGRAPHIC_DATA]"
select select "5"
click at [272, 333] on label "Save As Common Creditor" at bounding box center [341, 338] width 139 height 17
click at [279, 333] on input "Save As Common Creditor" at bounding box center [284, 335] width 11 height 11
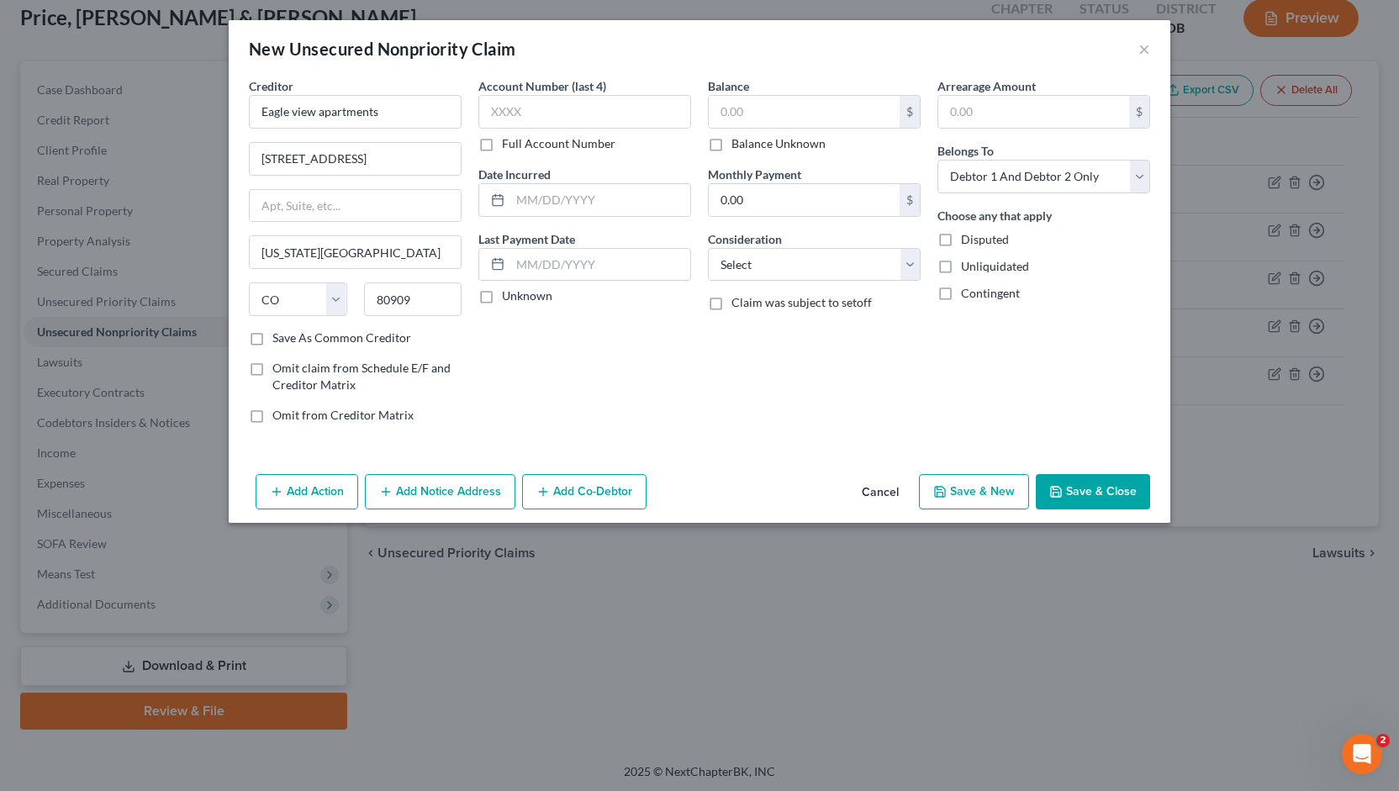
checkbox input "true"
click at [722, 108] on input "text" at bounding box center [804, 112] width 191 height 32
type input "7,324"
click at [1083, 490] on button "Save & Close" at bounding box center [1093, 491] width 114 height 35
checkbox input "false"
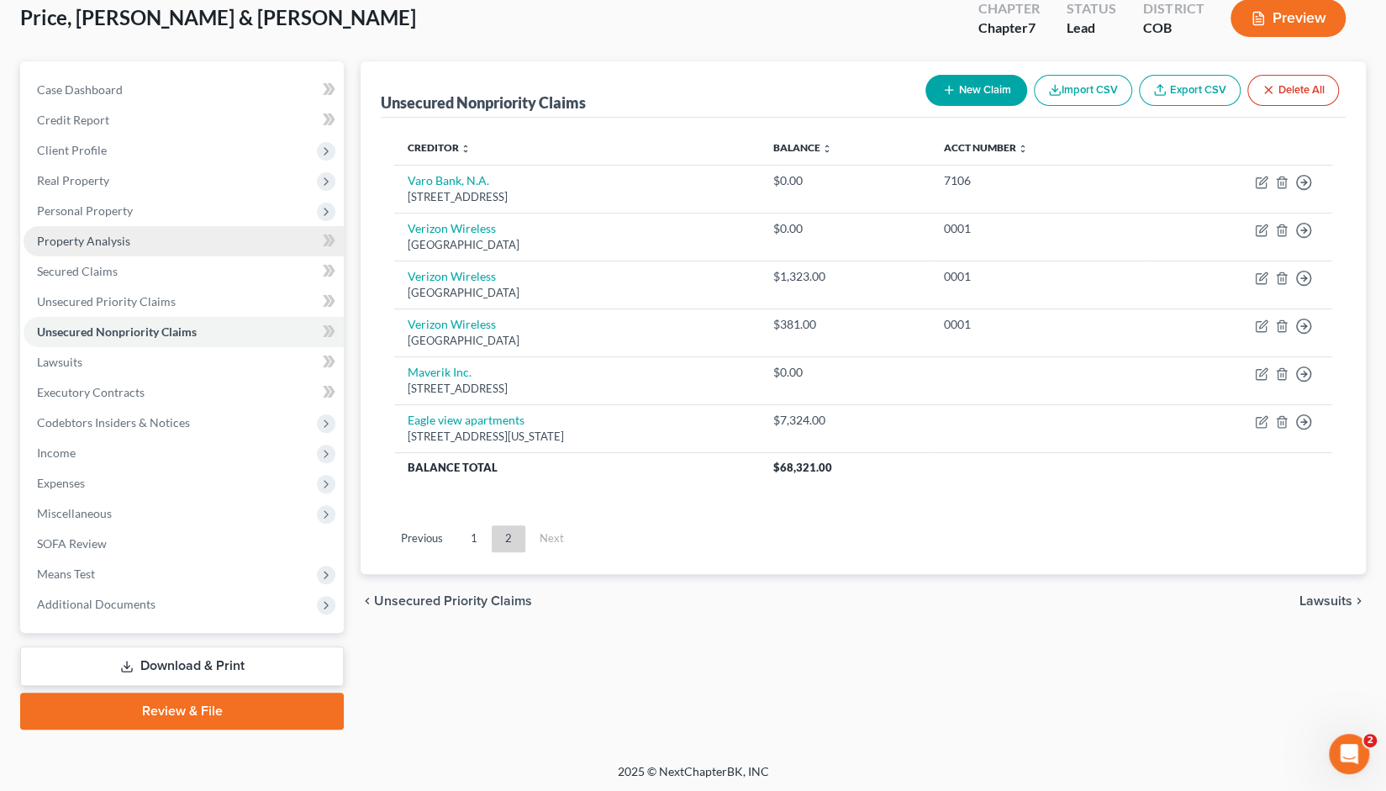
click at [84, 241] on span "Property Analysis" at bounding box center [83, 241] width 93 height 14
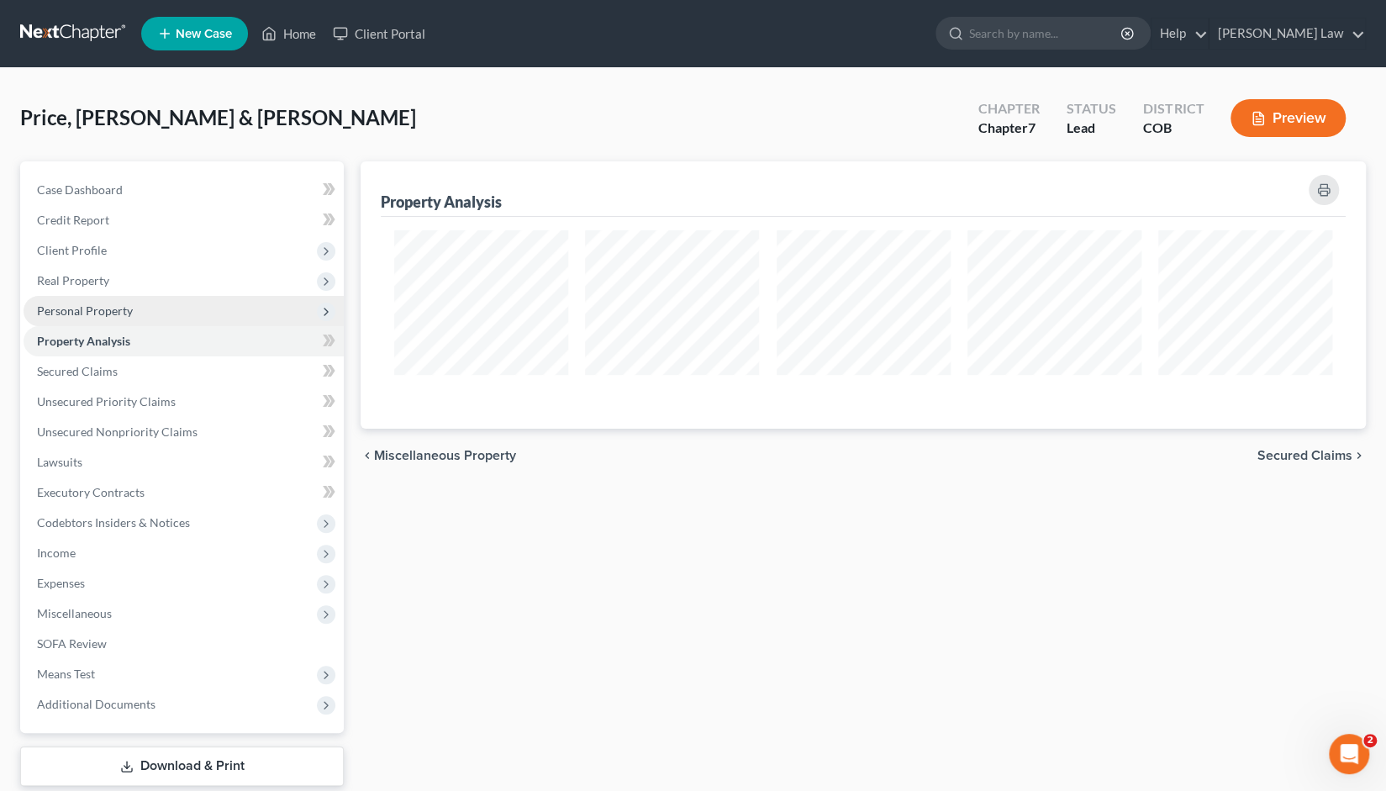
click at [72, 309] on span "Personal Property" at bounding box center [85, 310] width 96 height 14
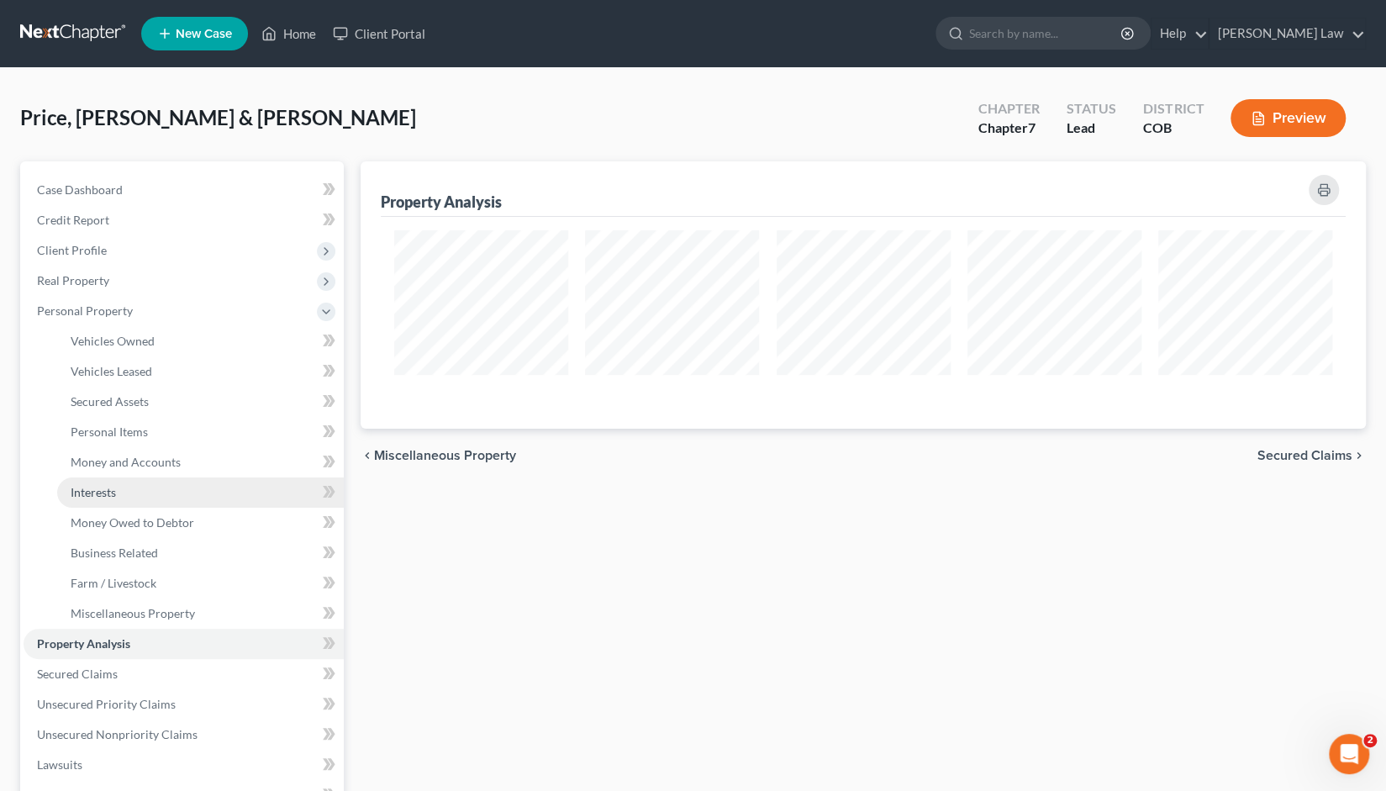
click at [100, 490] on span "Interests" at bounding box center [93, 492] width 45 height 14
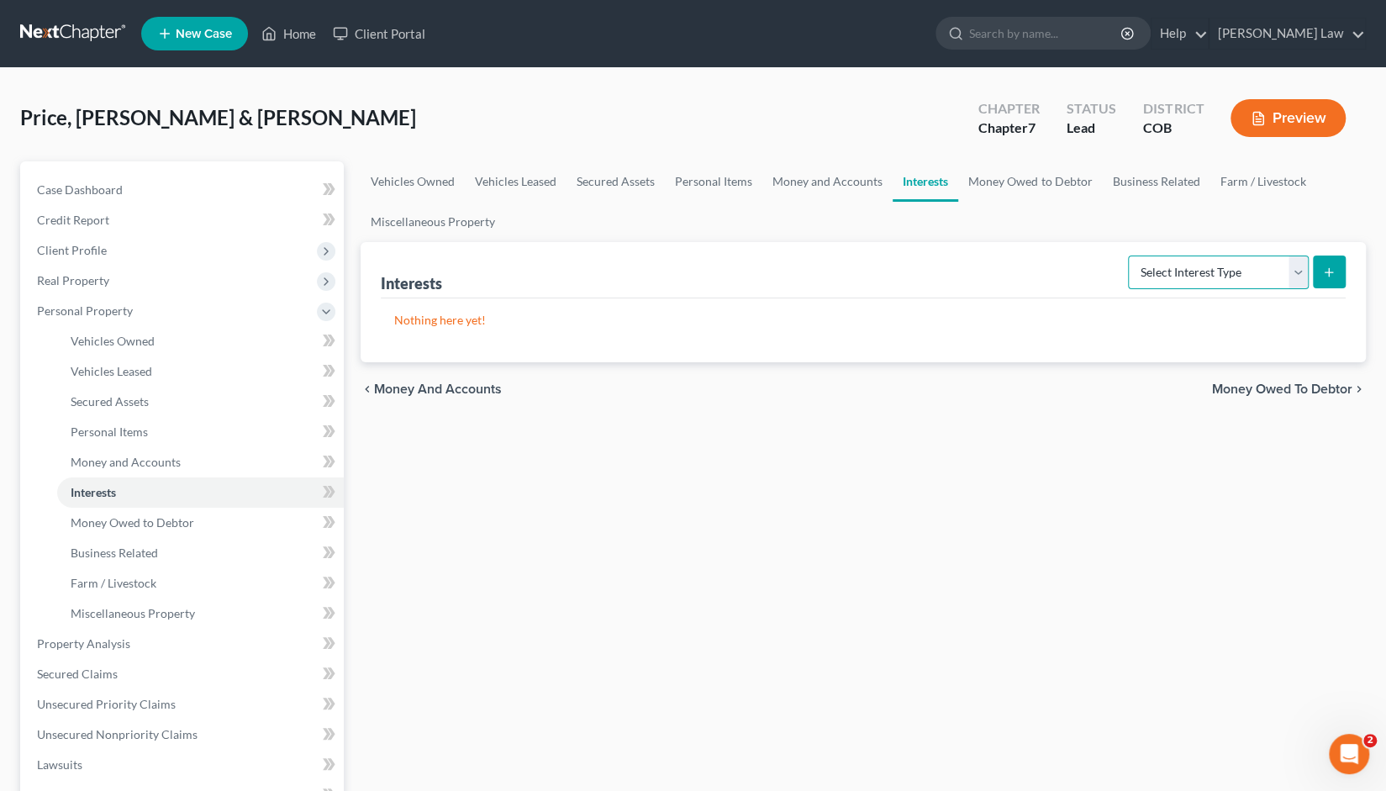
click at [1301, 271] on select "Select Interest Type 401K Annuity Bond Education IRA Government Bond Government…" at bounding box center [1218, 273] width 181 height 34
click at [1025, 453] on div "Vehicles Owned Vehicles Leased Secured Assets Personal Items Money and Accounts…" at bounding box center [863, 646] width 1022 height 971
click at [149, 611] on span "Miscellaneous Property" at bounding box center [133, 613] width 124 height 14
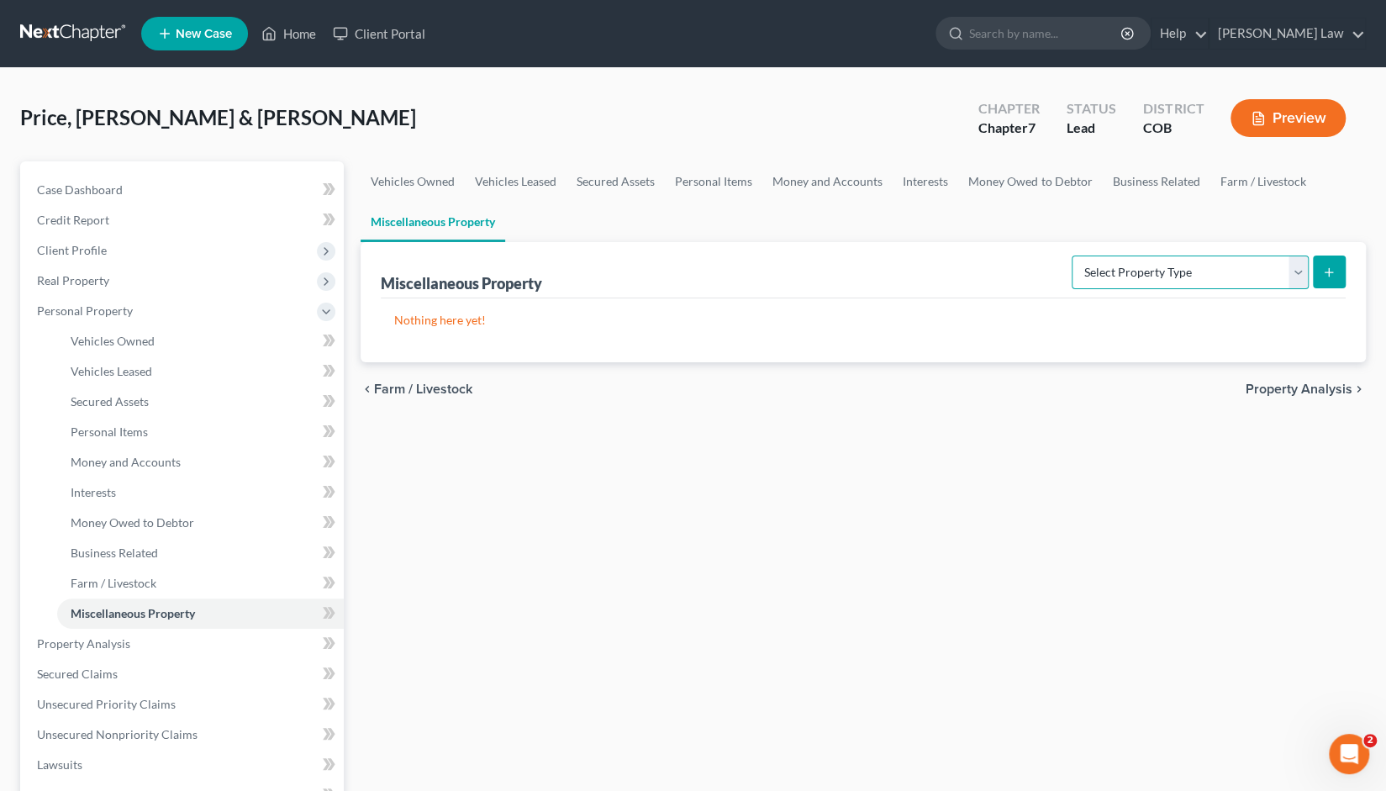
click at [1293, 273] on select "Select Property Type Assigned for Creditor Benefit [DATE] Holding for Another N…" at bounding box center [1190, 273] width 237 height 34
click at [1103, 444] on div "Vehicles Owned Vehicles Leased Secured Assets Personal Items Money and Accounts…" at bounding box center [863, 646] width 1022 height 971
click at [98, 488] on span "Interests" at bounding box center [93, 492] width 45 height 14
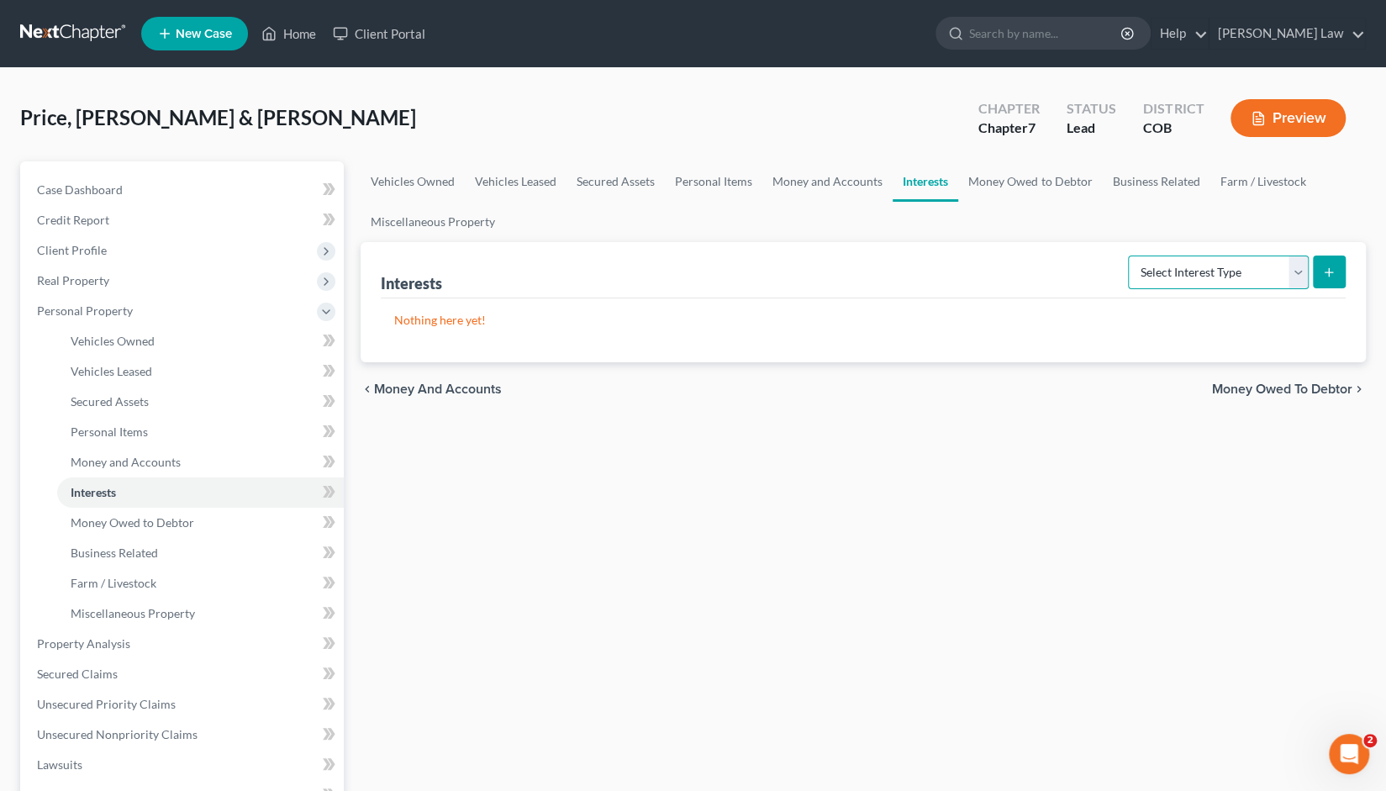
click at [1297, 268] on select "Select Interest Type 401K Annuity Bond Education IRA Government Bond Government…" at bounding box center [1218, 273] width 181 height 34
click at [946, 604] on div "Vehicles Owned Vehicles Leased Secured Assets Personal Items Money and Accounts…" at bounding box center [863, 646] width 1022 height 971
click at [89, 282] on span "Real Property" at bounding box center [73, 280] width 72 height 14
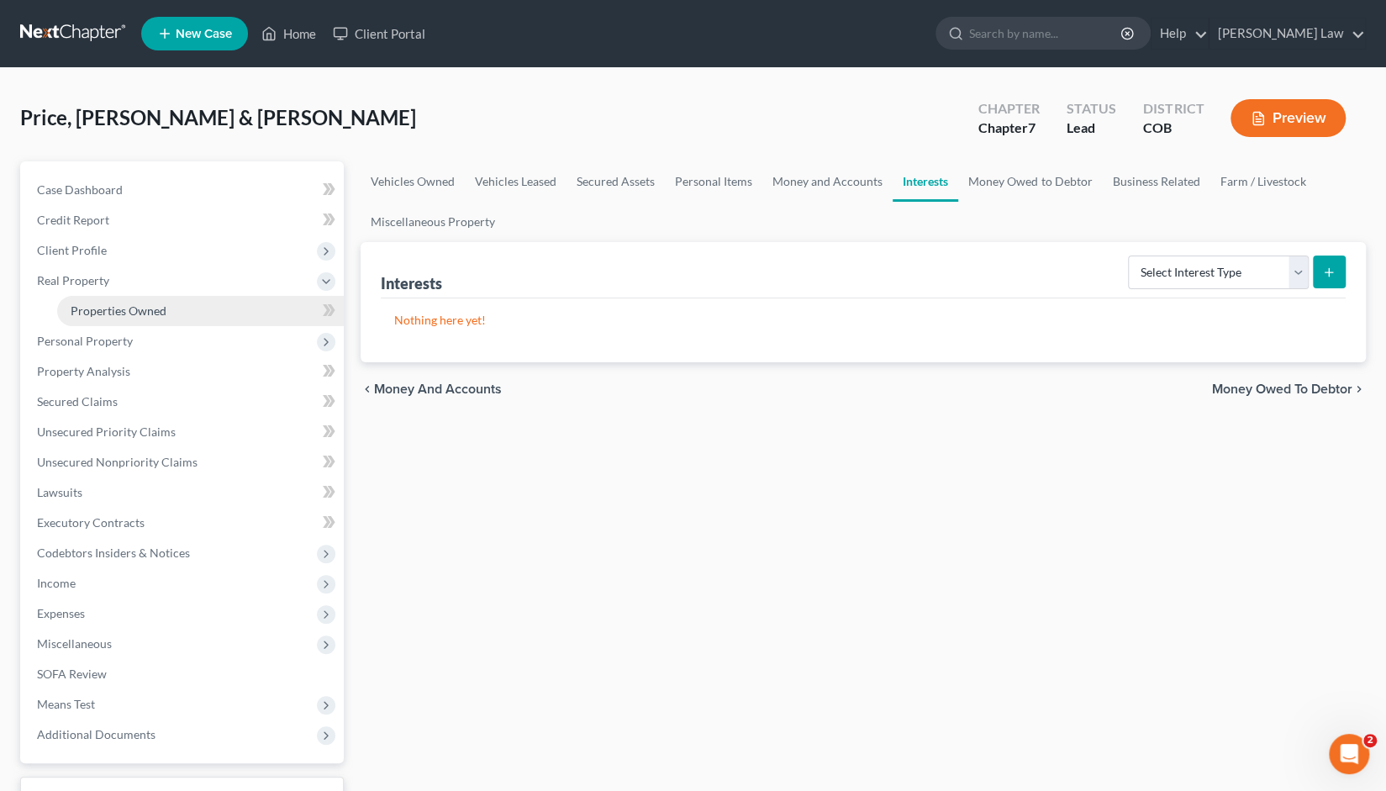
click at [108, 311] on span "Properties Owned" at bounding box center [119, 310] width 96 height 14
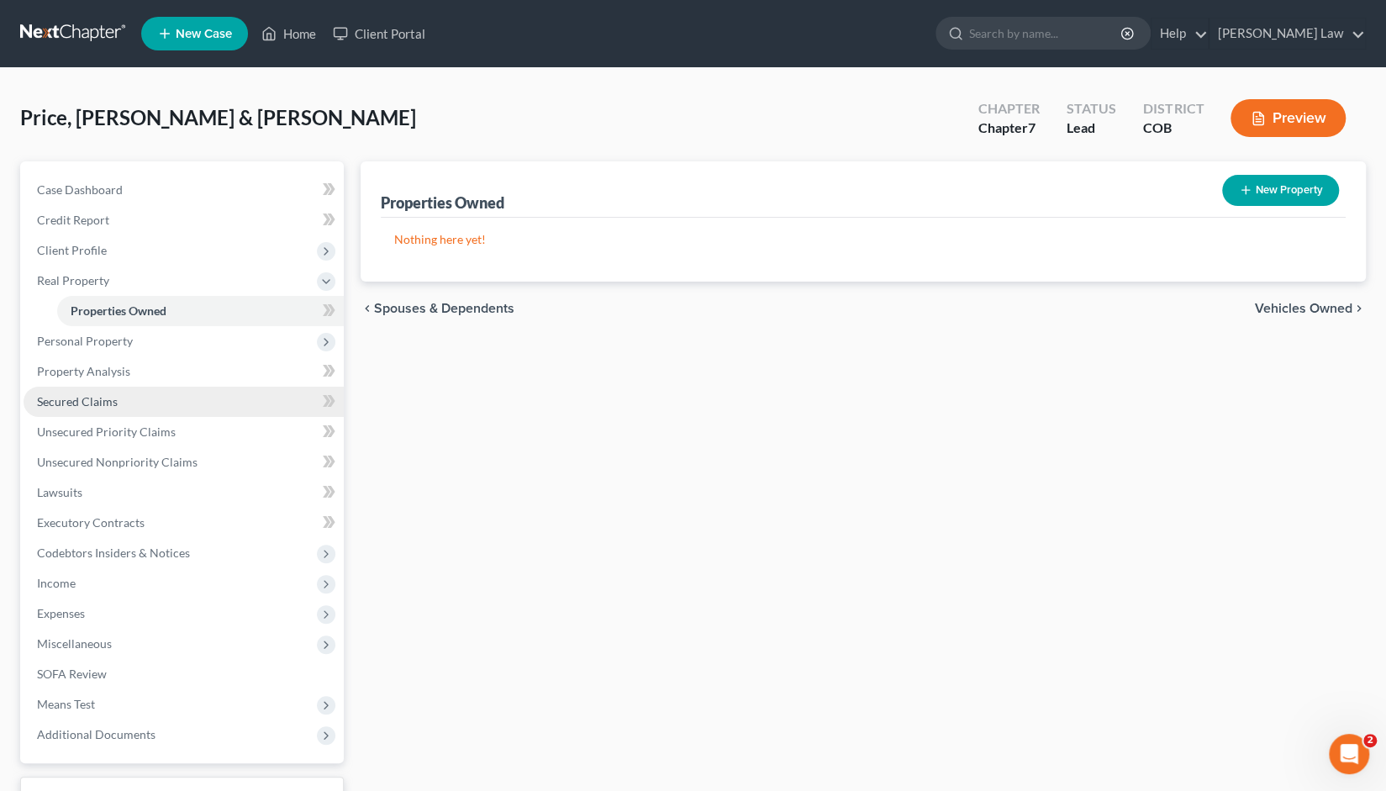
click at [87, 404] on span "Secured Claims" at bounding box center [77, 401] width 81 height 14
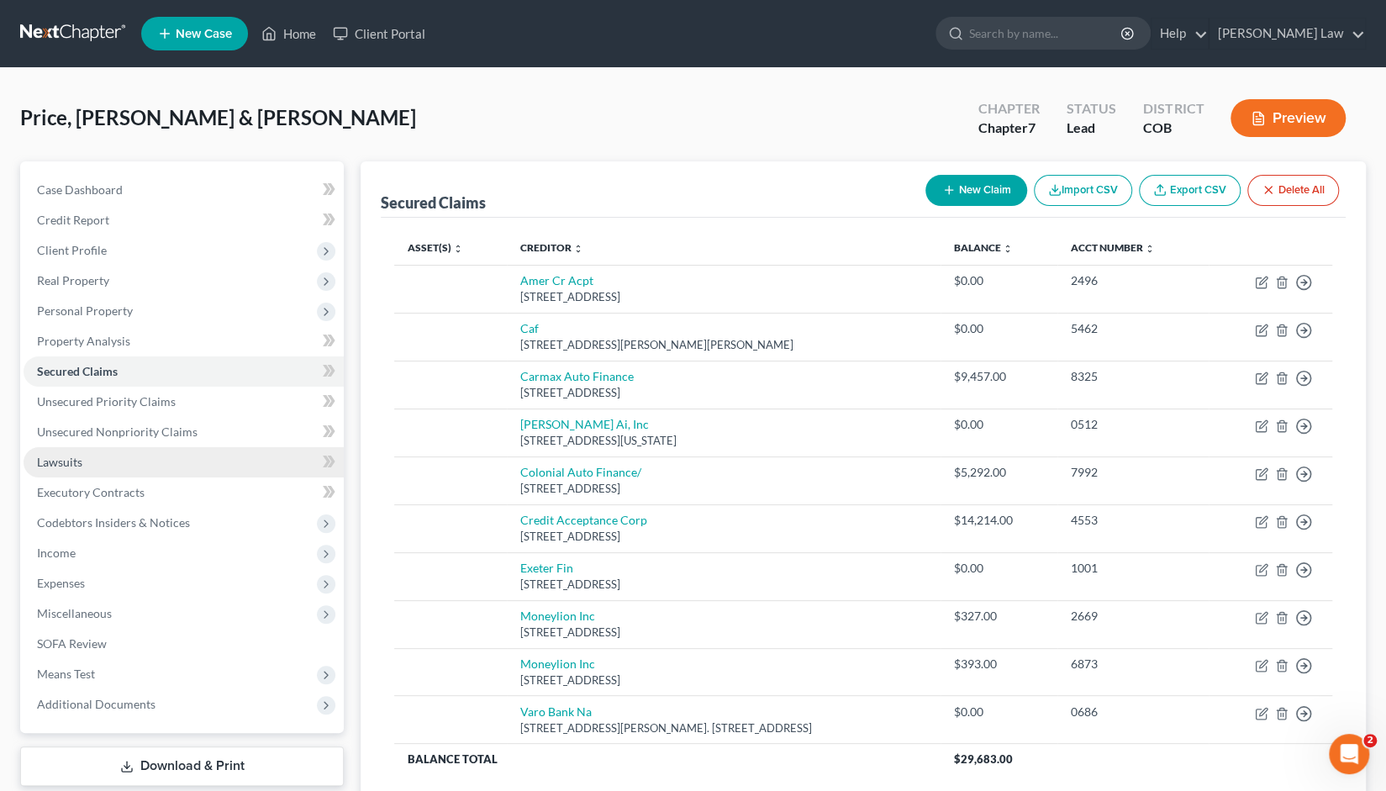
click at [67, 462] on span "Lawsuits" at bounding box center [59, 462] width 45 height 14
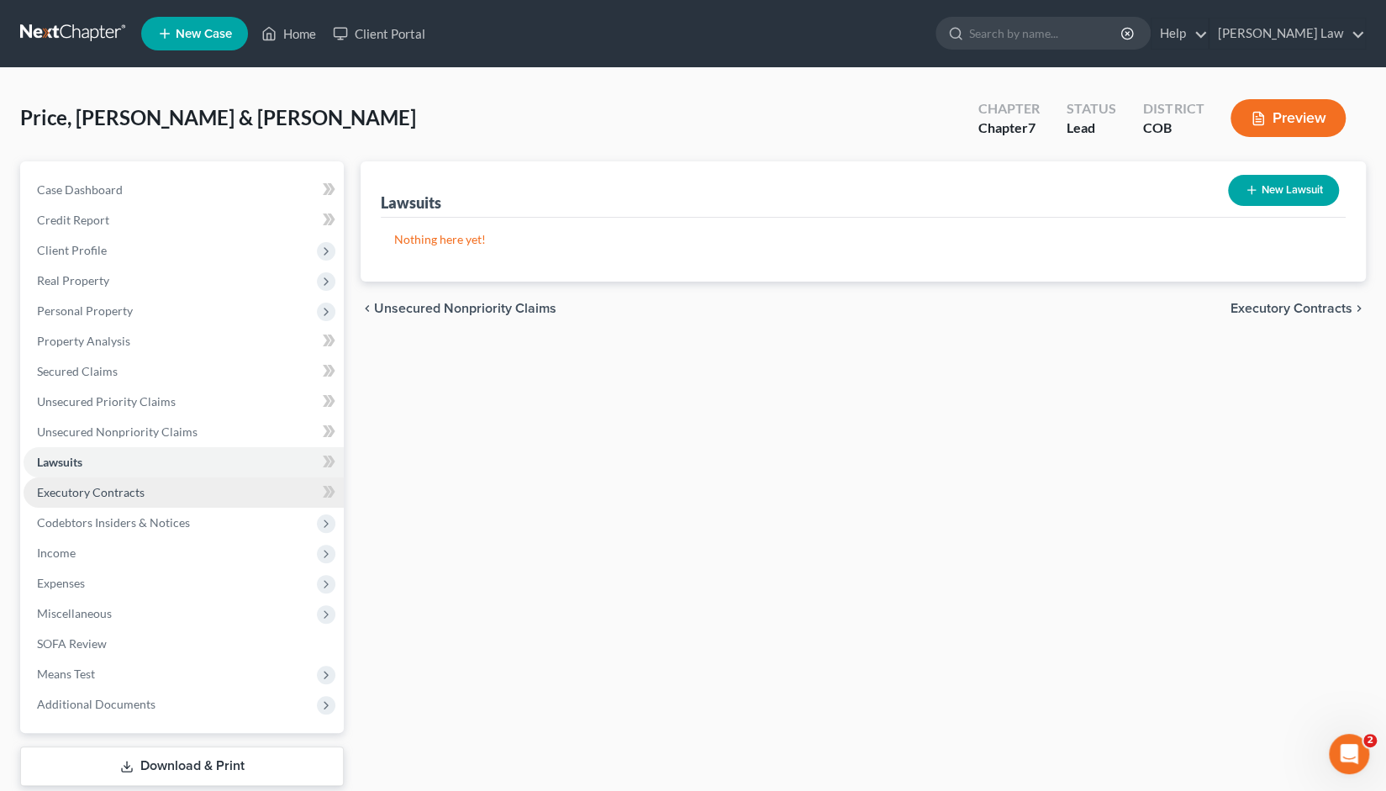
click at [104, 492] on span "Executory Contracts" at bounding box center [91, 492] width 108 height 14
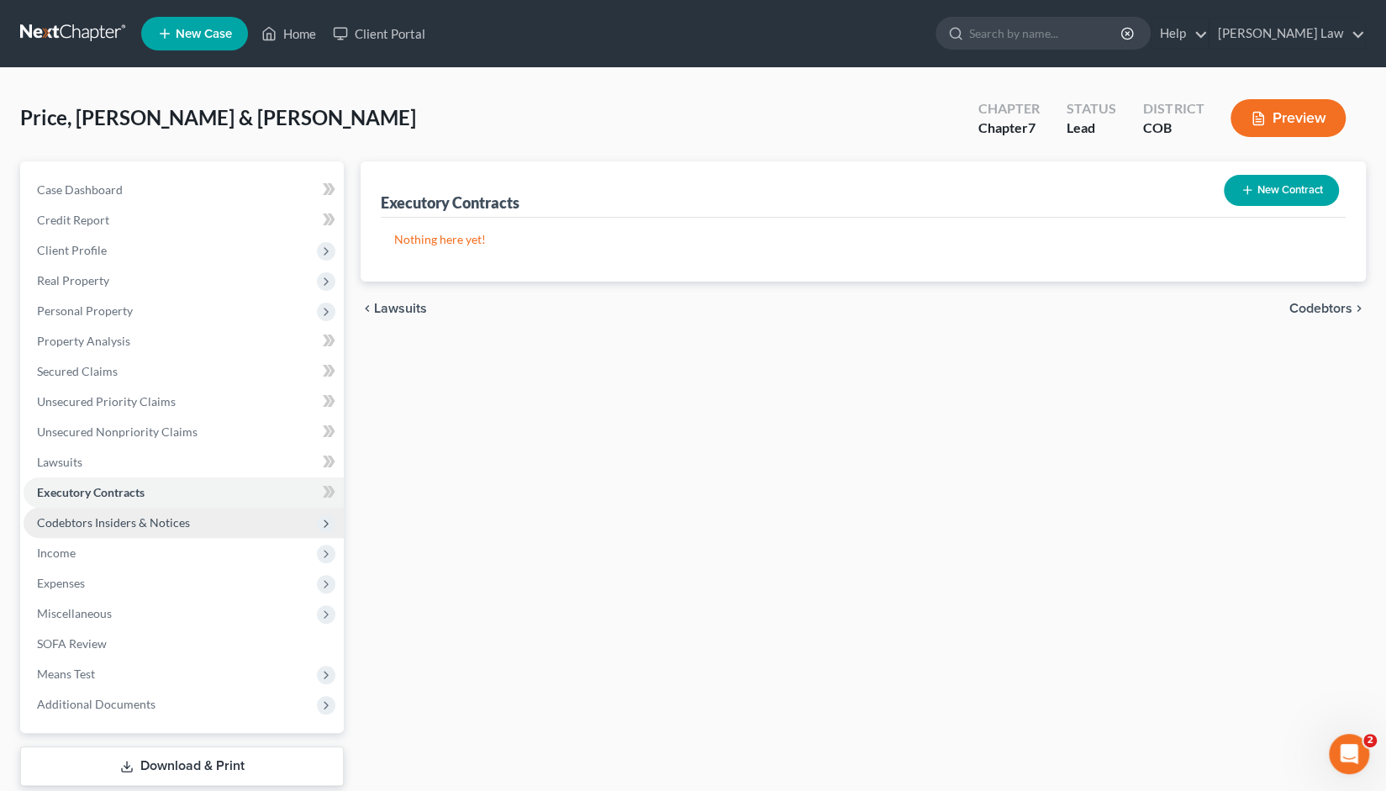
click at [118, 522] on span "Codebtors Insiders & Notices" at bounding box center [113, 522] width 153 height 14
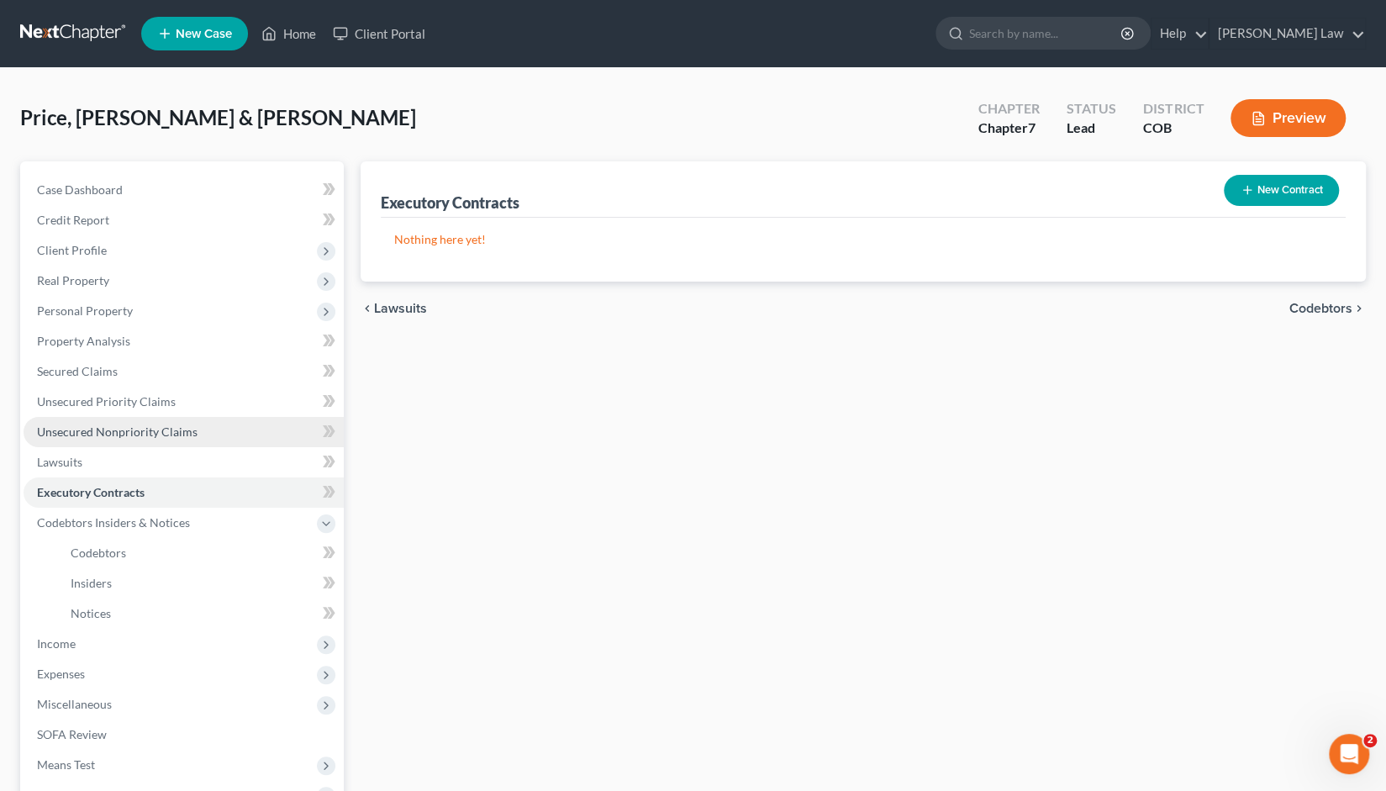
click at [132, 436] on span "Unsecured Nonpriority Claims" at bounding box center [117, 432] width 161 height 14
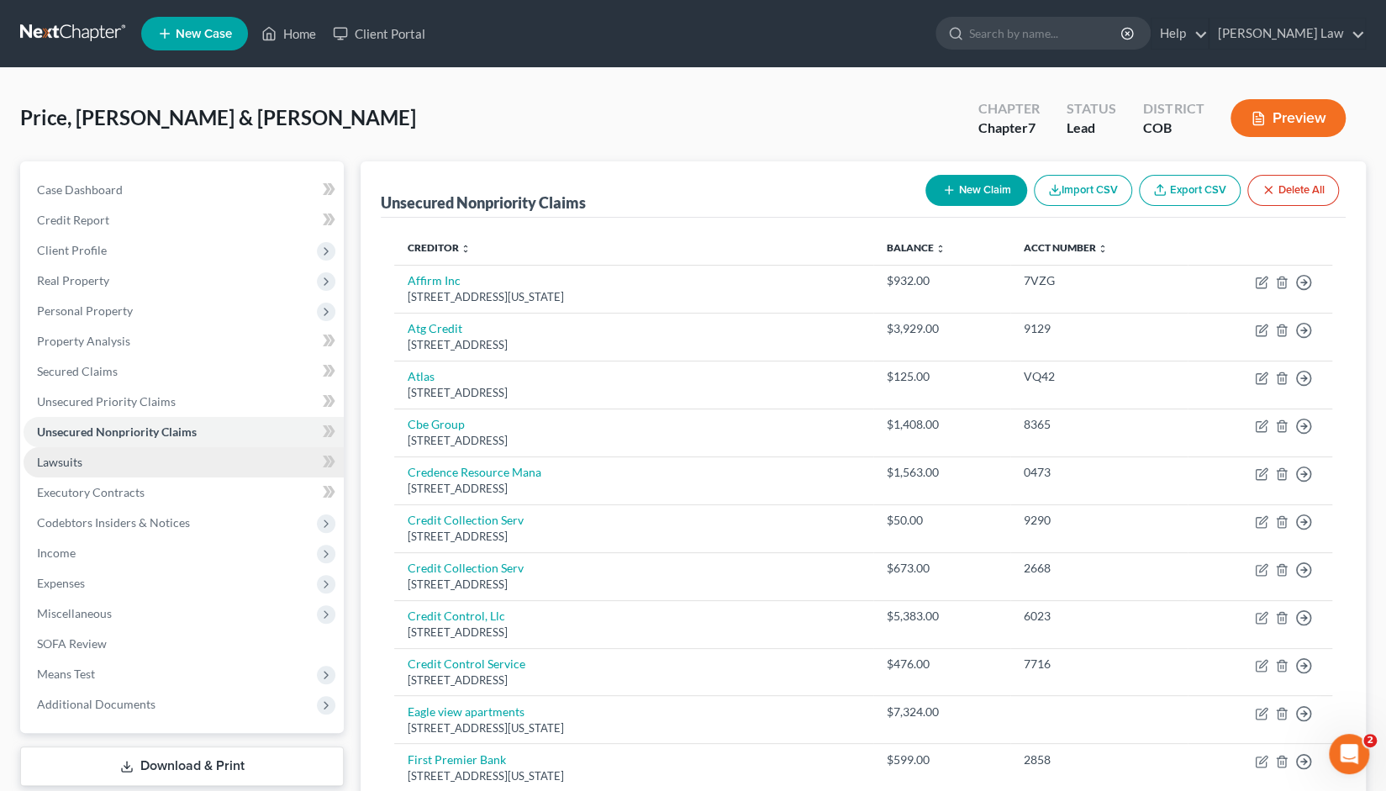
click at [66, 463] on span "Lawsuits" at bounding box center [59, 462] width 45 height 14
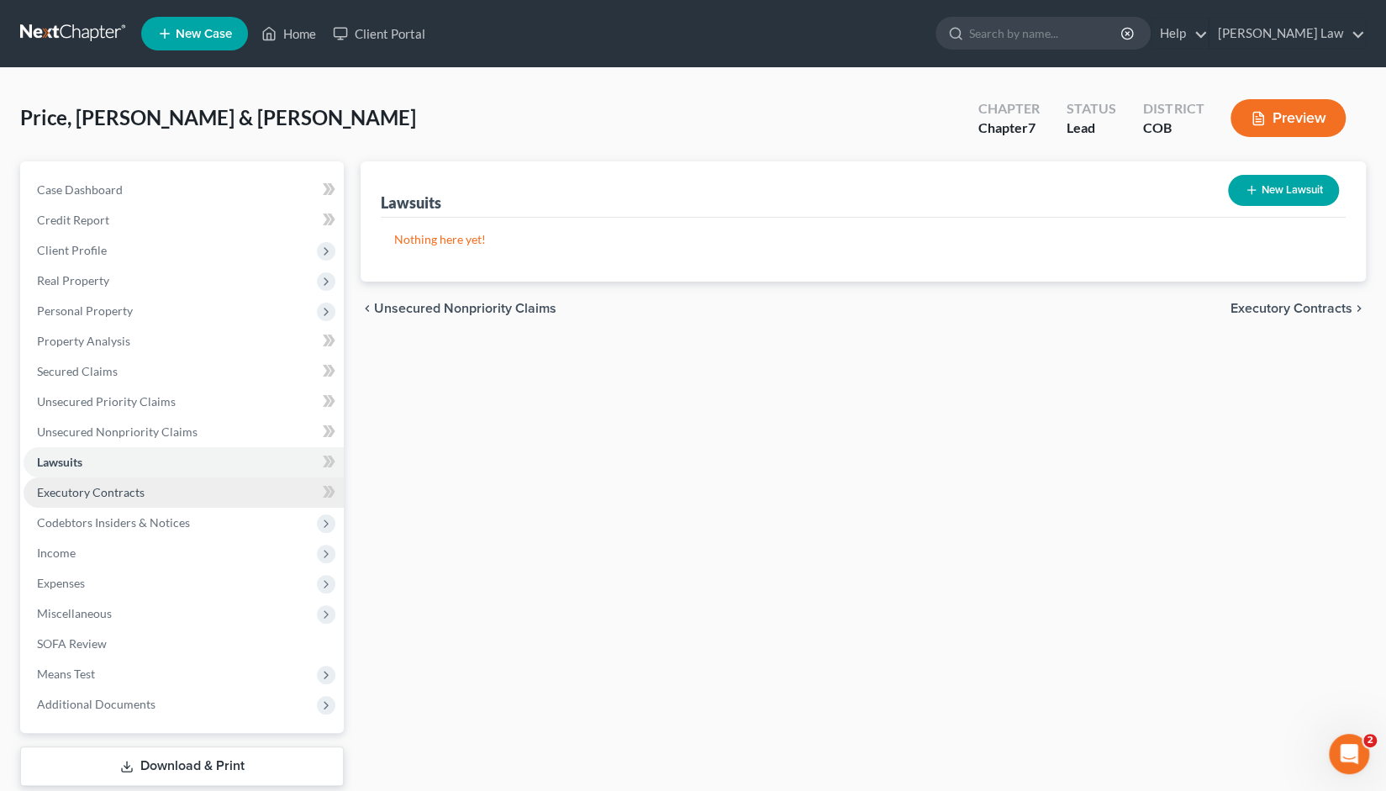
click at [91, 491] on span "Executory Contracts" at bounding box center [91, 492] width 108 height 14
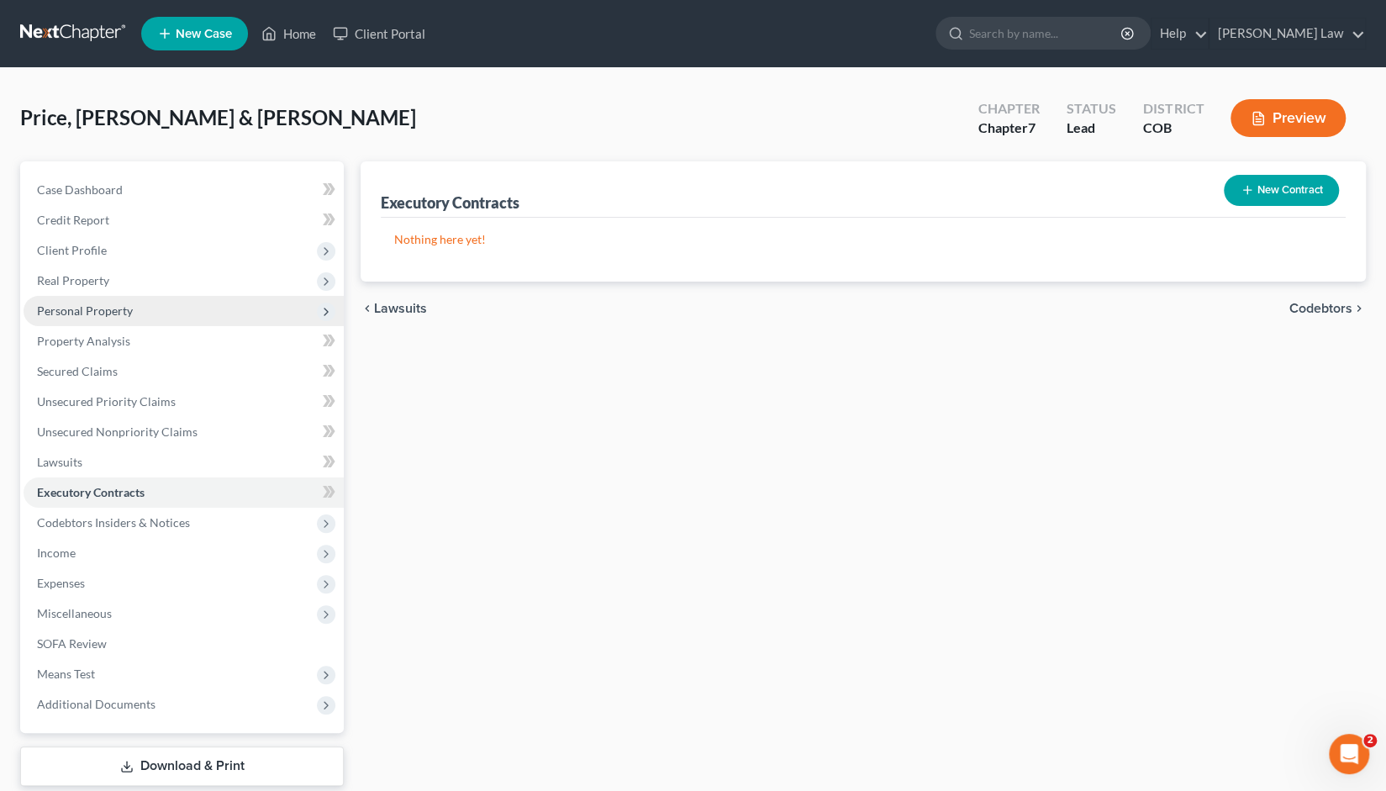
click at [89, 309] on span "Personal Property" at bounding box center [85, 310] width 96 height 14
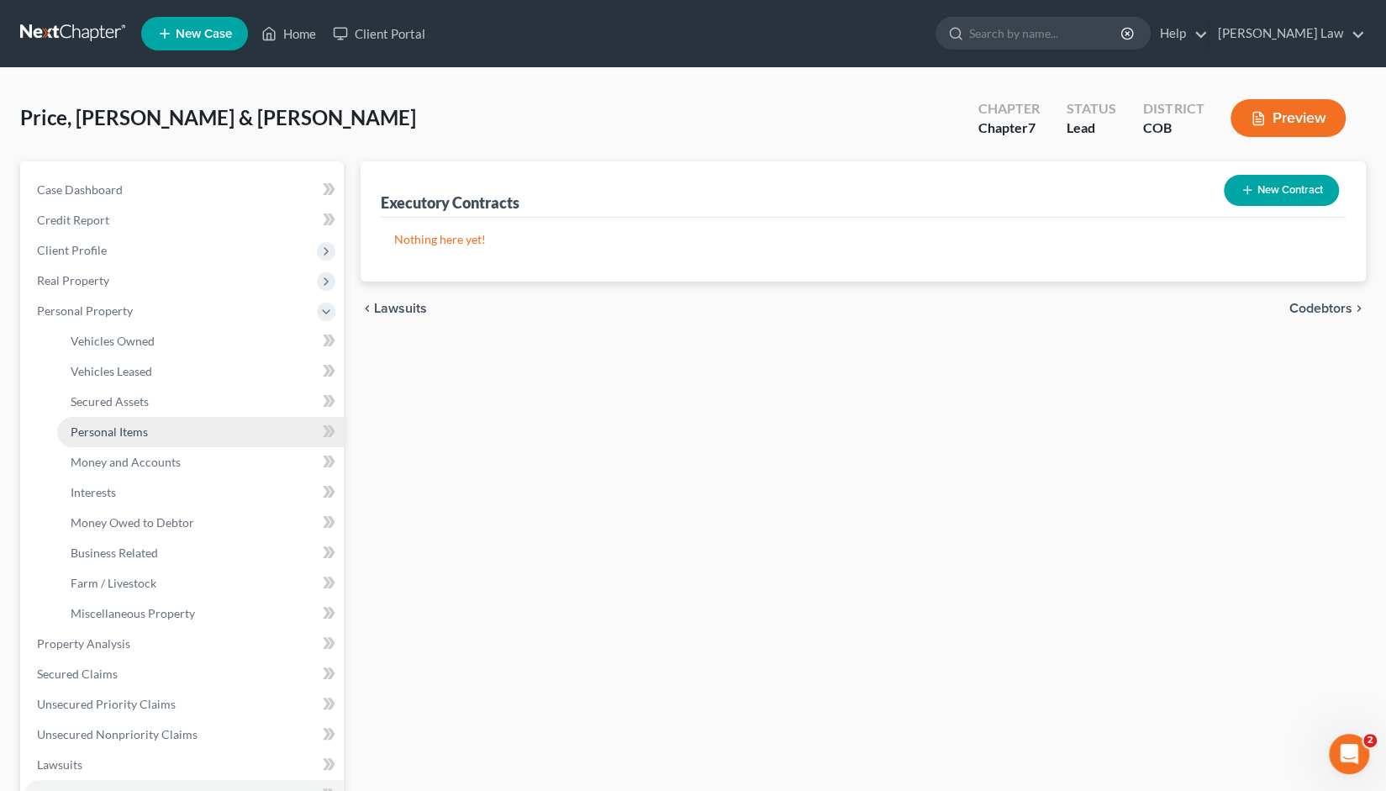
click at [128, 430] on span "Personal Items" at bounding box center [109, 432] width 77 height 14
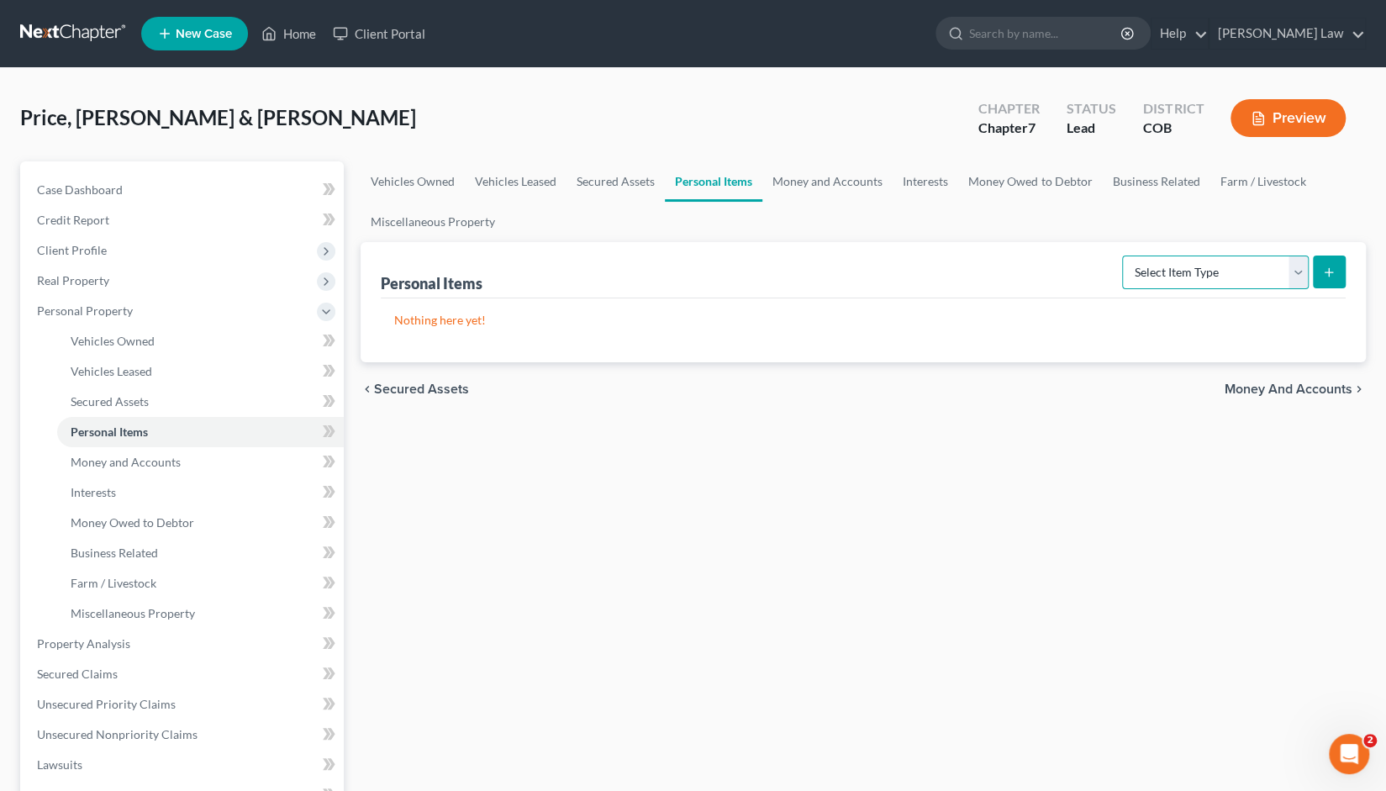
click at [1300, 275] on select "Select Item Type Clothing Collectibles Of Value Electronics Firearms Household …" at bounding box center [1215, 273] width 187 height 34
click at [1015, 497] on div "Vehicles Owned Vehicles Leased Secured Assets Personal Items Money and Accounts…" at bounding box center [863, 646] width 1022 height 971
click at [1298, 272] on select "Select Item Type Clothing Collectibles Of Value Electronics Firearms Household …" at bounding box center [1215, 273] width 187 height 34
click at [869, 470] on div "Vehicles Owned Vehicles Leased Secured Assets Personal Items Money and Accounts…" at bounding box center [863, 646] width 1022 height 971
click at [135, 459] on span "Money and Accounts" at bounding box center [126, 462] width 110 height 14
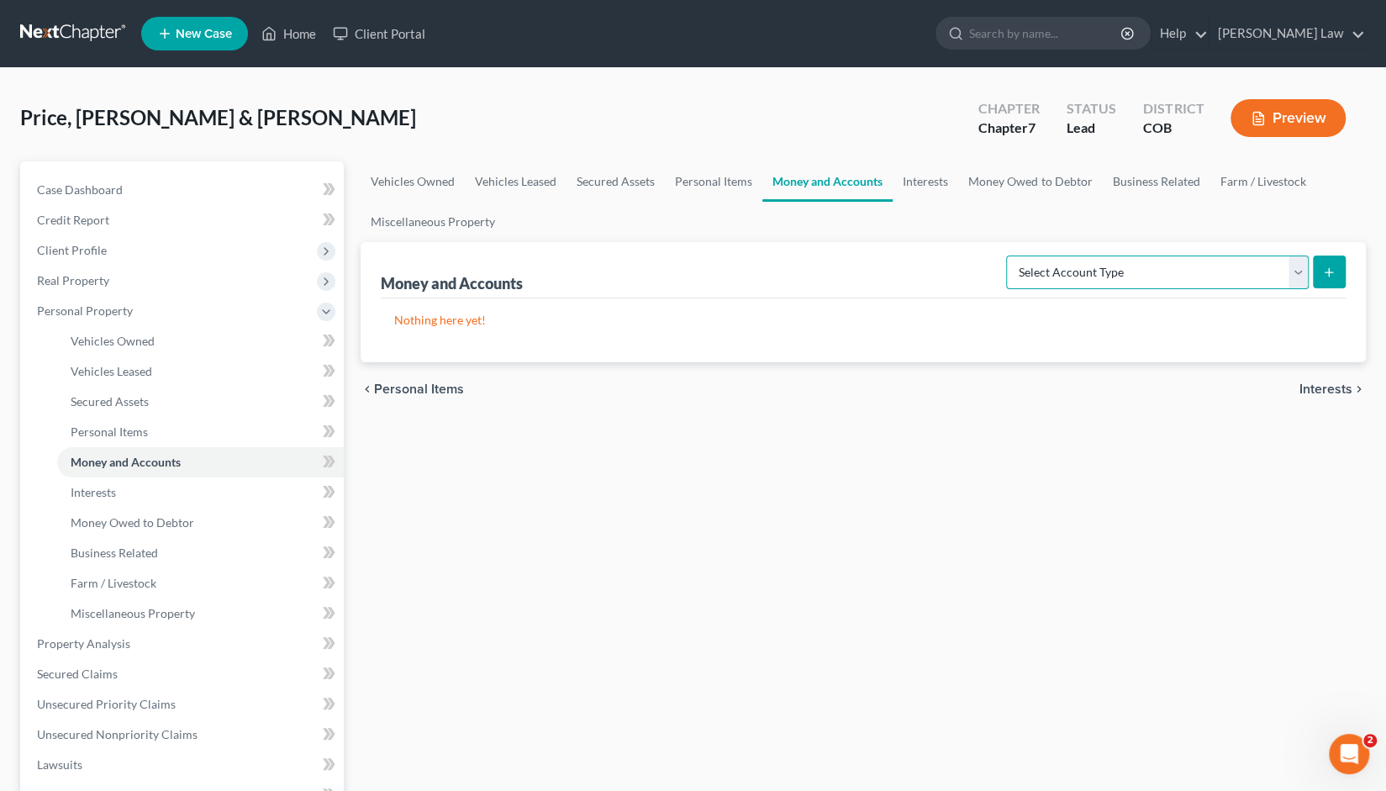
click at [1296, 263] on select "Select Account Type Brokerage Cash on Hand Certificates of Deposit Checking Acc…" at bounding box center [1157, 273] width 303 height 34
select select "security_deposits"
click at [1010, 256] on select "Select Account Type Brokerage Cash on Hand Certificates of Deposit Checking Acc…" at bounding box center [1157, 273] width 303 height 34
click at [1336, 264] on button "submit" at bounding box center [1329, 272] width 33 height 33
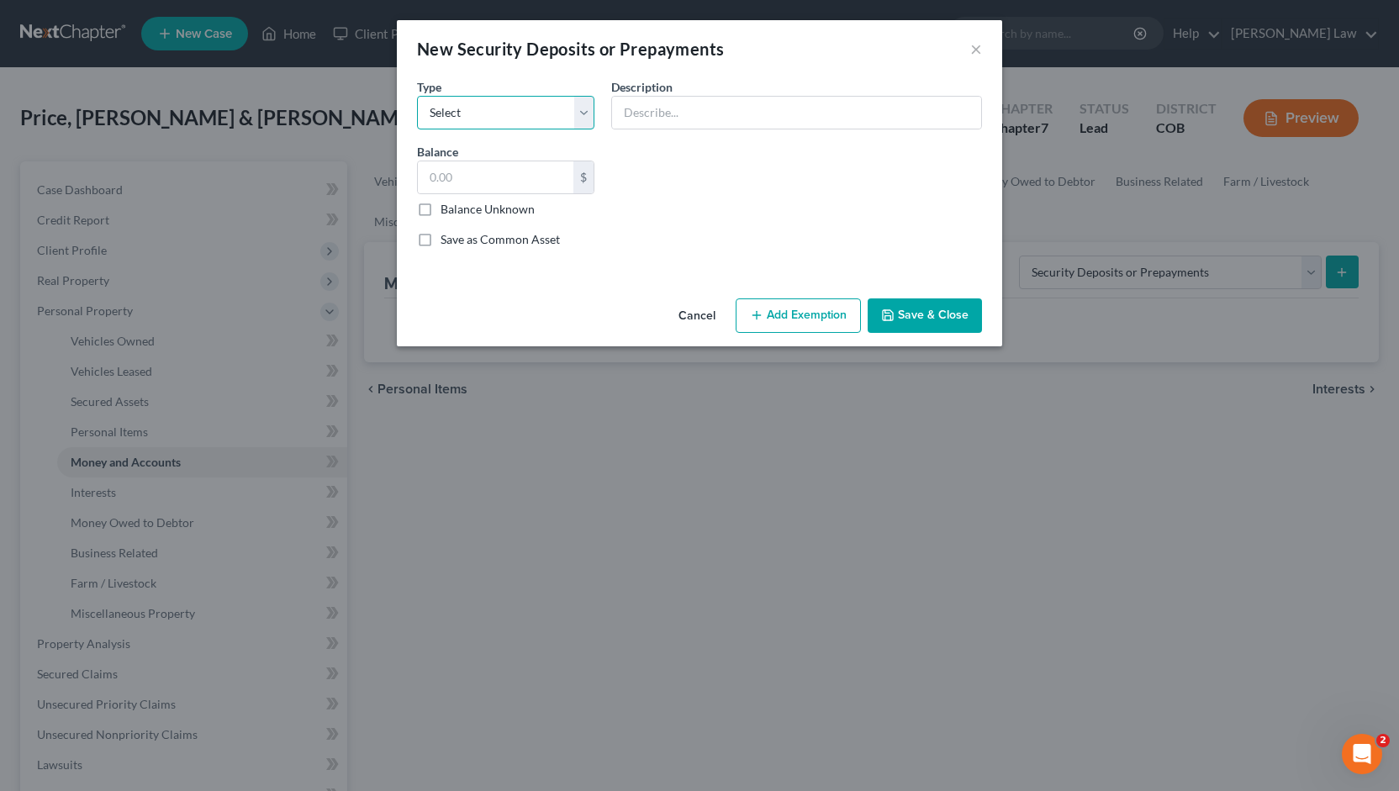
click at [457, 111] on select "Select Electric Gas Heating Oil Security Deposit On Rental Unit Prepaid Rent Te…" at bounding box center [505, 113] width 177 height 34
click at [470, 105] on select "Select Electric Gas Heating Oil Security Deposit On Rental Unit Prepaid Rent Te…" at bounding box center [505, 113] width 177 height 34
click at [647, 108] on input "text" at bounding box center [796, 113] width 369 height 32
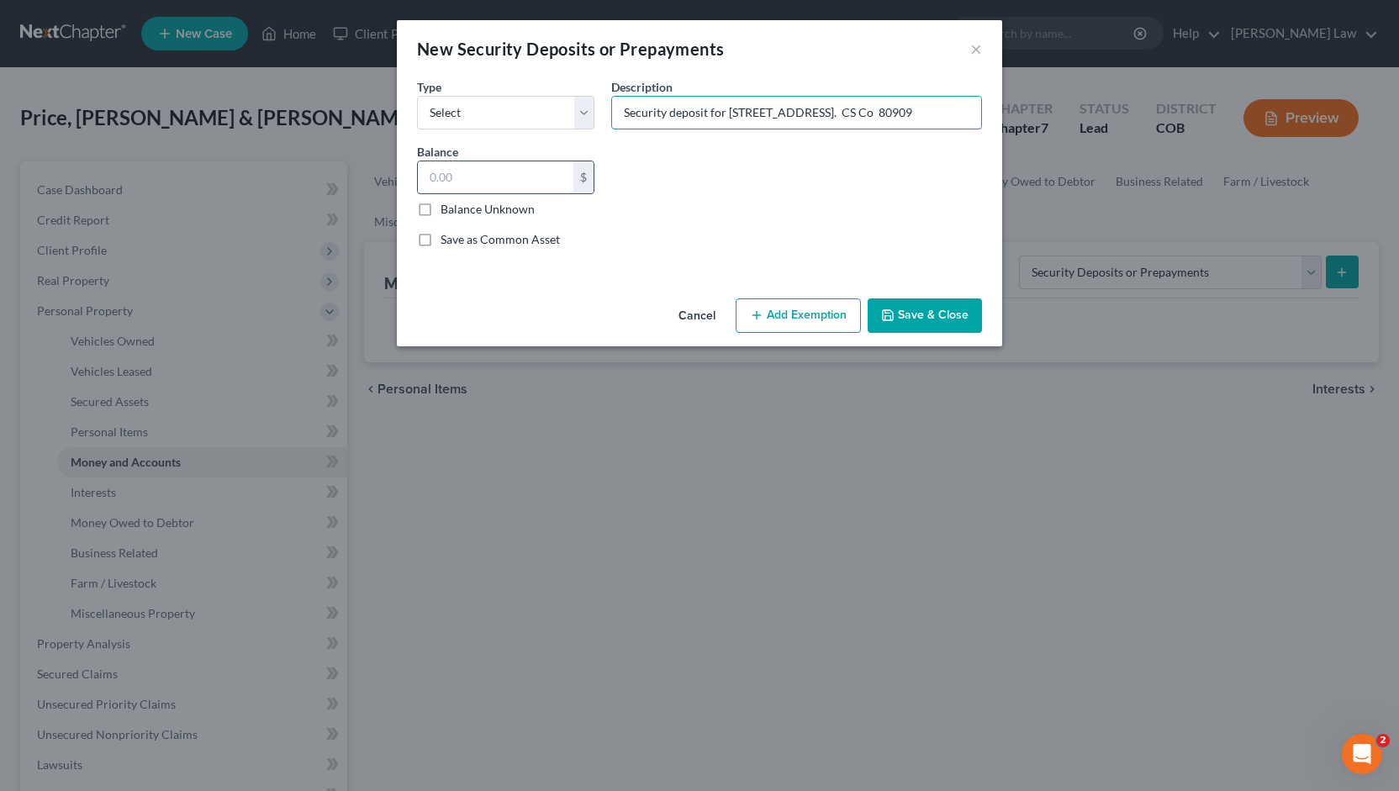
type input "Security deposit for [STREET_ADDRESS]. CS Co 80909"
click at [430, 176] on input "text" at bounding box center [496, 177] width 156 height 32
type input "2,600"
click at [582, 113] on select "Select Electric Gas Heating Oil Security Deposit On Rental Unit Prepaid Rent Te…" at bounding box center [505, 113] width 177 height 34
select select "3"
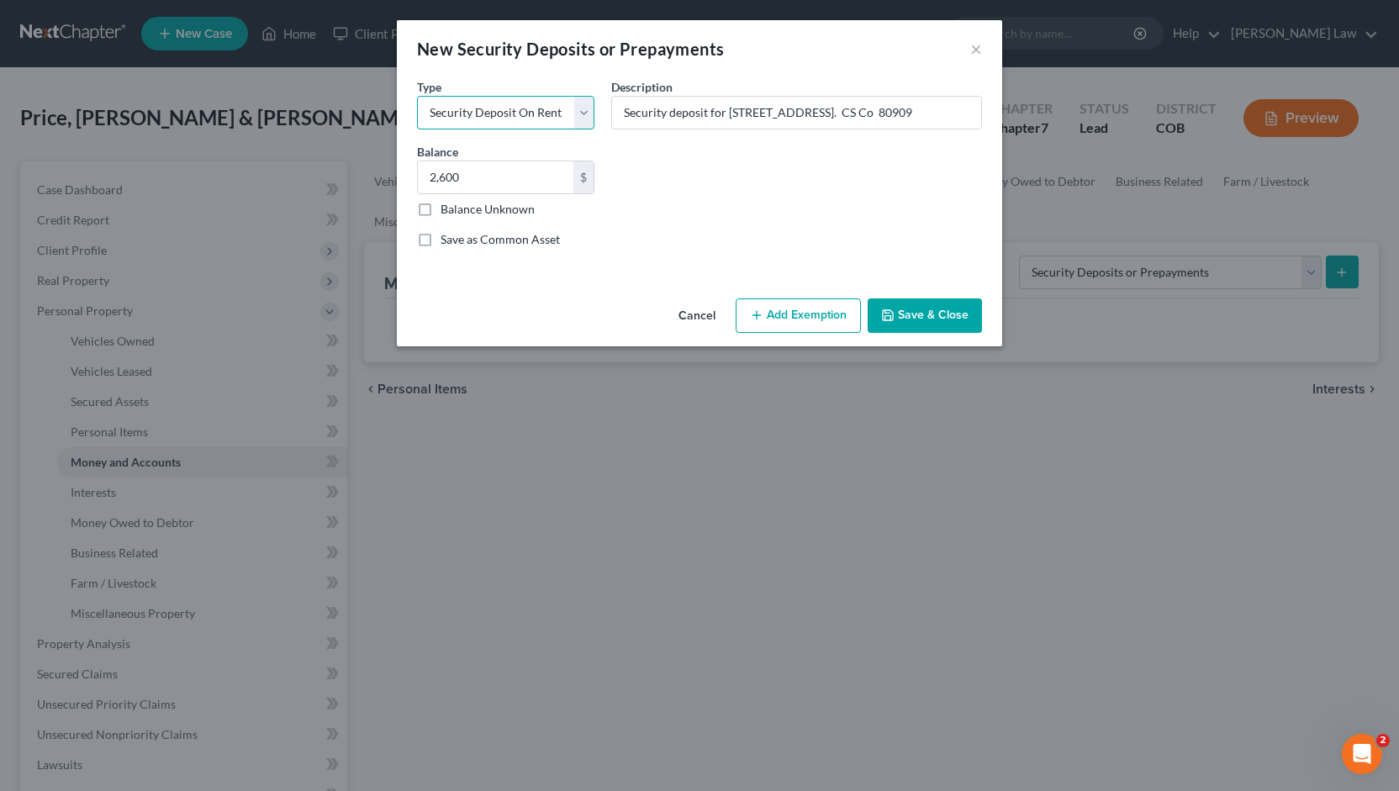
click at [417, 96] on select "Select Electric Gas Heating Oil Security Deposit On Rental Unit Prepaid Rent Te…" at bounding box center [505, 113] width 177 height 34
click at [923, 311] on button "Save & Close" at bounding box center [925, 315] width 114 height 35
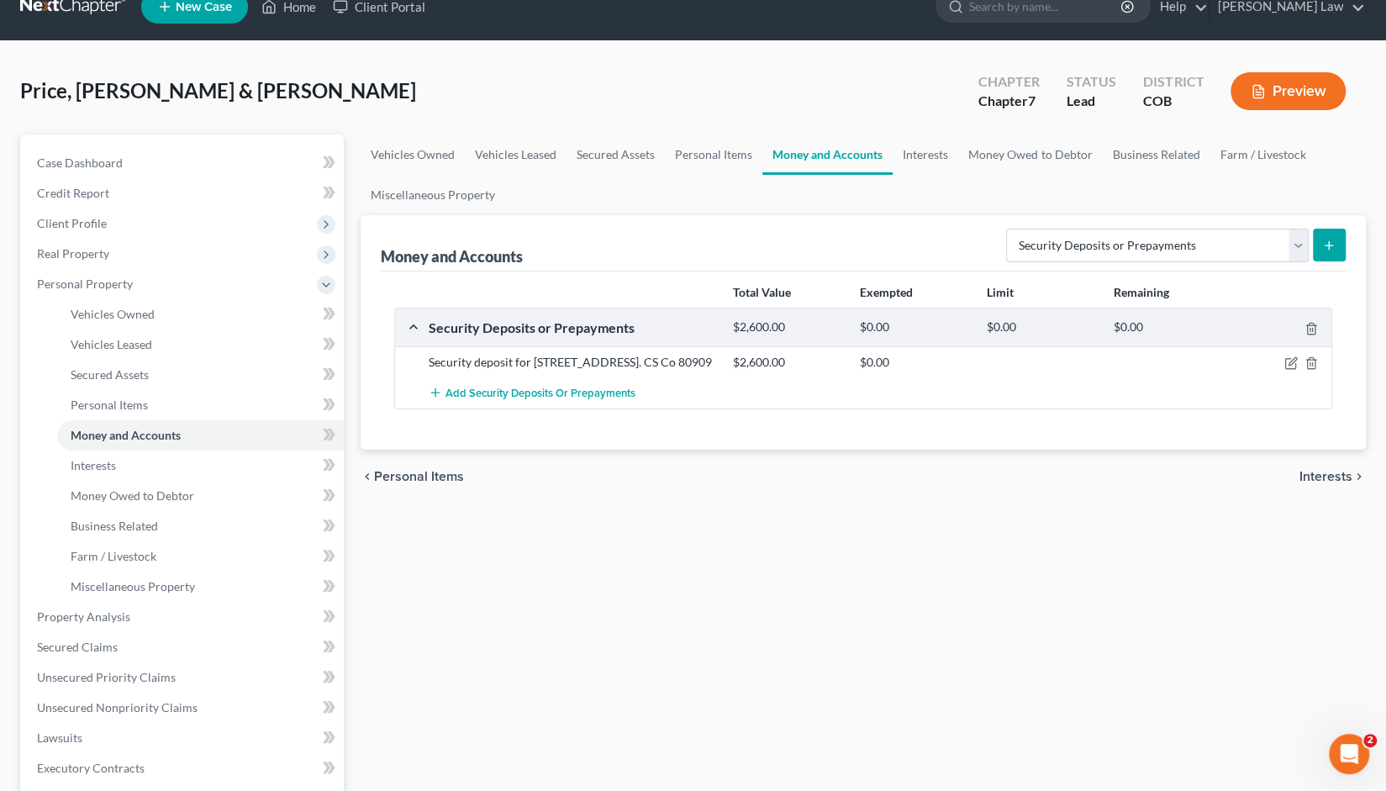
scroll to position [25, 0]
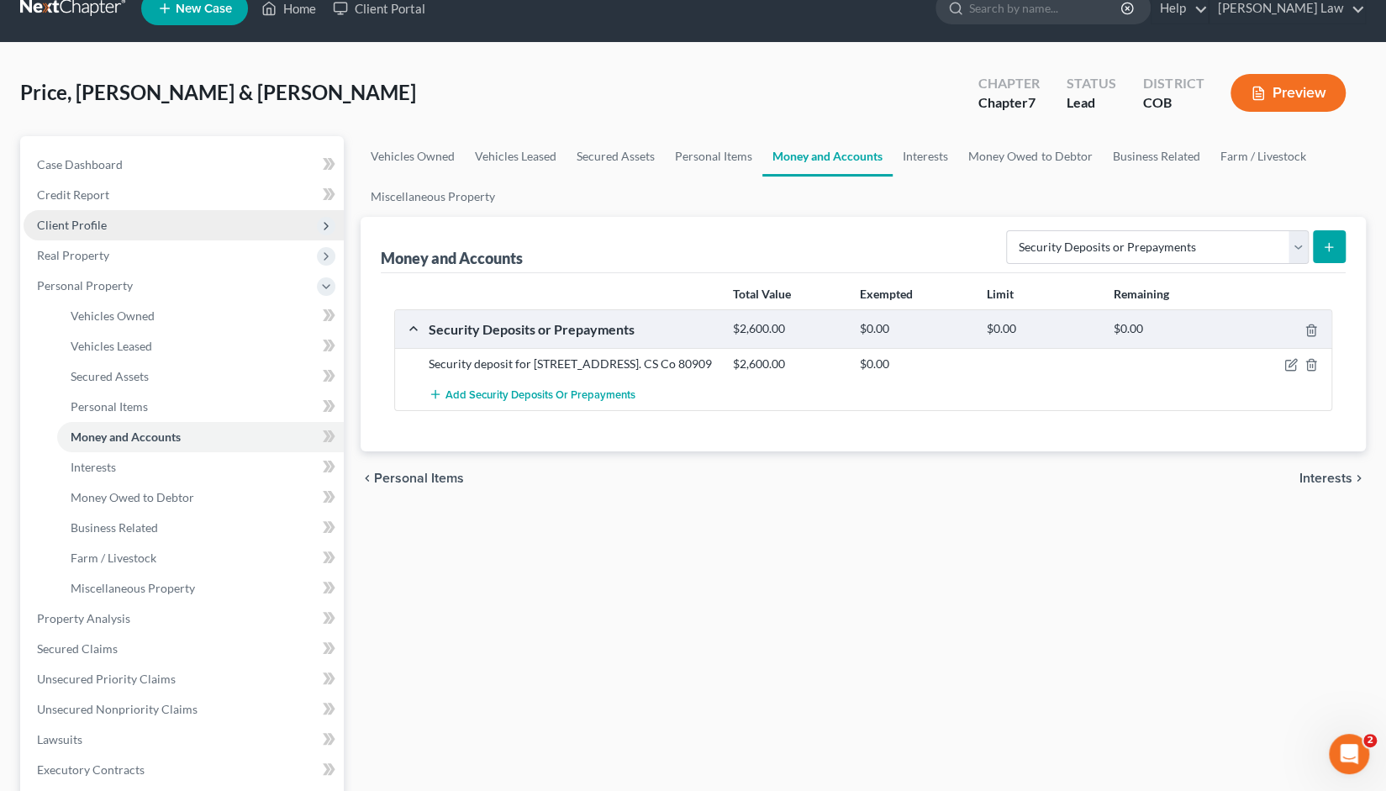
click at [92, 222] on span "Client Profile" at bounding box center [72, 225] width 70 height 14
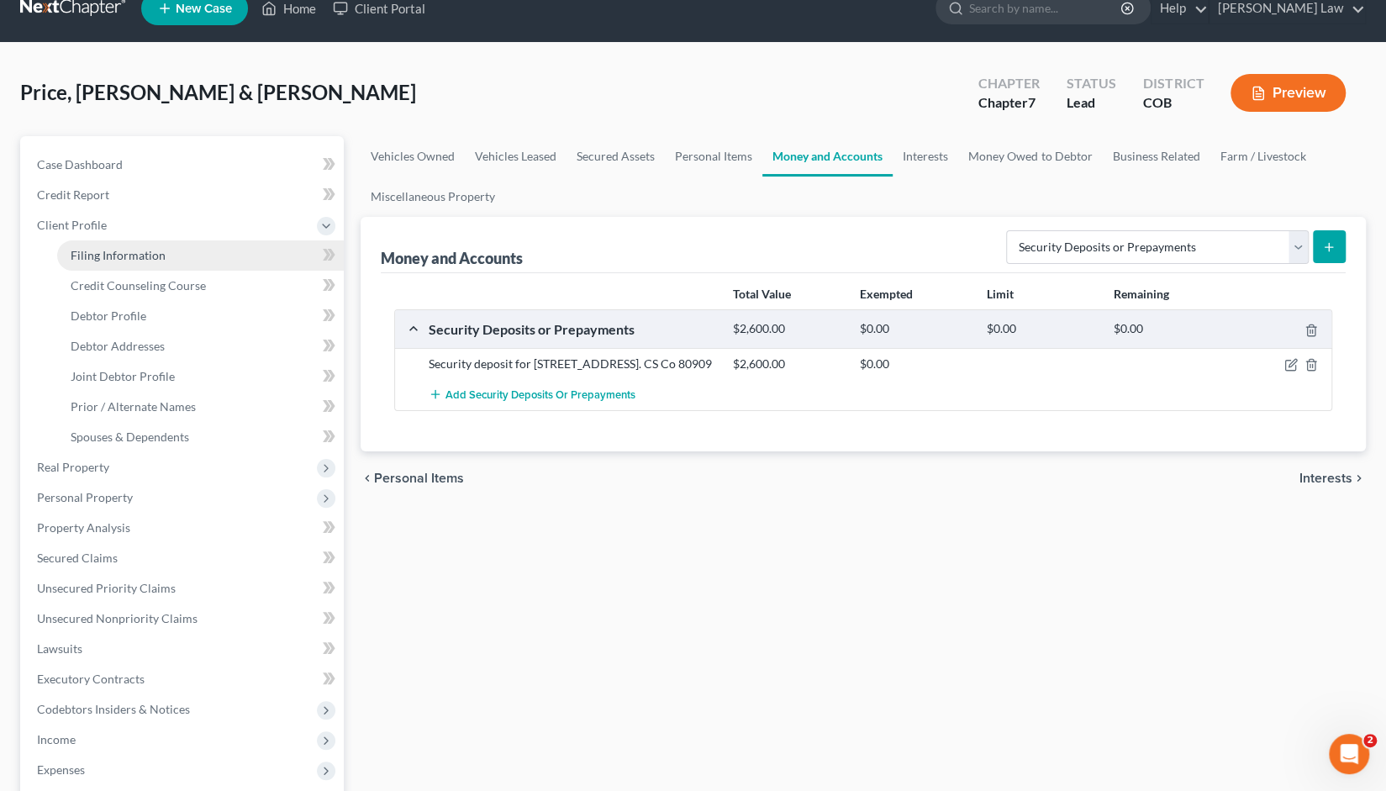
click at [130, 250] on span "Filing Information" at bounding box center [118, 255] width 95 height 14
select select "1"
select select "0"
select select "5"
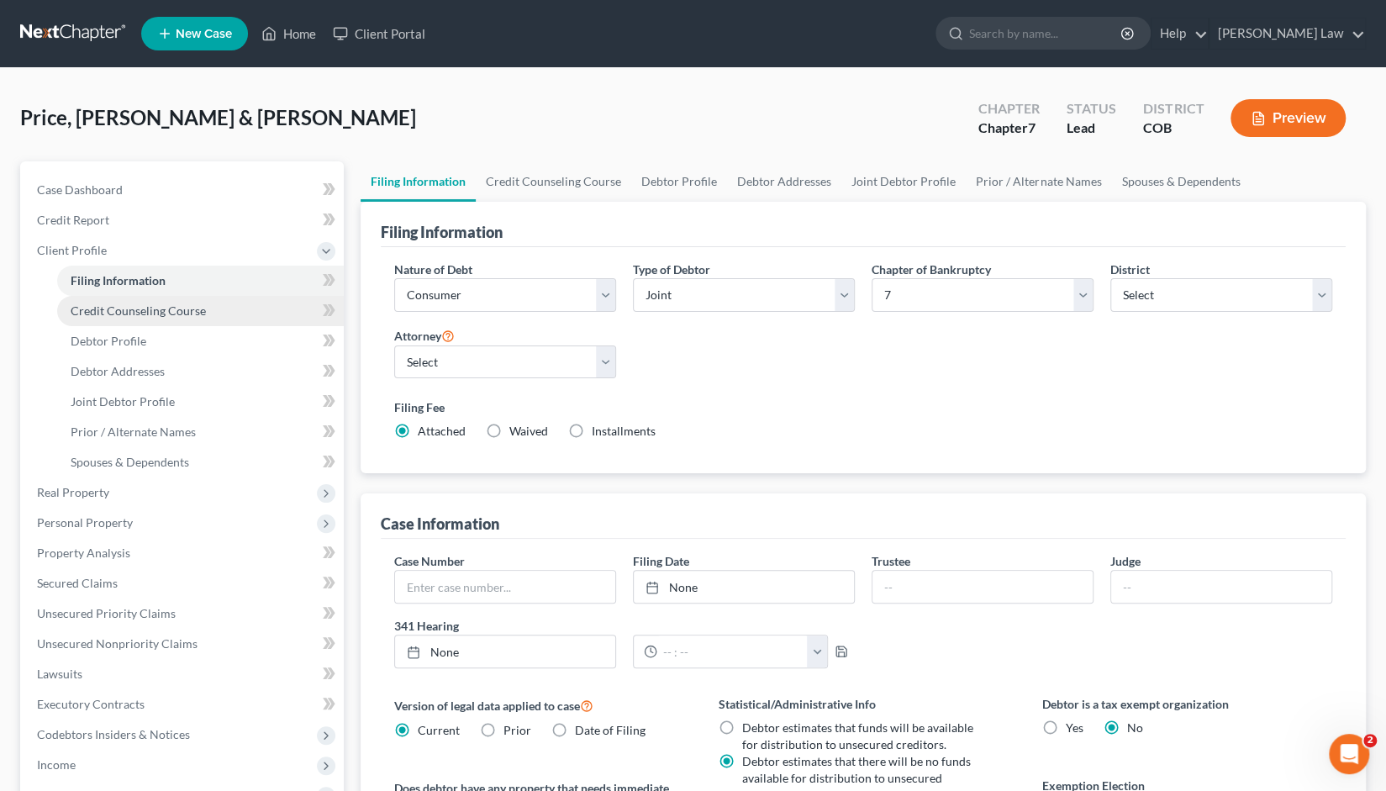
click at [135, 314] on span "Credit Counseling Course" at bounding box center [138, 310] width 135 height 14
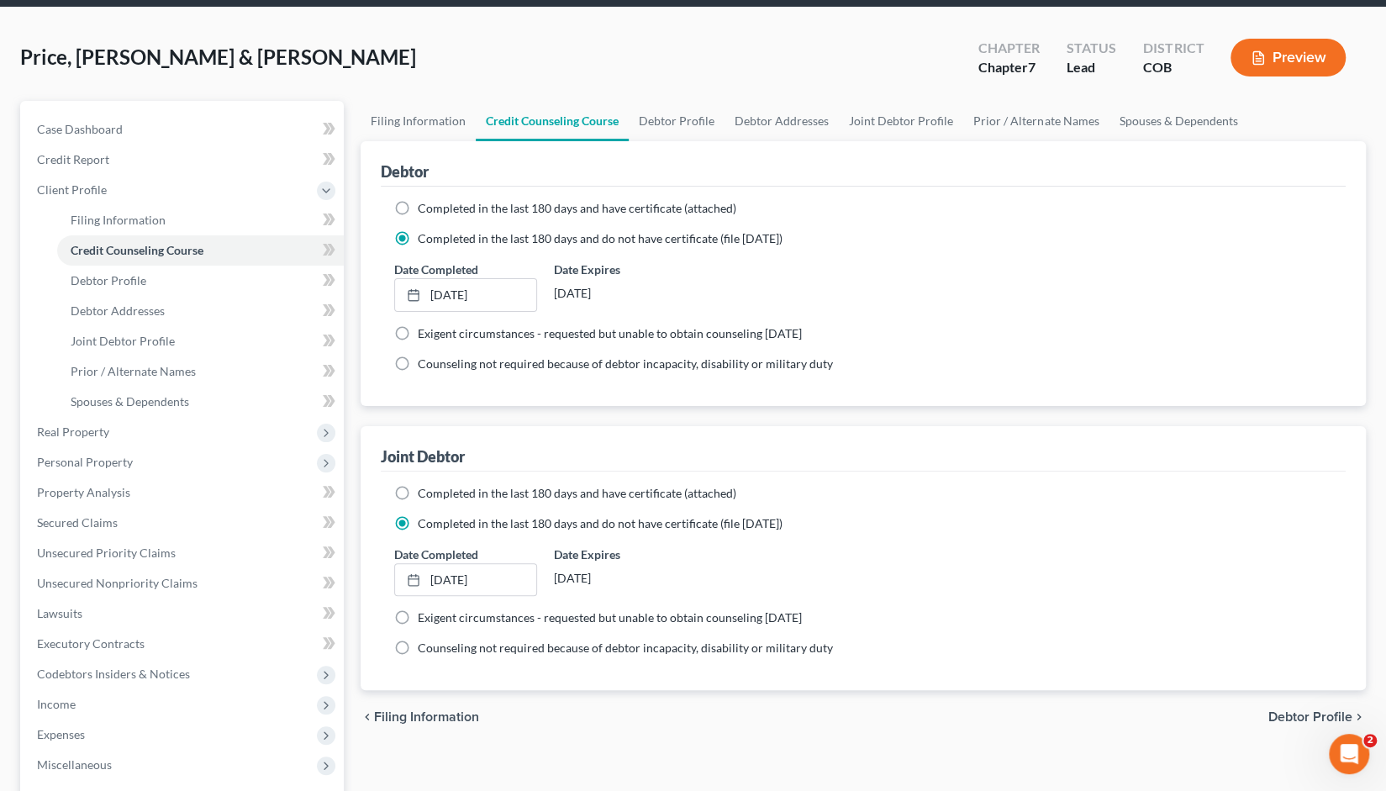
scroll to position [61, 0]
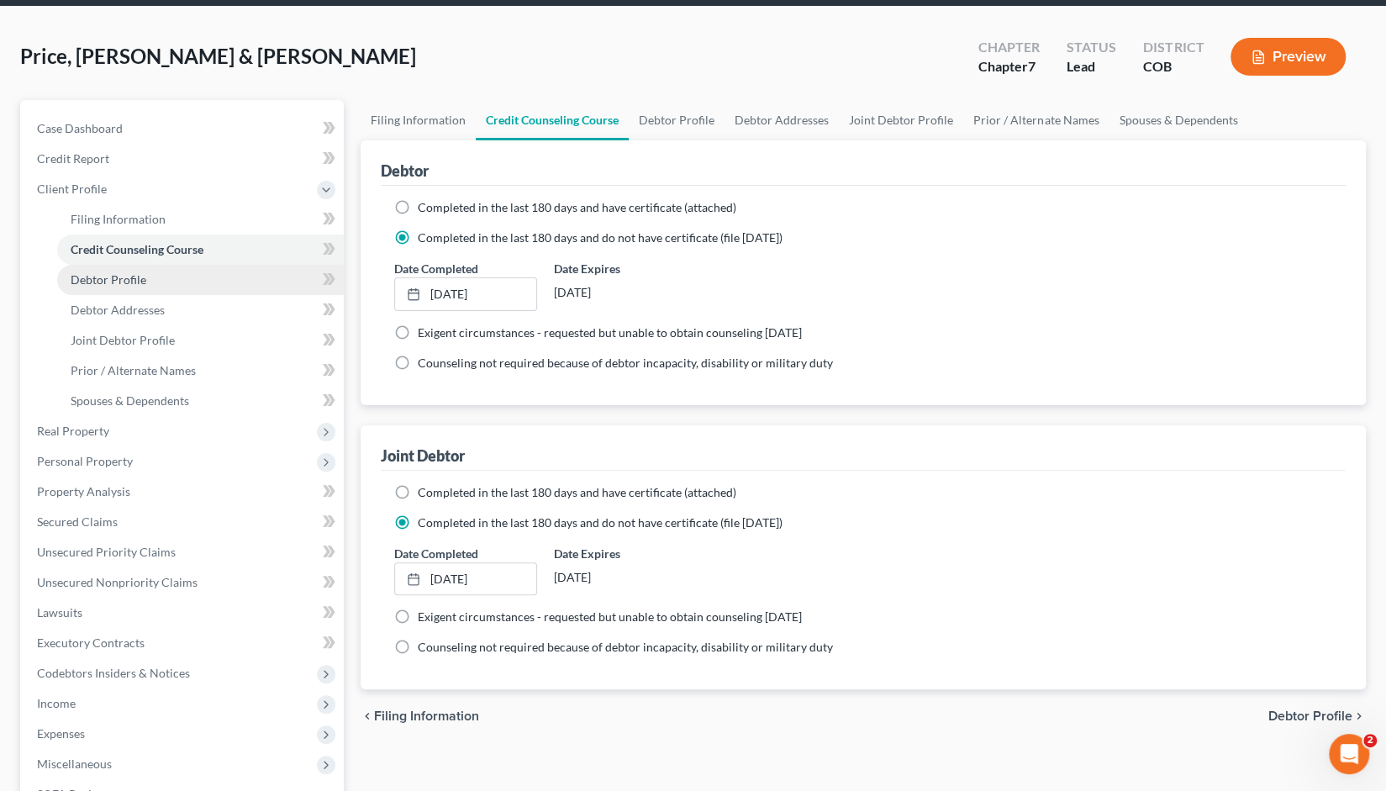
click at [114, 272] on span "Debtor Profile" at bounding box center [109, 279] width 76 height 14
select select "1"
select select "0"
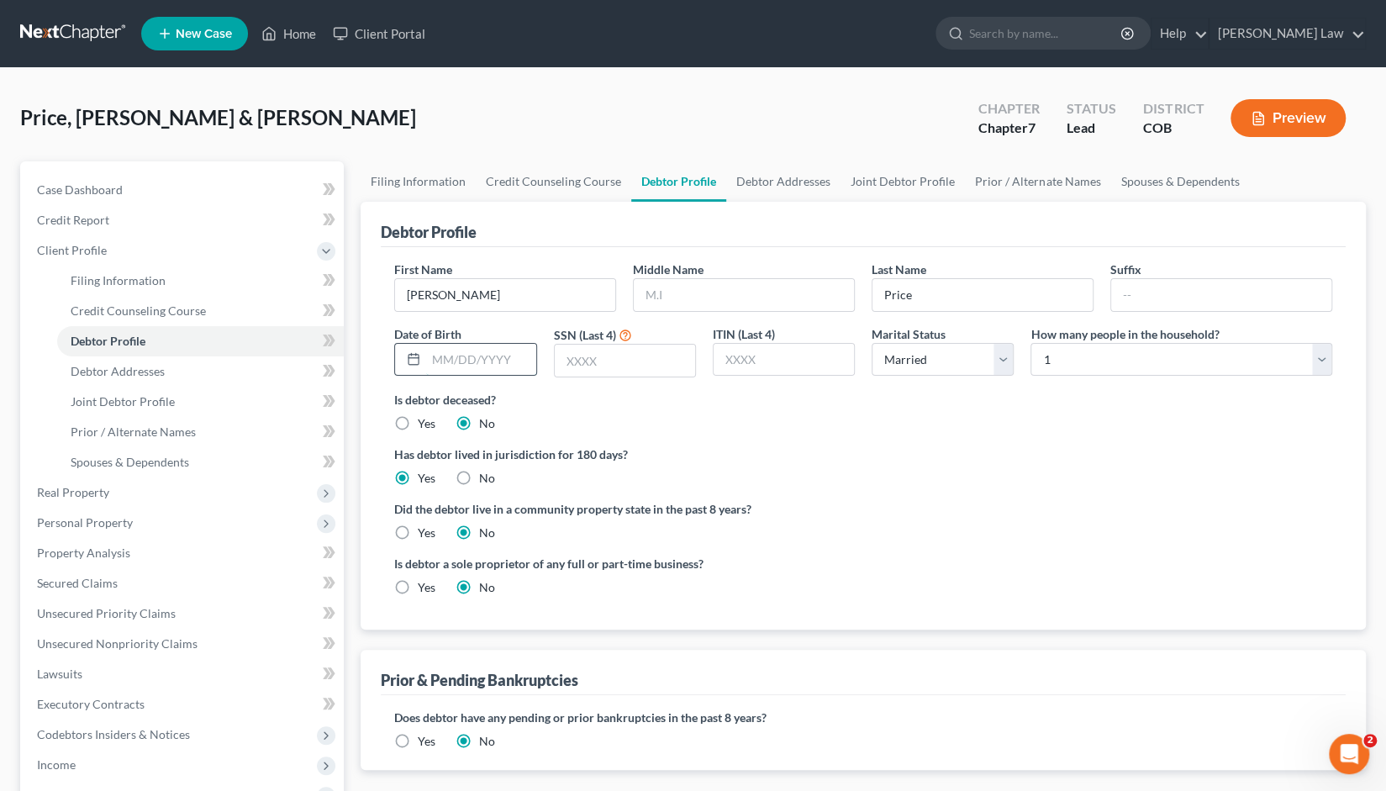
click at [434, 357] on input "text" at bounding box center [480, 360] width 109 height 32
type input "[DATE]"
click at [567, 360] on input "text" at bounding box center [625, 361] width 140 height 32
type input "3099"
click at [1317, 361] on select "Select 1 2 3 4 5 6 7 8 9 10 11 12 13 14 15 16 17 18 19 20" at bounding box center [1182, 360] width 302 height 34
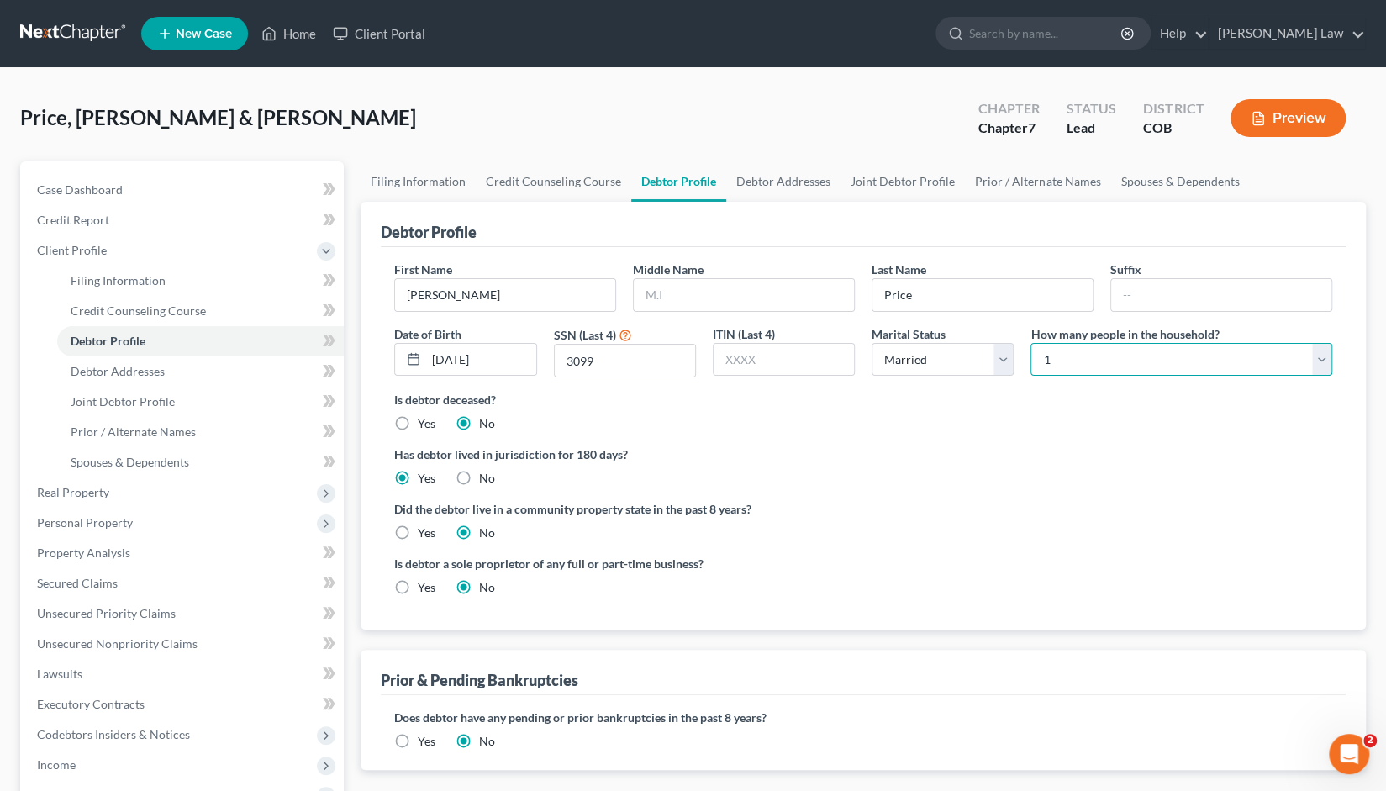
select select "1"
click at [1031, 343] on select "Select 1 2 3 4 5 6 7 8 9 10 11 12 13 14 15 16 17 18 19 20" at bounding box center [1182, 360] width 302 height 34
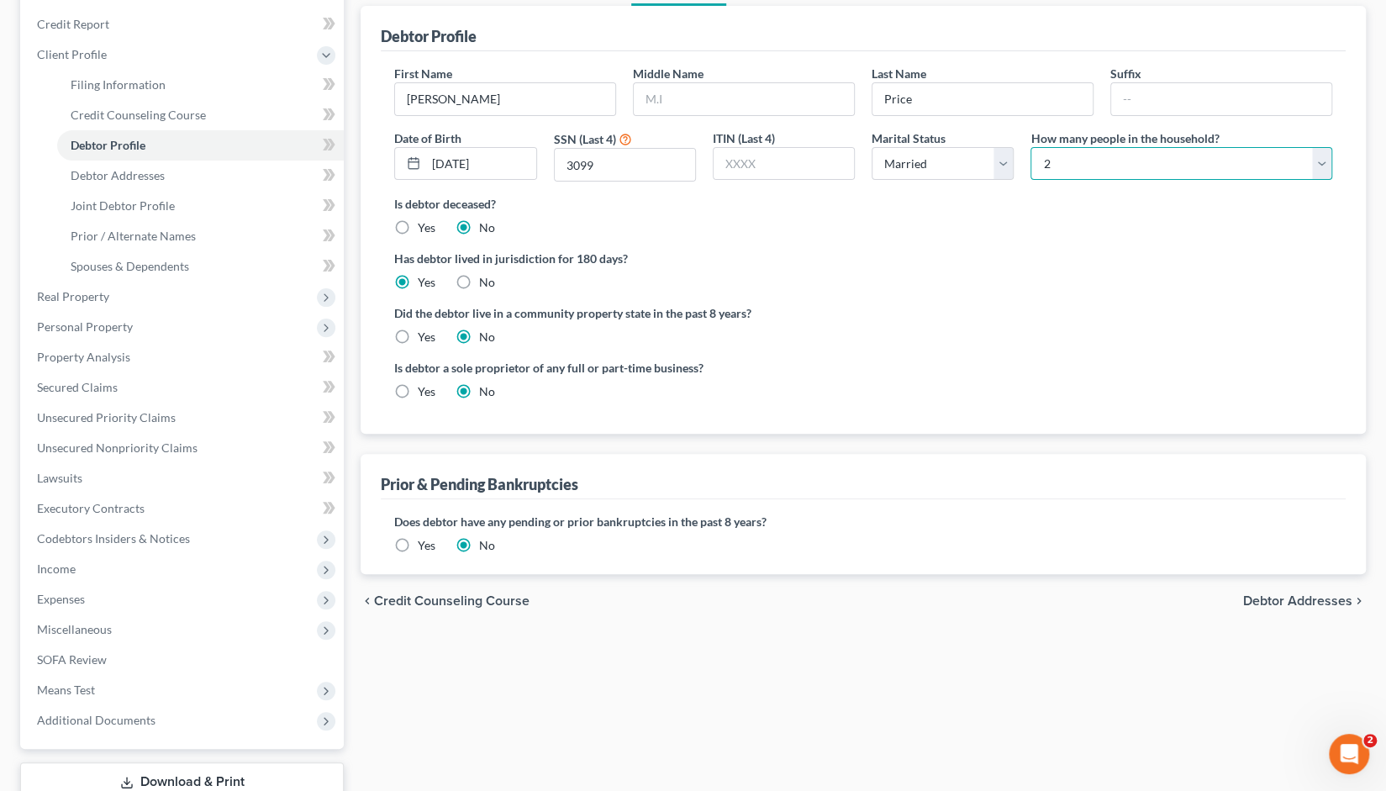
scroll to position [202, 0]
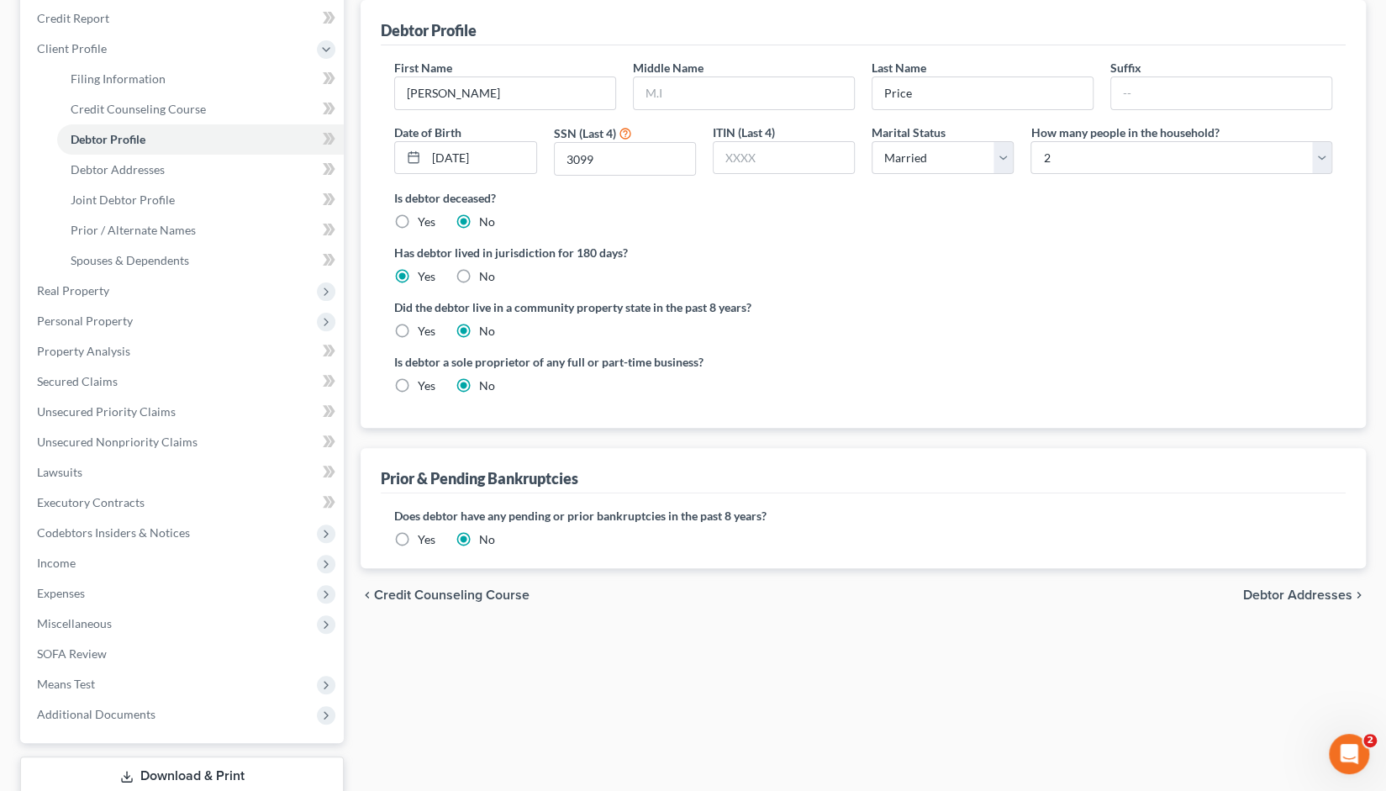
click at [1284, 593] on span "Debtor Addresses" at bounding box center [1297, 594] width 109 height 13
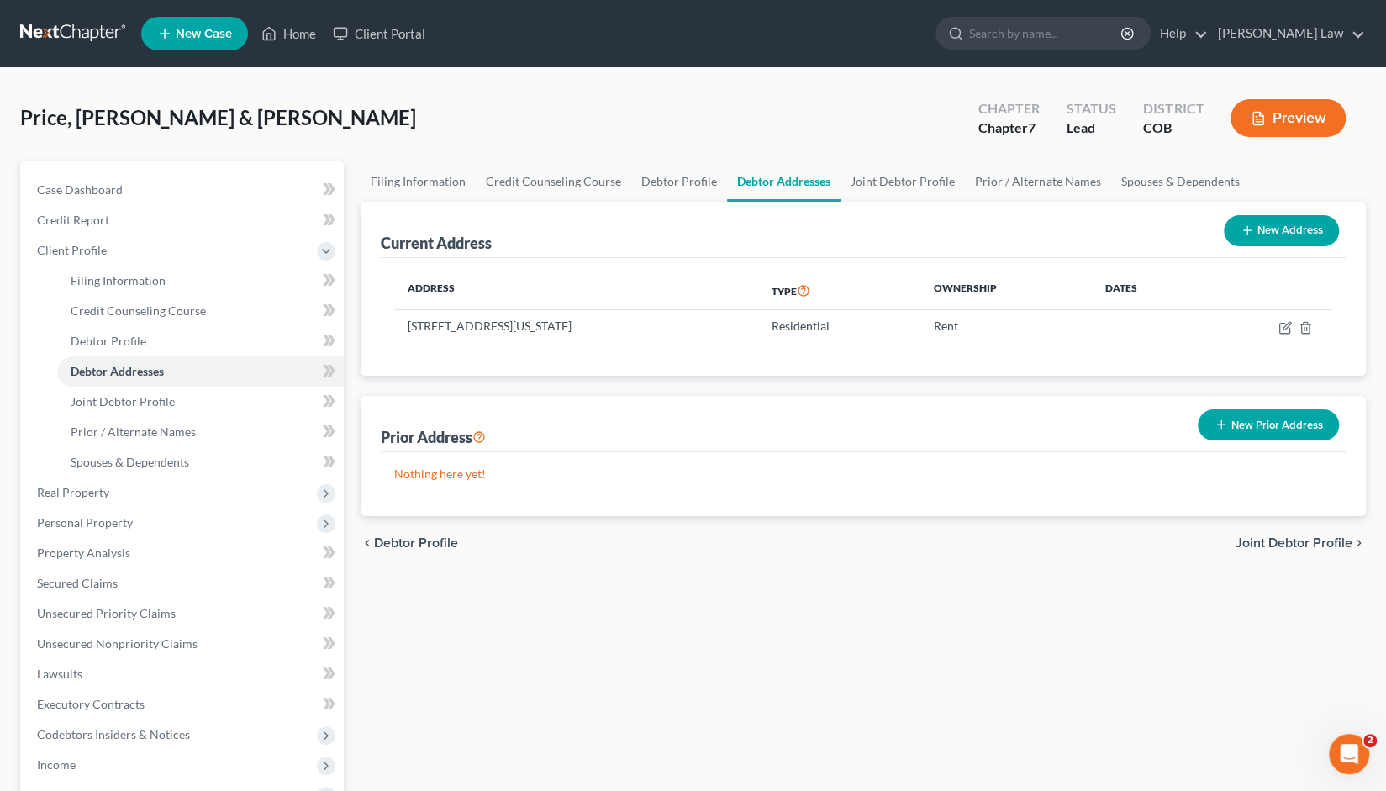
click at [1234, 422] on button "New Prior Address" at bounding box center [1268, 424] width 141 height 31
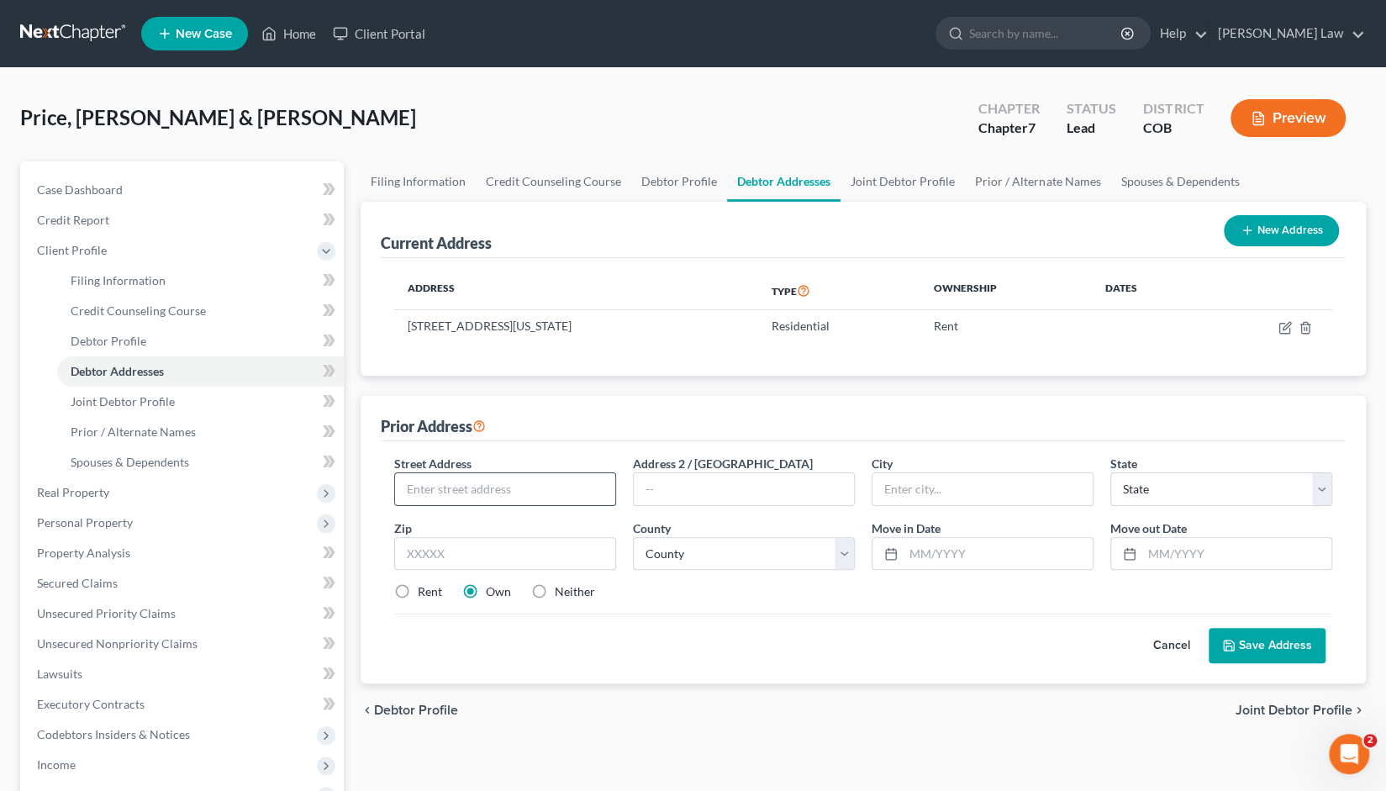
click at [428, 487] on input "text" at bounding box center [505, 489] width 220 height 32
type input "[STREET_ADDRESS]"
click at [408, 556] on input "text" at bounding box center [505, 554] width 222 height 34
type input "80909"
type input "[US_STATE][GEOGRAPHIC_DATA]"
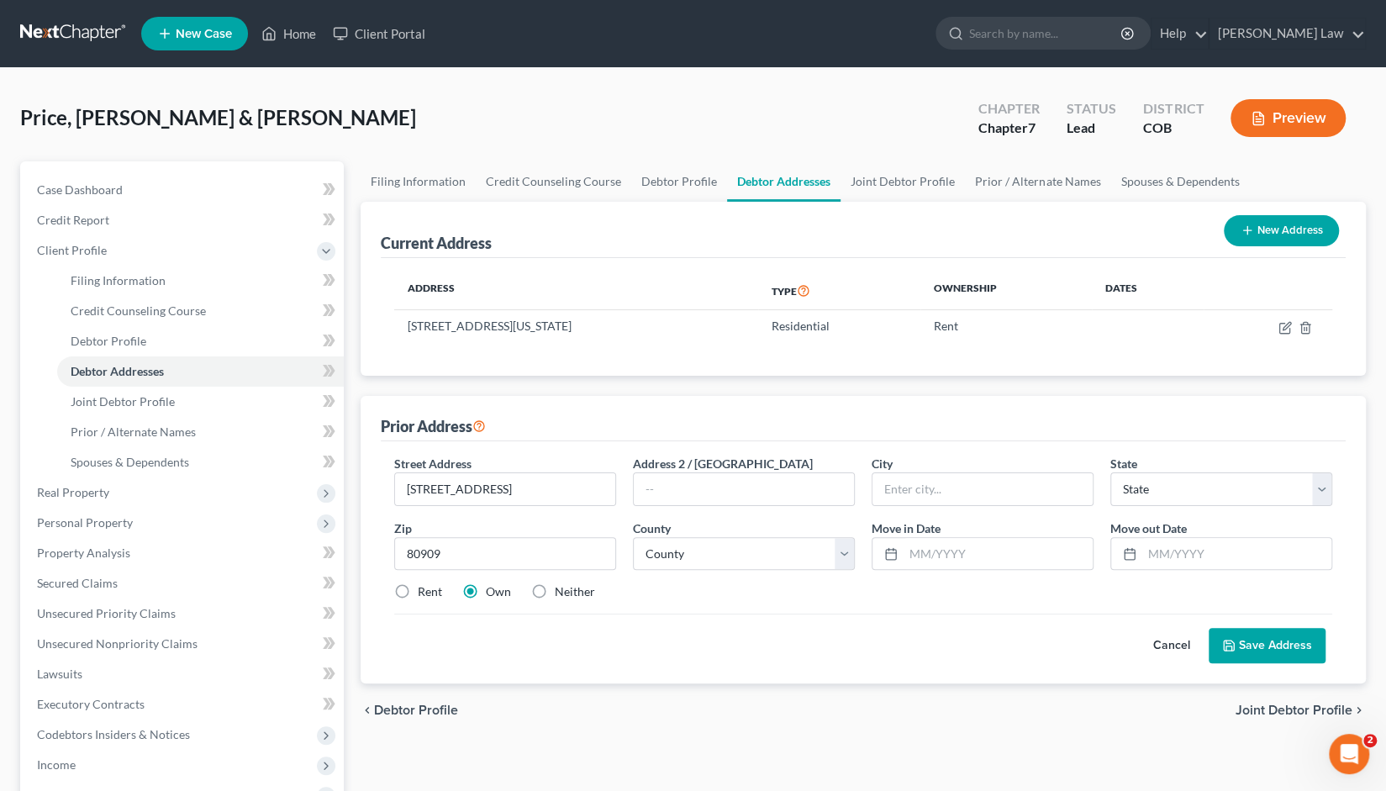
select select "5"
click at [418, 587] on label "Rent" at bounding box center [430, 591] width 24 height 17
click at [425, 587] on input "Rent" at bounding box center [430, 588] width 11 height 11
radio input "true"
click at [846, 550] on select "County [GEOGRAPHIC_DATA] [GEOGRAPHIC_DATA] [GEOGRAPHIC_DATA] [GEOGRAPHIC_DATA] …" at bounding box center [744, 554] width 222 height 34
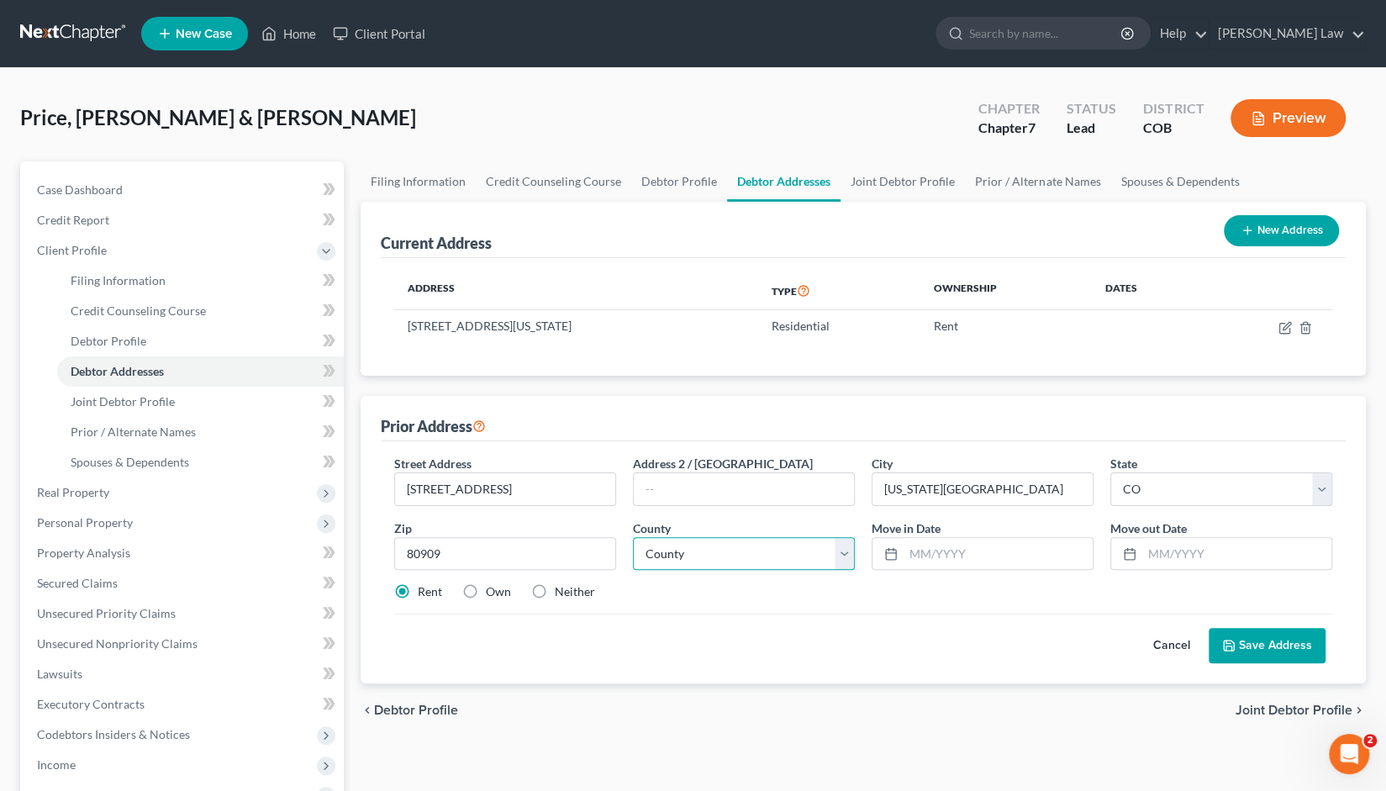
select select "20"
click at [633, 537] on select "County [GEOGRAPHIC_DATA] [GEOGRAPHIC_DATA] [GEOGRAPHIC_DATA] [GEOGRAPHIC_DATA] …" at bounding box center [744, 554] width 222 height 34
click at [972, 551] on input "text" at bounding box center [998, 554] width 189 height 32
click at [1211, 549] on input "text" at bounding box center [1236, 554] width 189 height 32
type input "0"
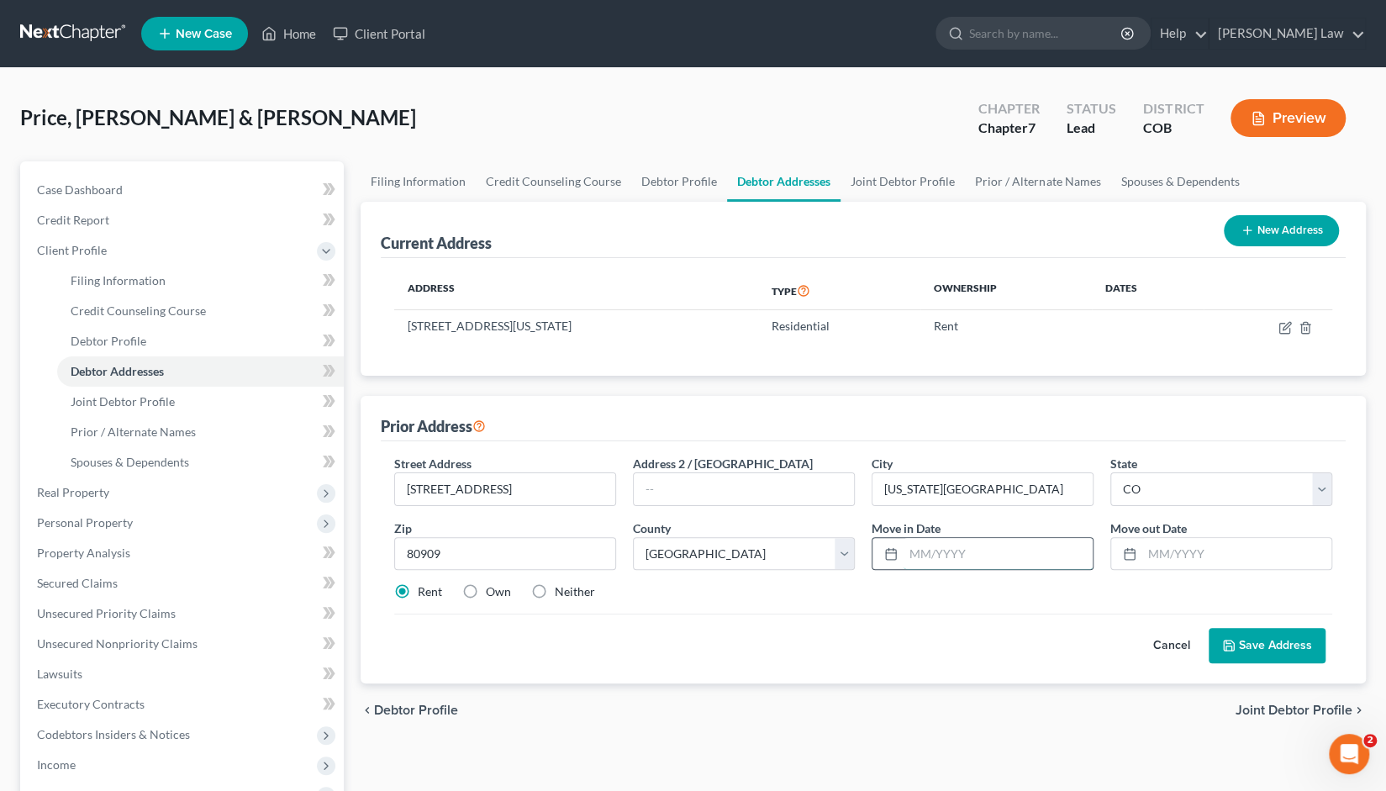
click at [964, 557] on input "text" at bounding box center [998, 554] width 189 height 32
type input "05/2024"
click at [1204, 551] on input "text" at bounding box center [1236, 554] width 189 height 32
type input "8"
type input "08/25"
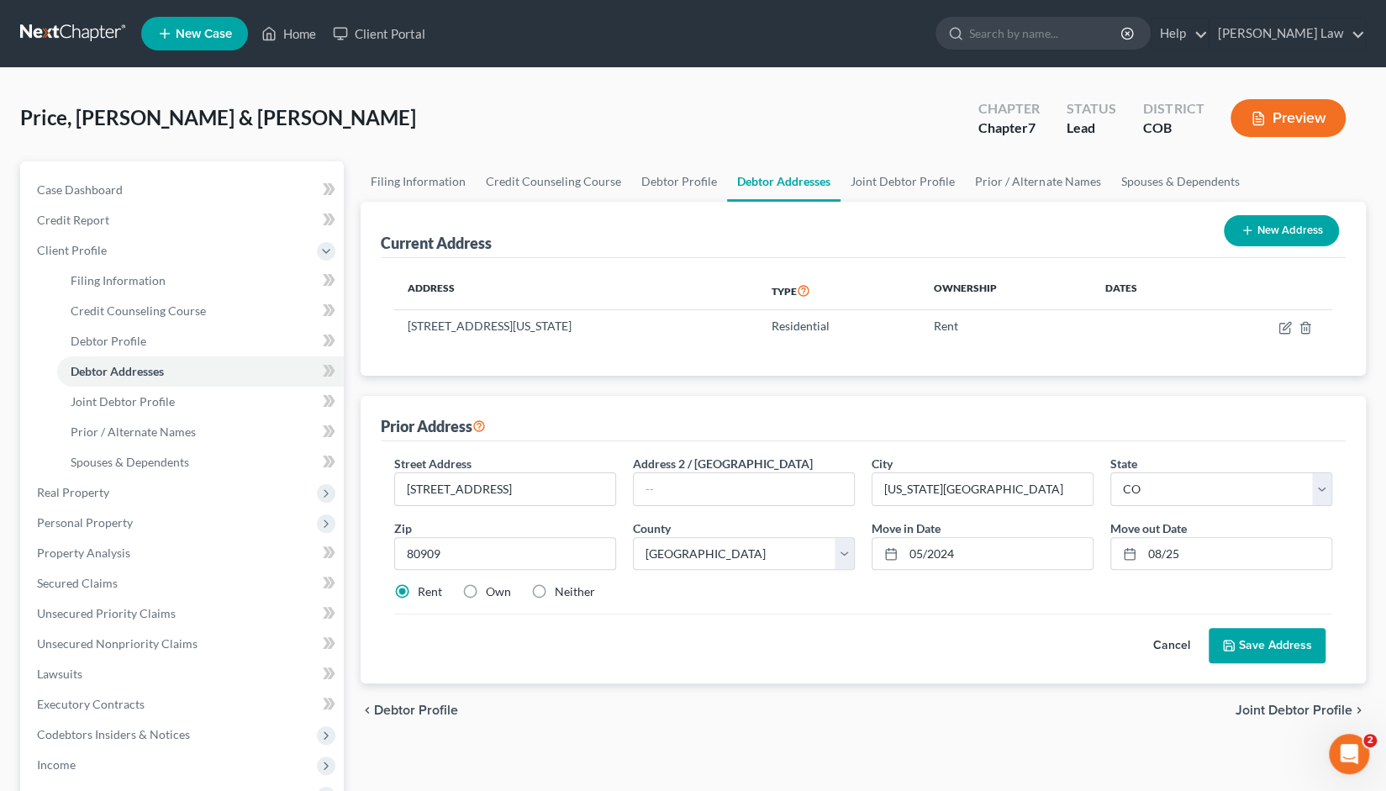
click at [1258, 650] on button "Save Address" at bounding box center [1267, 645] width 117 height 35
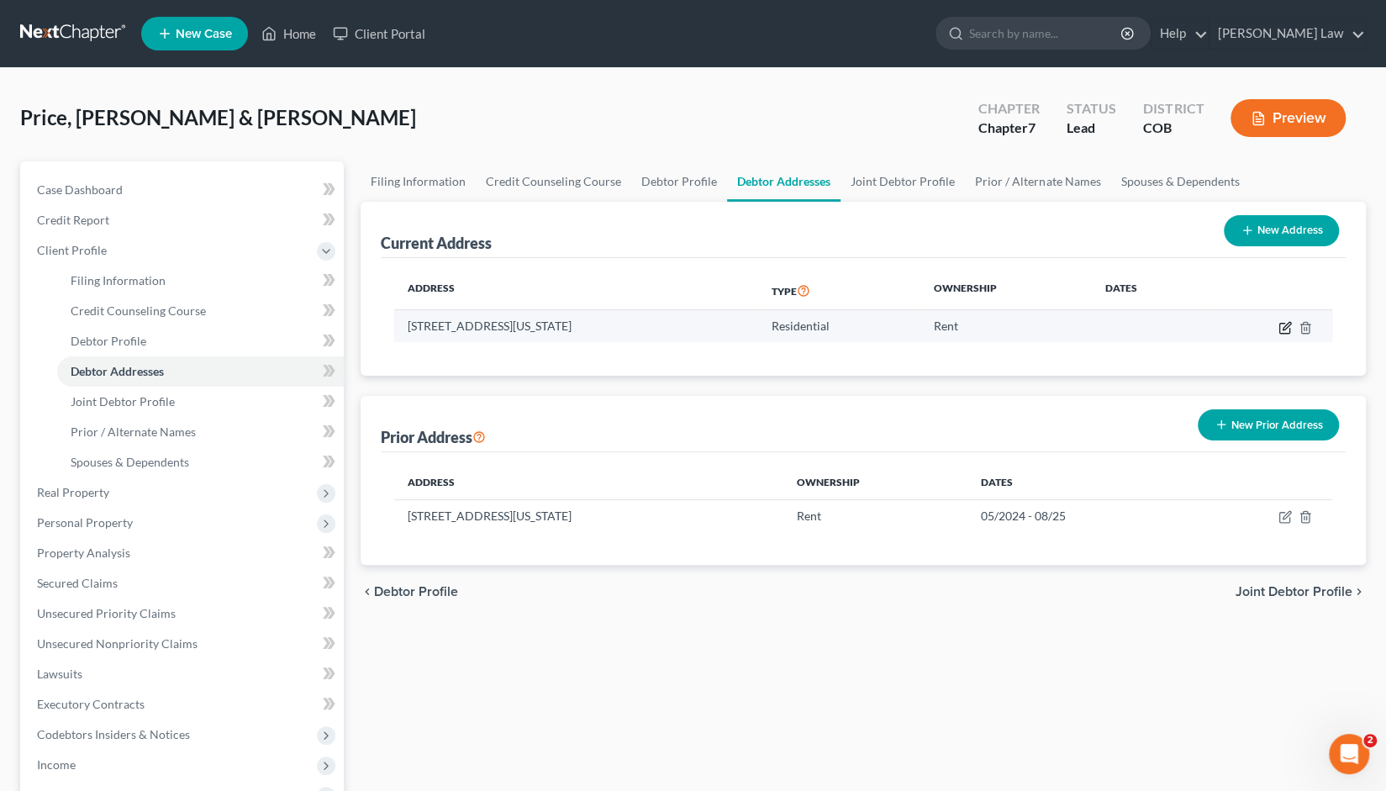
click at [1286, 327] on icon "button" at bounding box center [1287, 326] width 8 height 8
select select "5"
select select "20"
select select "0"
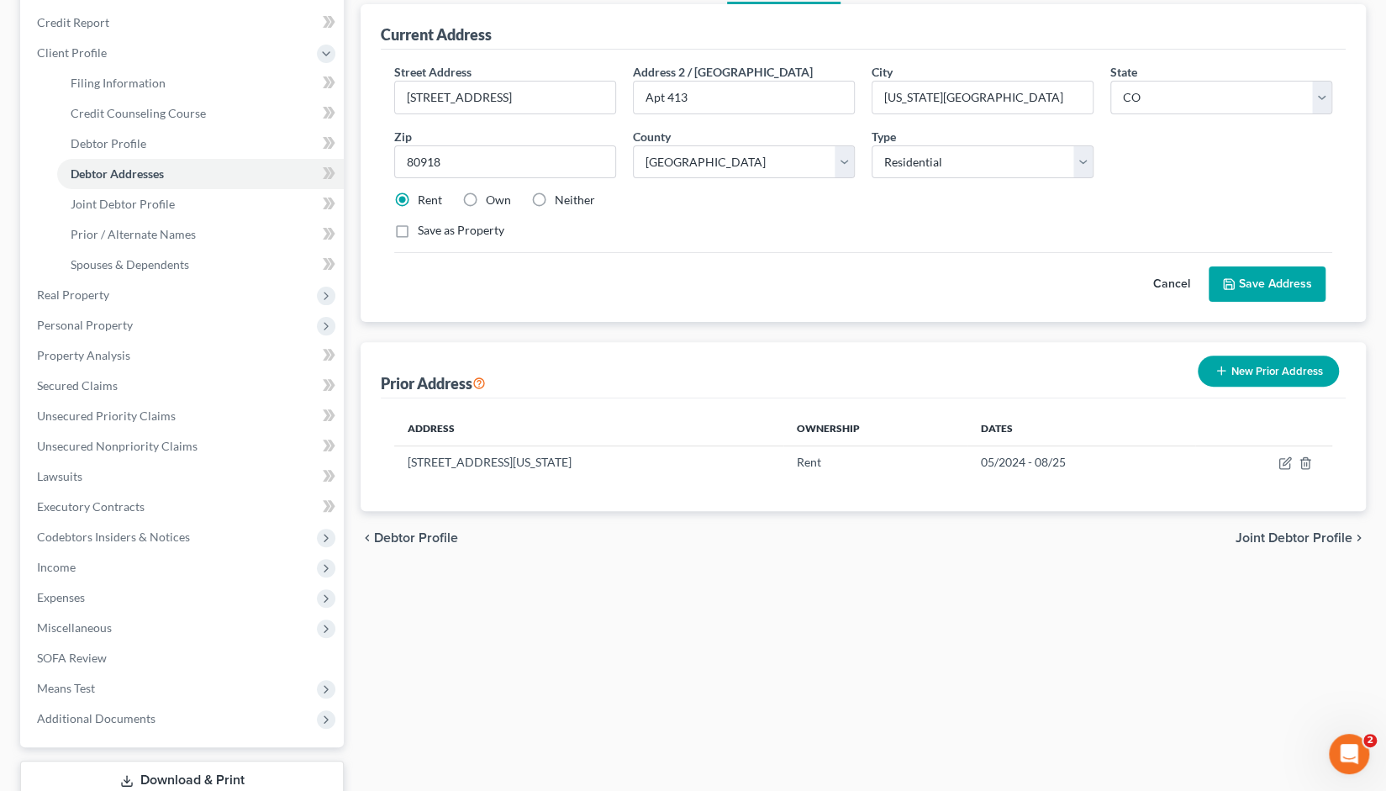
scroll to position [199, 0]
click at [1282, 530] on span "Joint Debtor Profile" at bounding box center [1294, 536] width 117 height 13
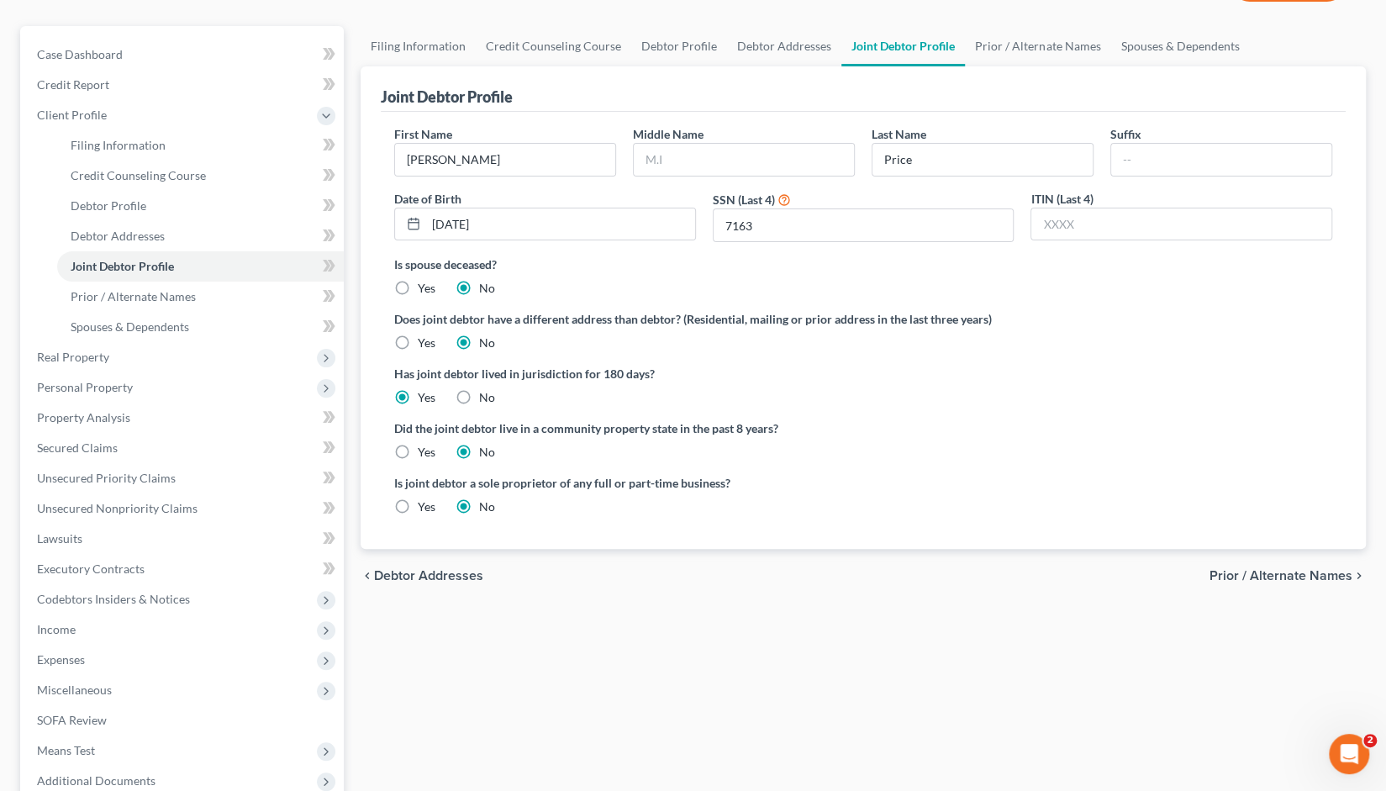
scroll to position [141, 0]
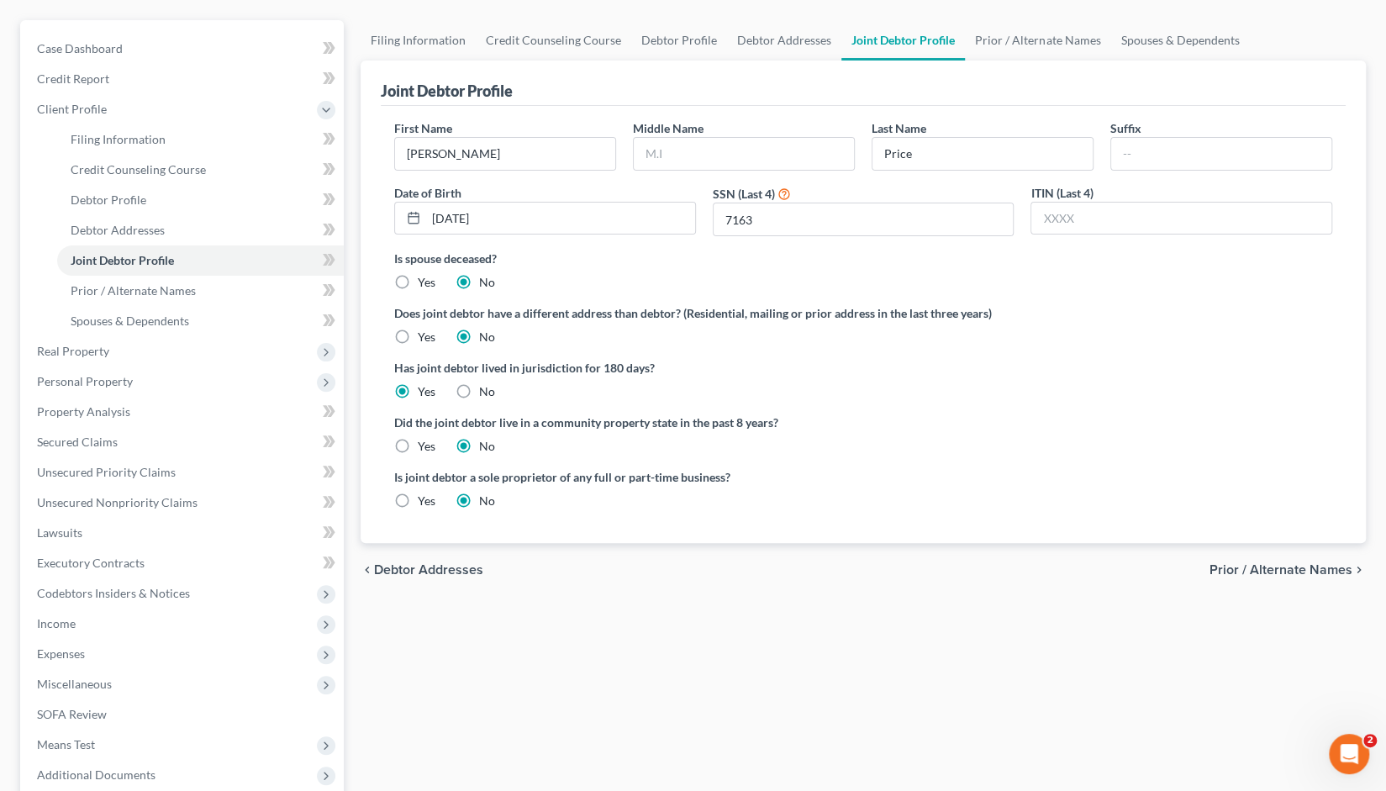
click at [1273, 570] on span "Prior / Alternate Names" at bounding box center [1281, 569] width 143 height 13
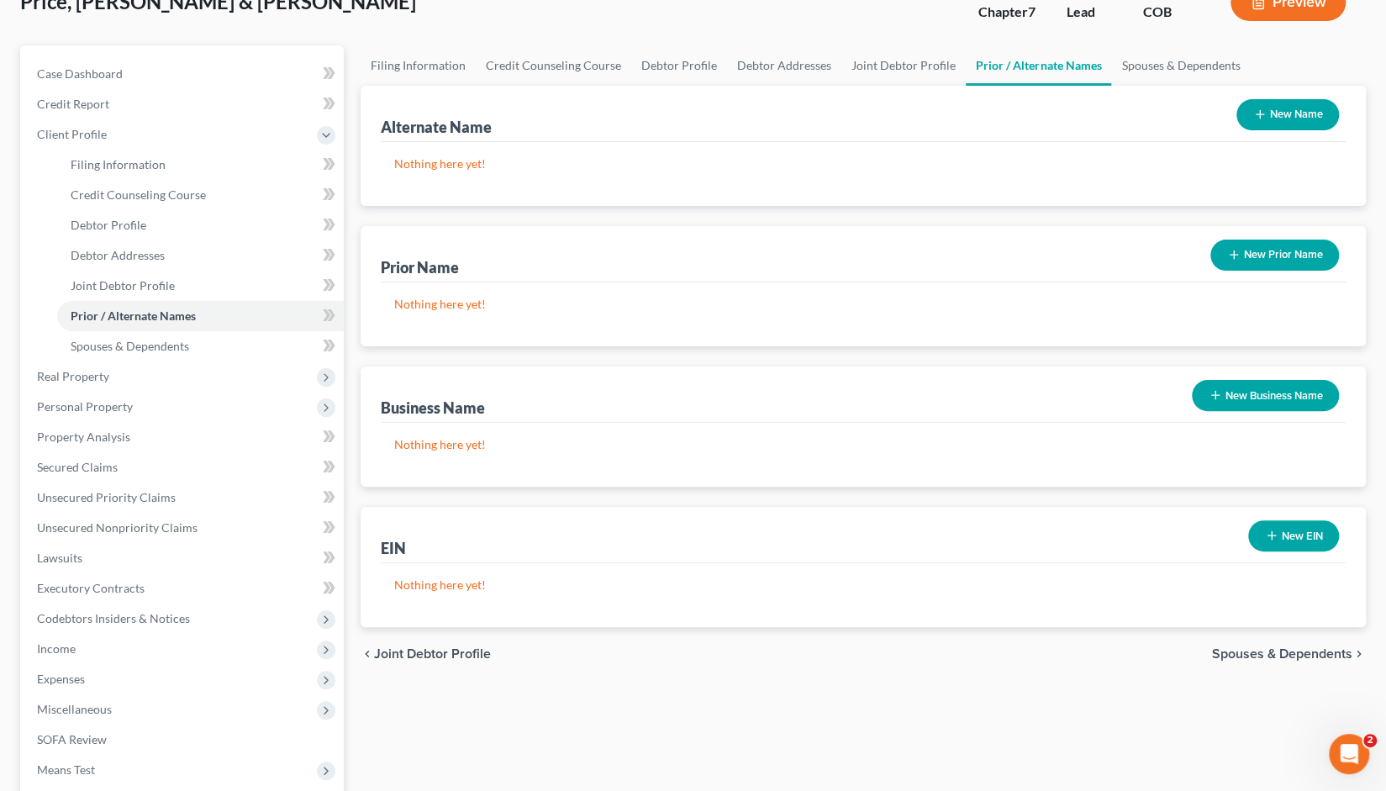
scroll to position [118, 0]
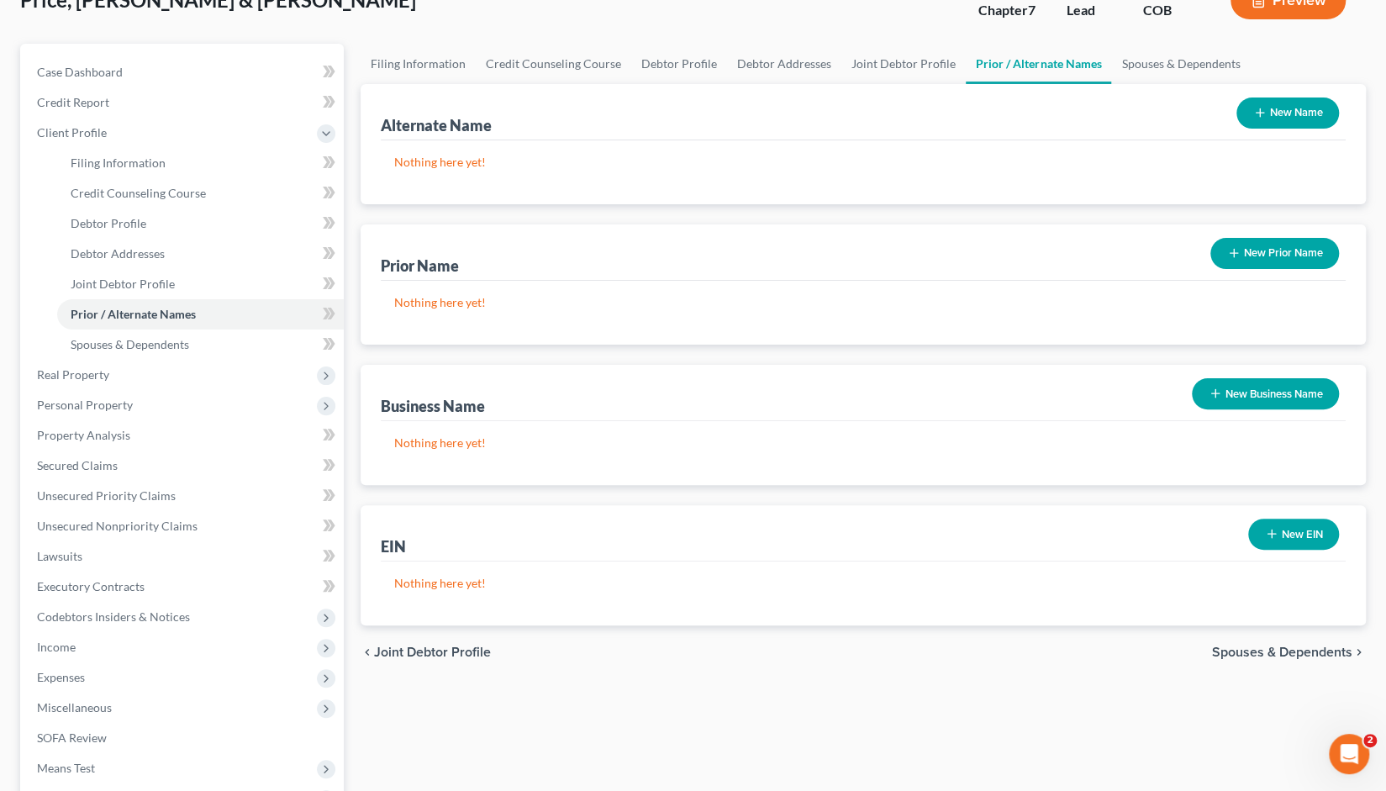
click at [1253, 115] on icon "button" at bounding box center [1259, 112] width 13 height 13
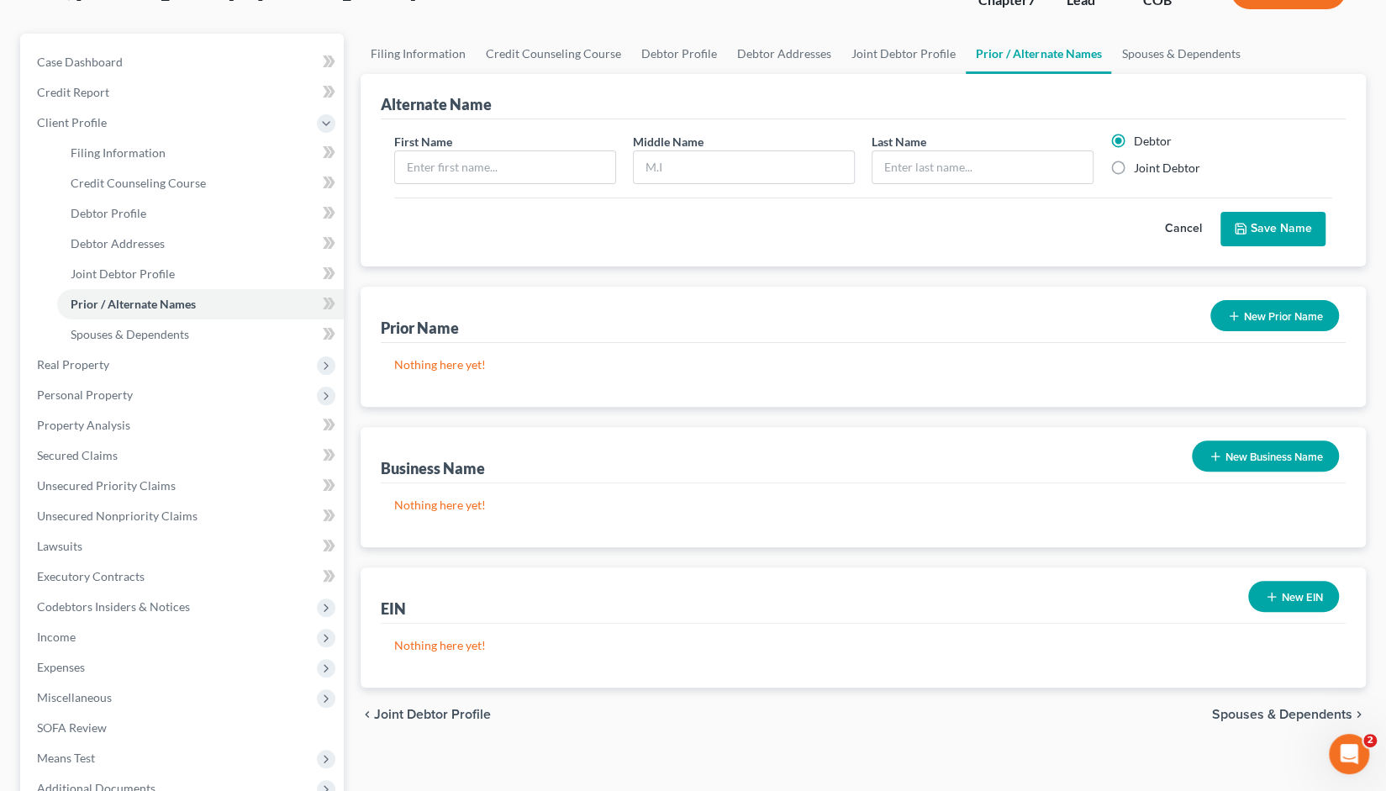
scroll to position [171, 0]
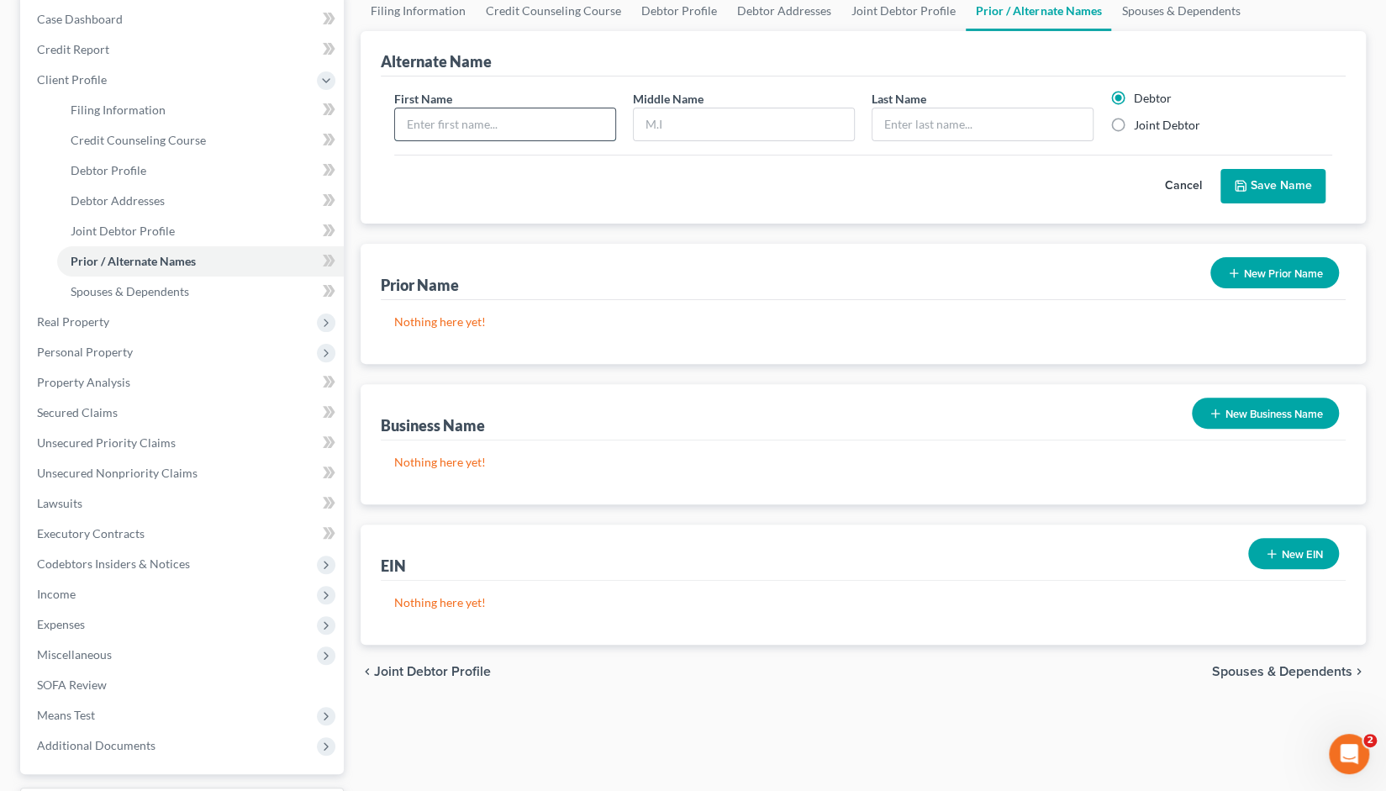
click at [417, 125] on input "text" at bounding box center [505, 124] width 220 height 32
type input "[PERSON_NAME]"
click at [647, 124] on input "text" at bounding box center [744, 124] width 220 height 32
type input "G."
click at [886, 119] on input "text" at bounding box center [983, 124] width 220 height 32
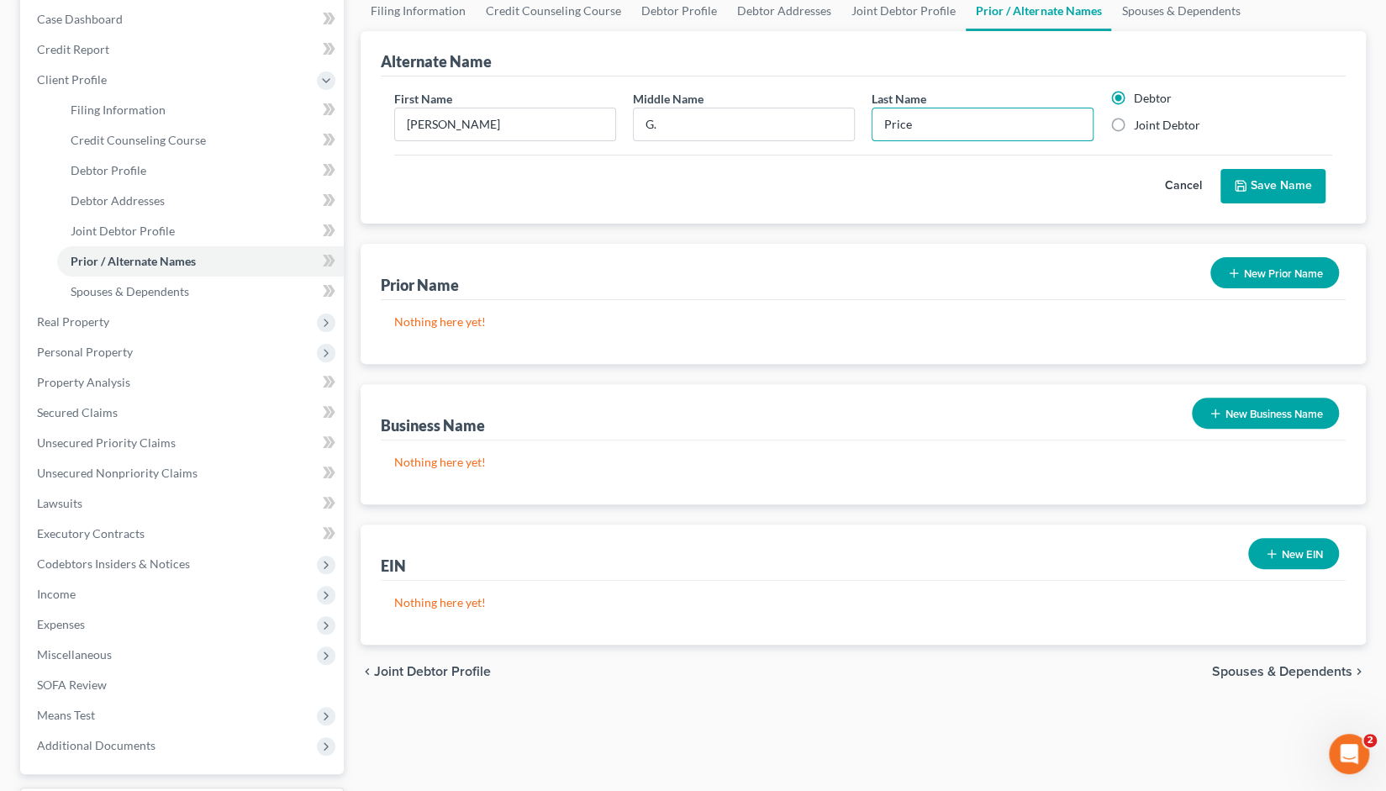
type input "Price"
click at [1263, 187] on button "Save Name" at bounding box center [1273, 186] width 105 height 35
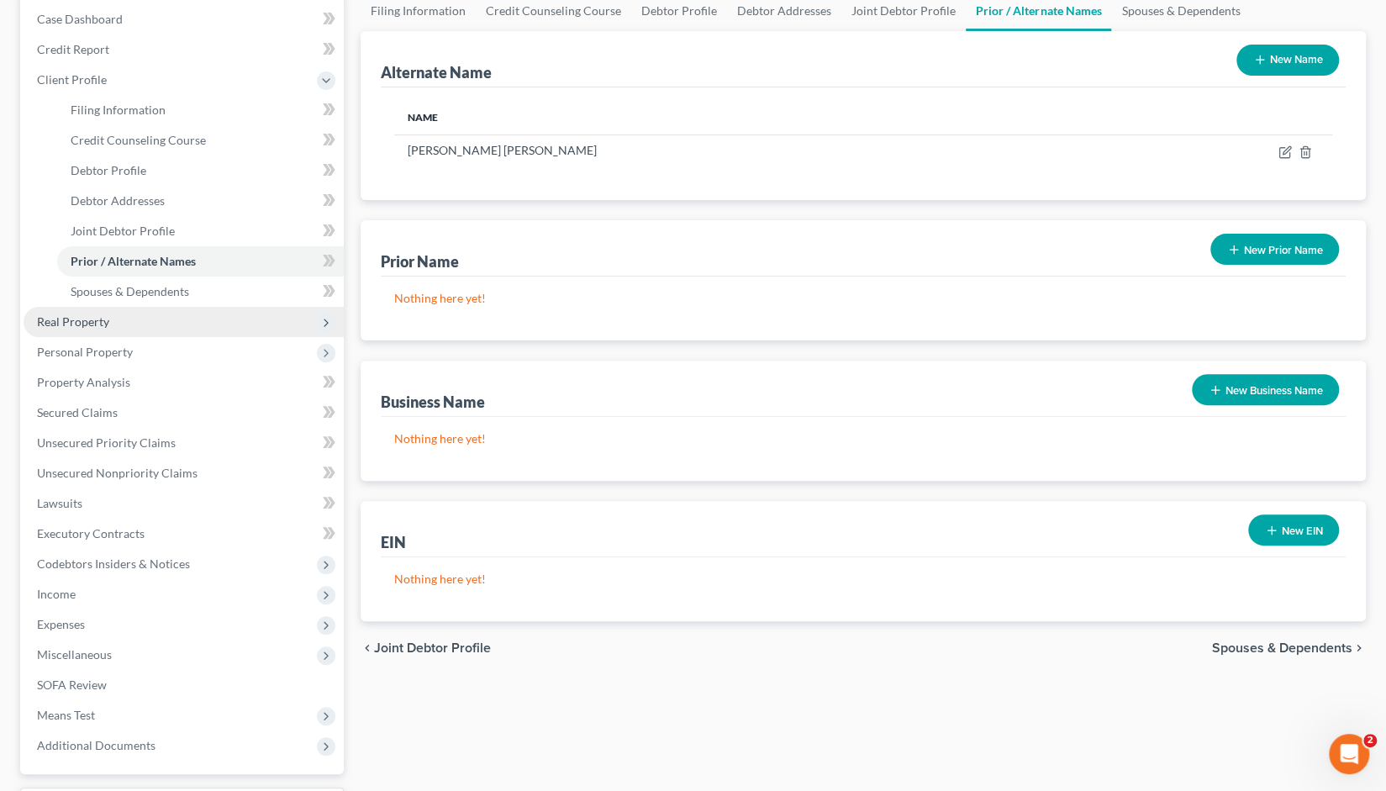
click at [84, 324] on span "Real Property" at bounding box center [73, 321] width 72 height 14
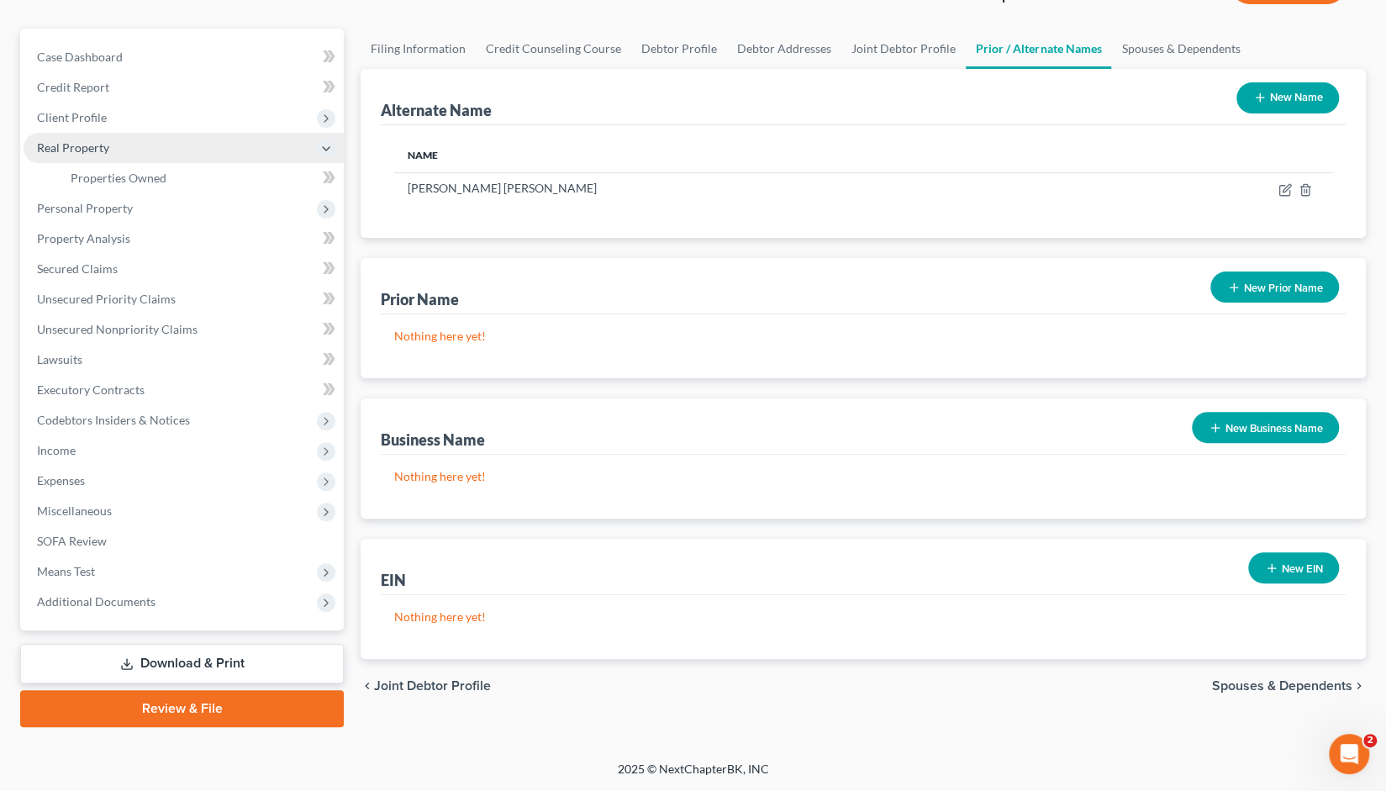
scroll to position [130, 0]
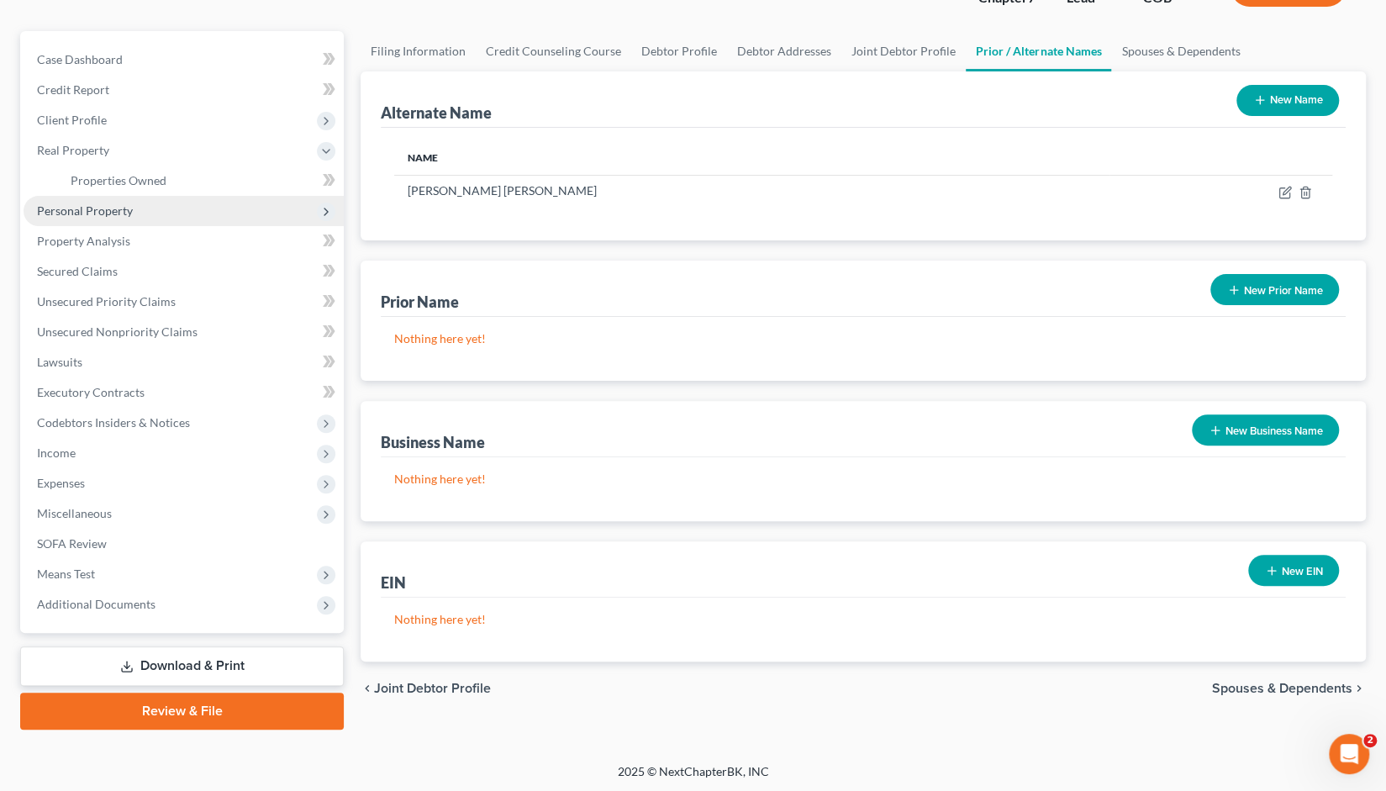
click at [103, 214] on span "Personal Property" at bounding box center [85, 210] width 96 height 14
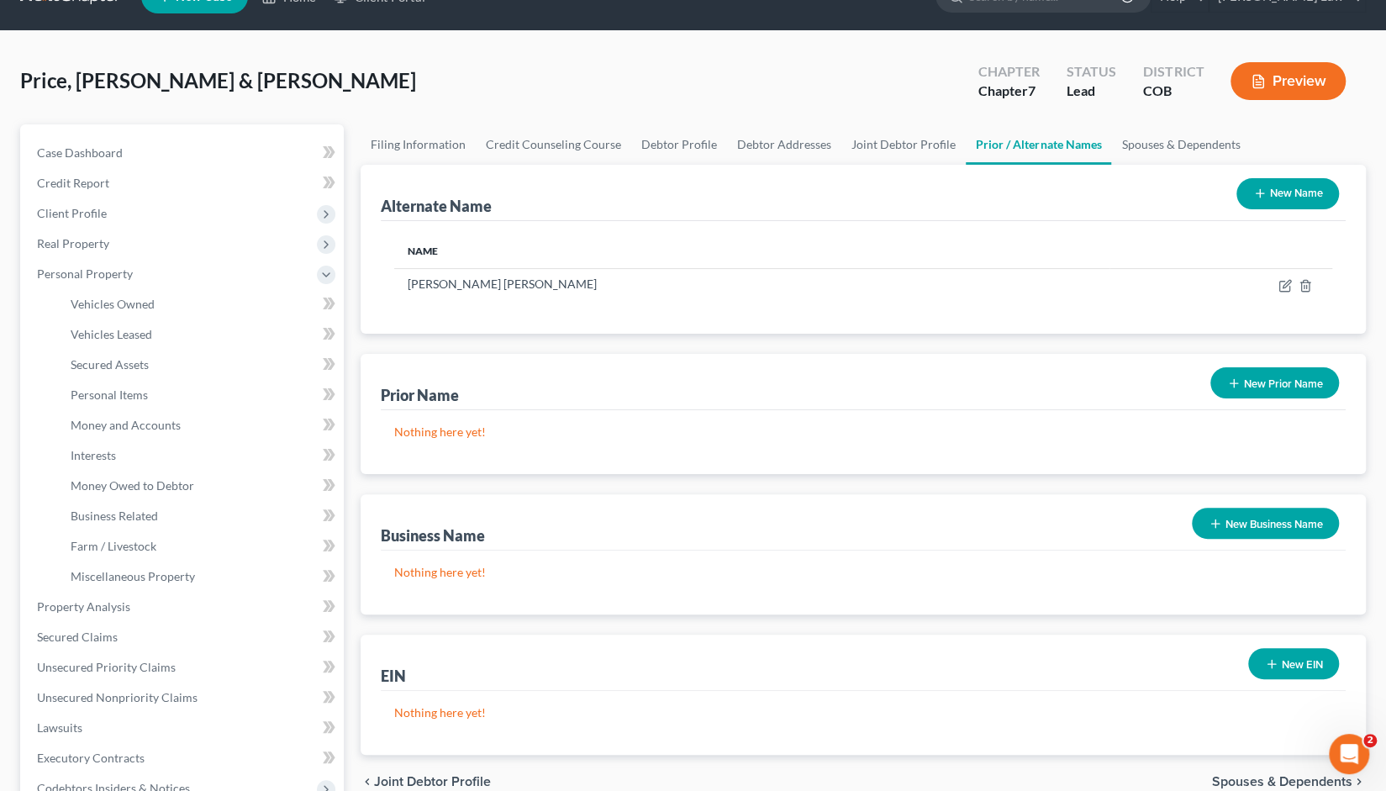
scroll to position [0, 0]
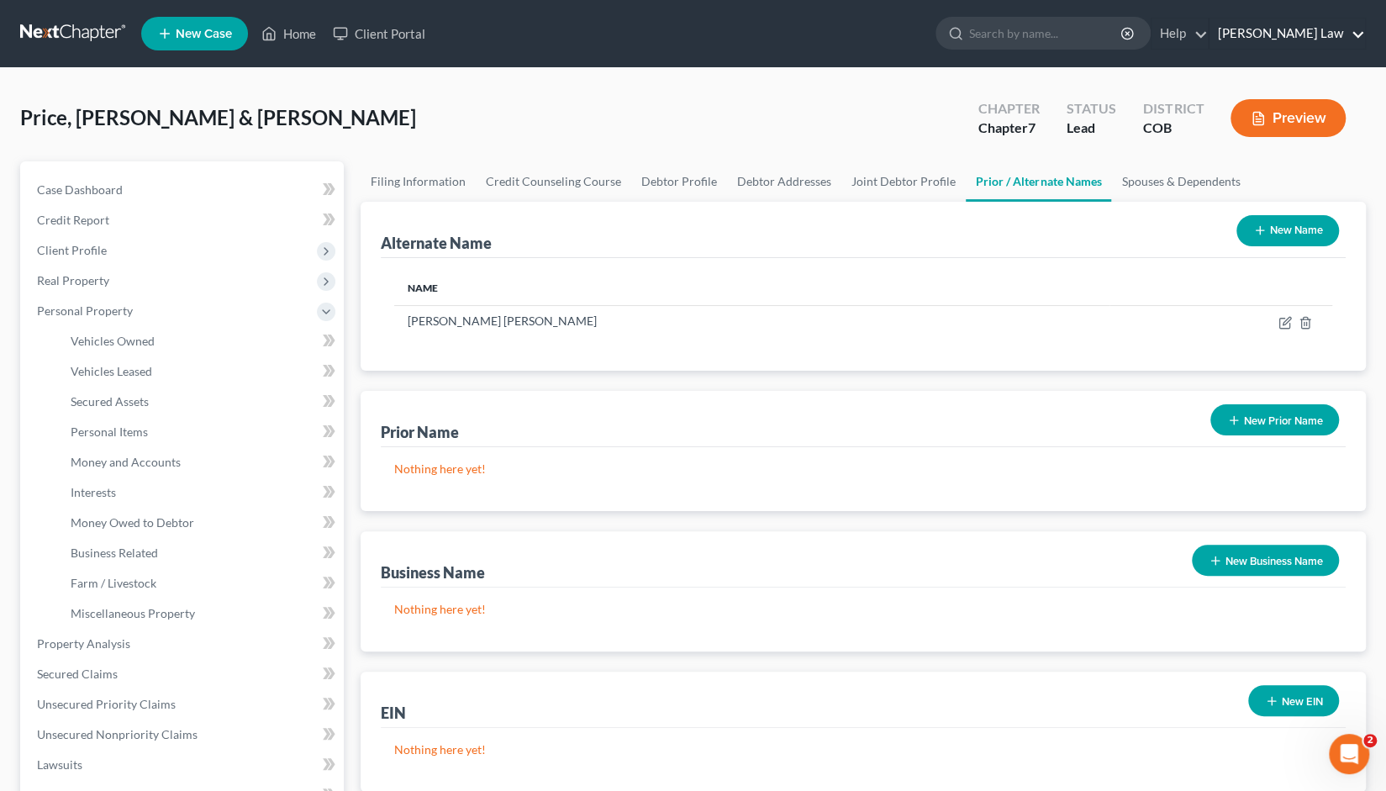
click at [1284, 45] on link "[PERSON_NAME] Law" at bounding box center [1288, 33] width 156 height 30
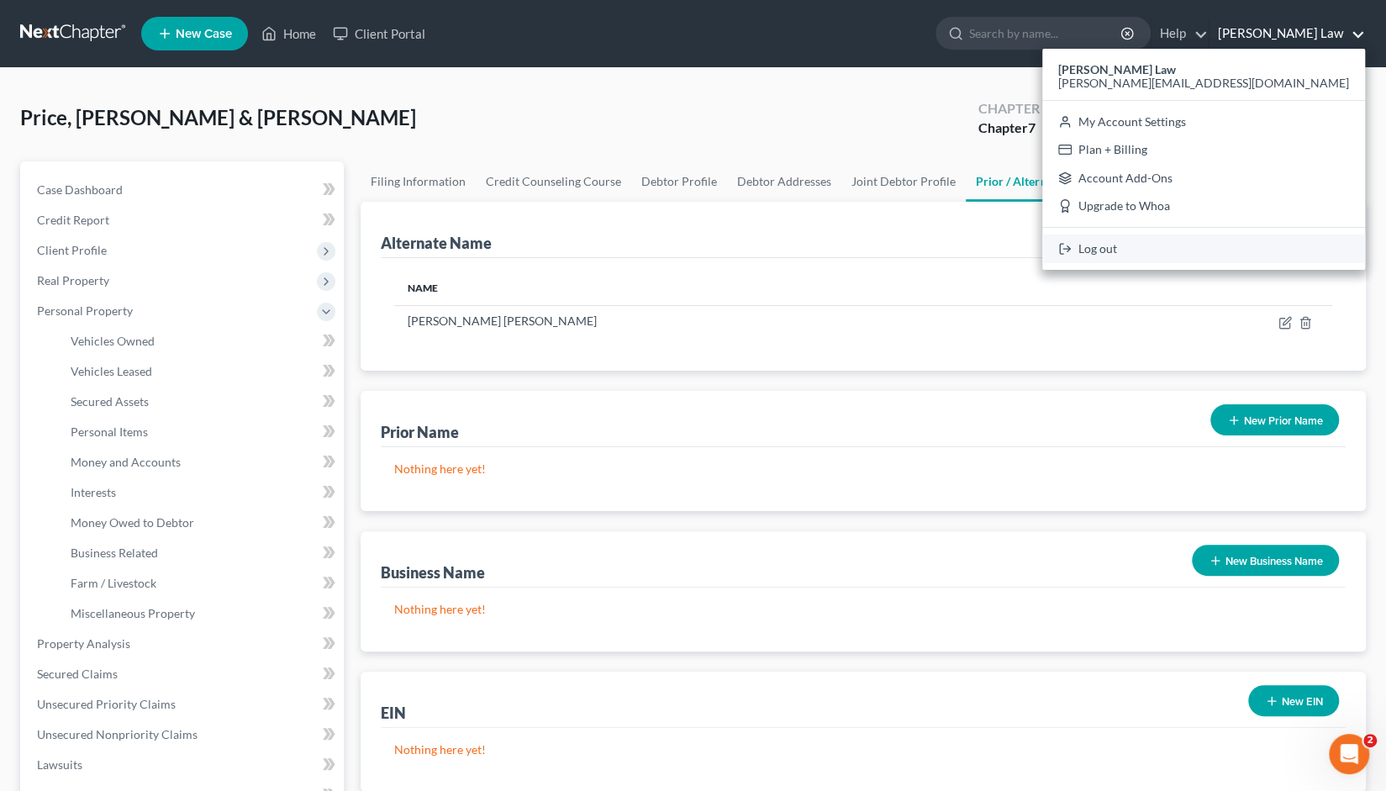
click at [1251, 254] on link "Log out" at bounding box center [1203, 249] width 323 height 29
